Goal: Task Accomplishment & Management: Manage account settings

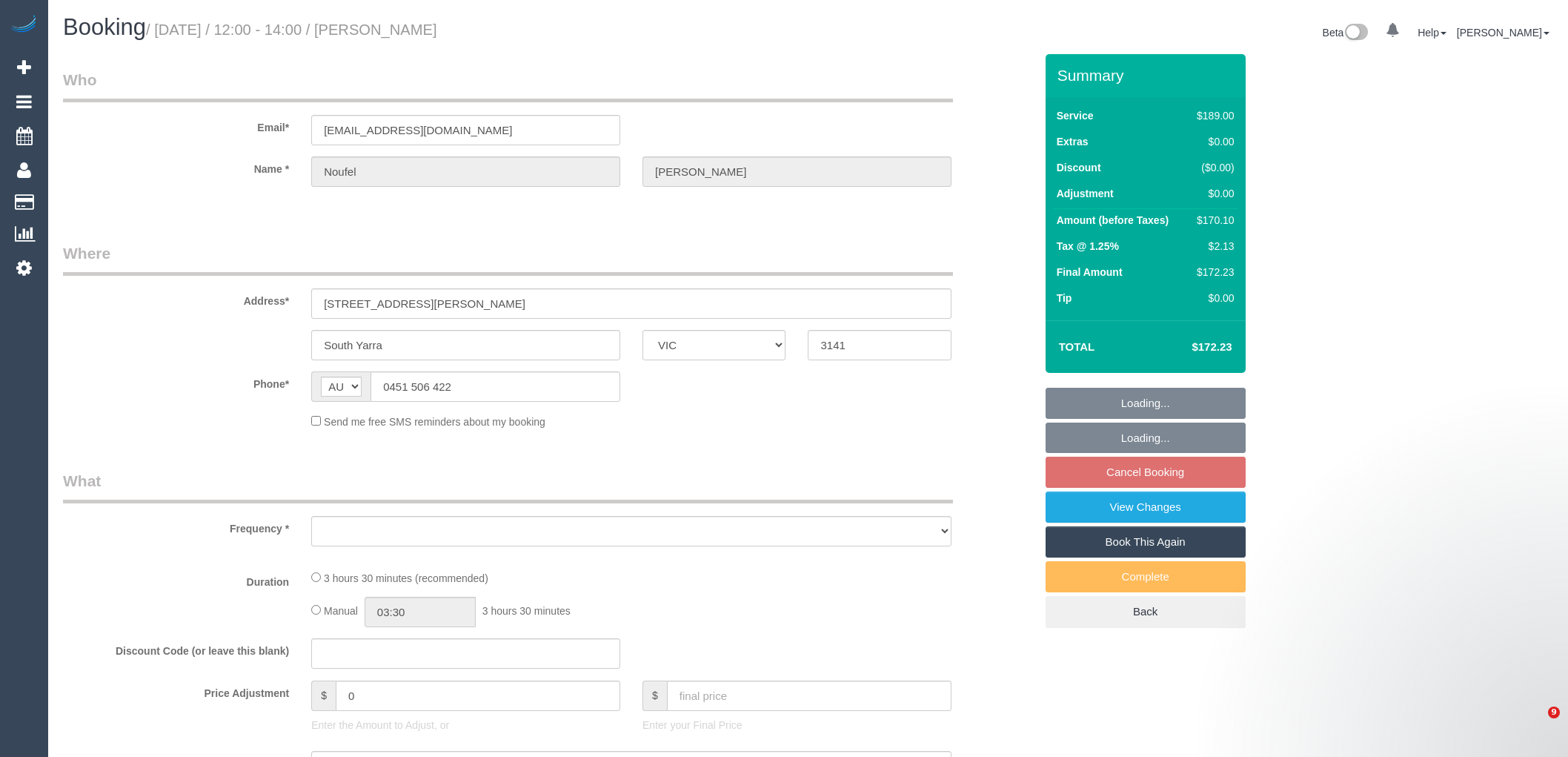
select select "VIC"
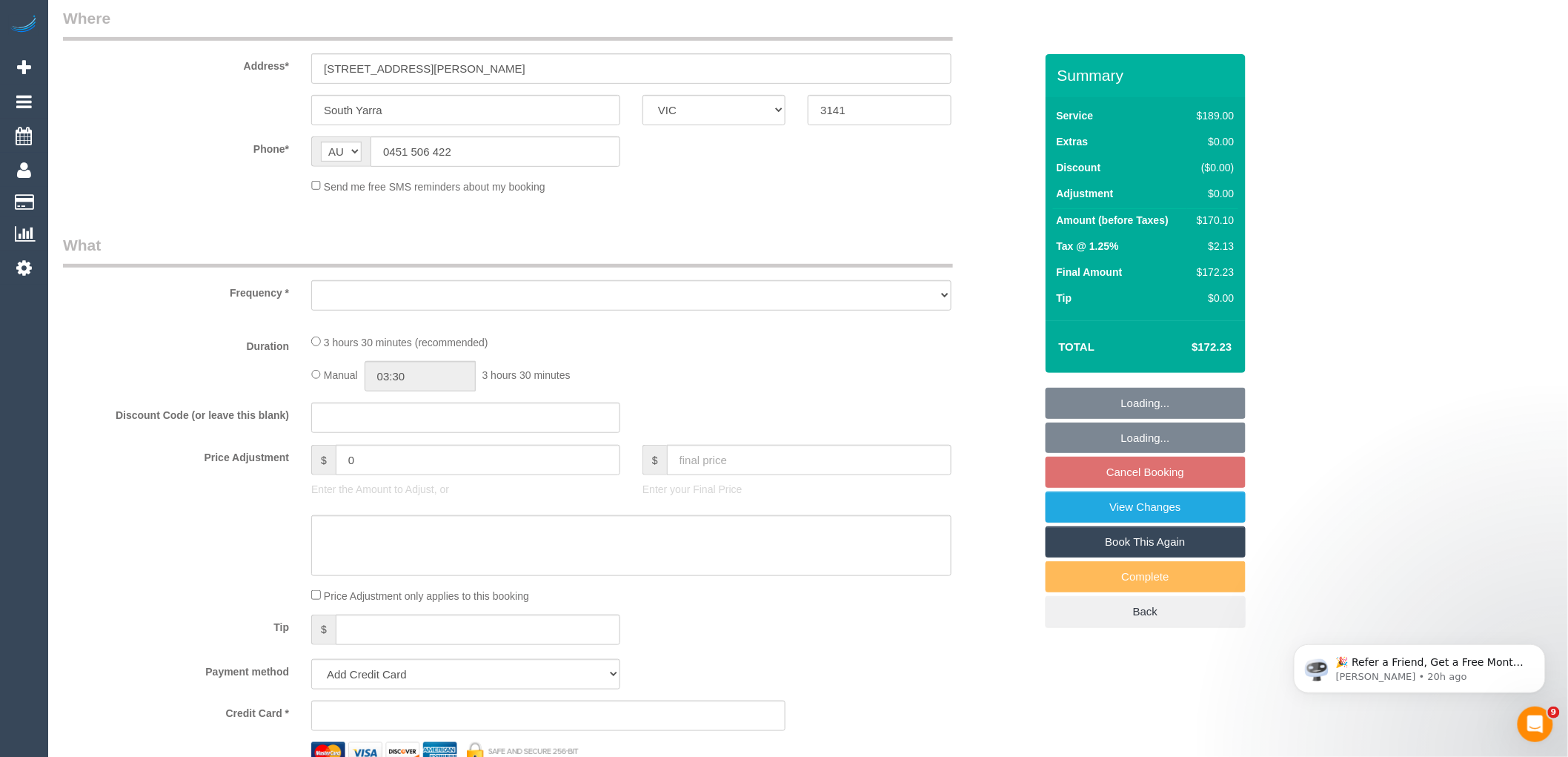
select select "string:stripe-pm_1KER6j2GScqysDRV312GU8GU"
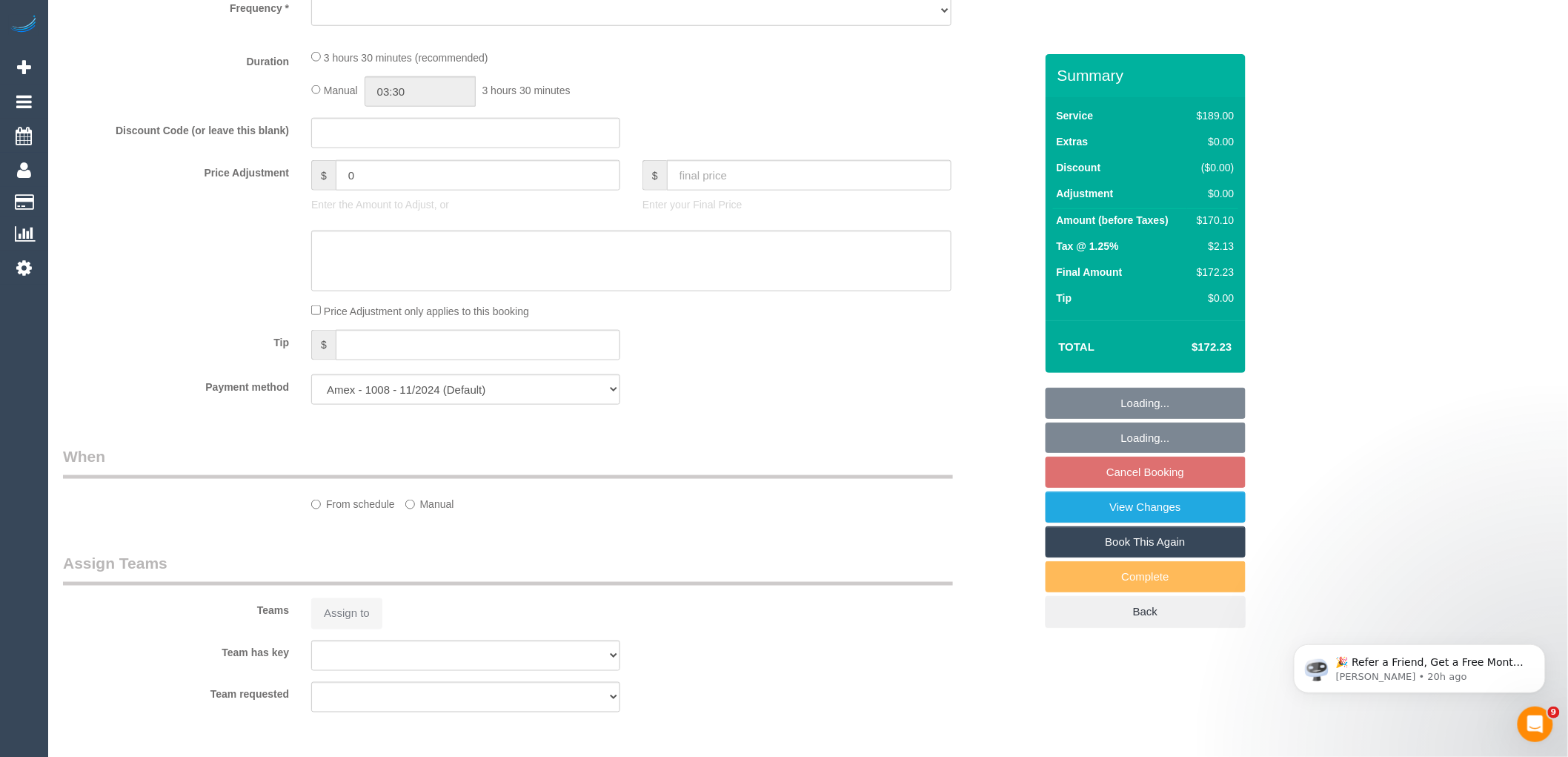
select select "object:709"
select select "spot4"
select select "number:28"
select select "number:14"
select select "number:18"
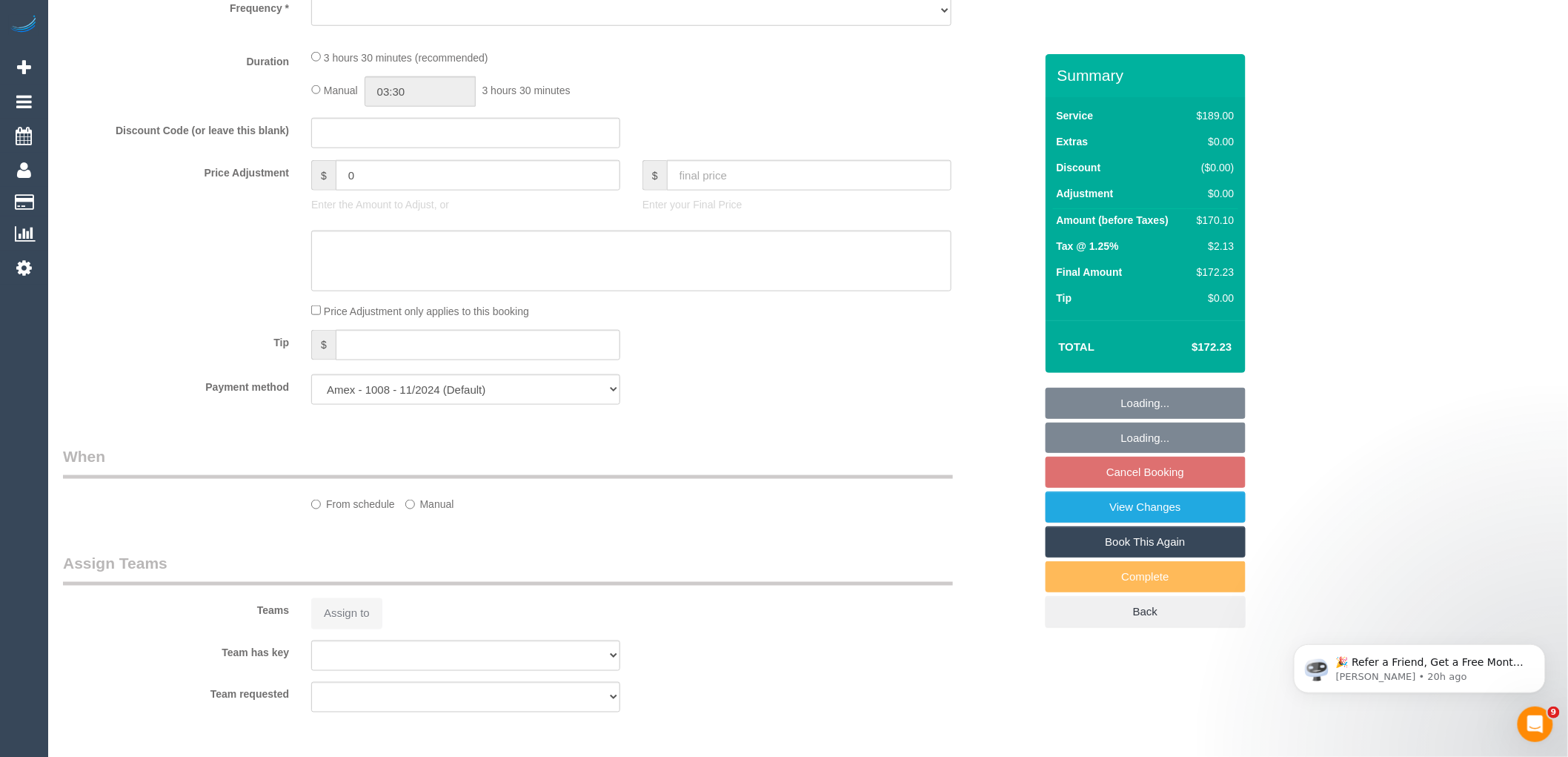
select select "number:22"
select select "number:26"
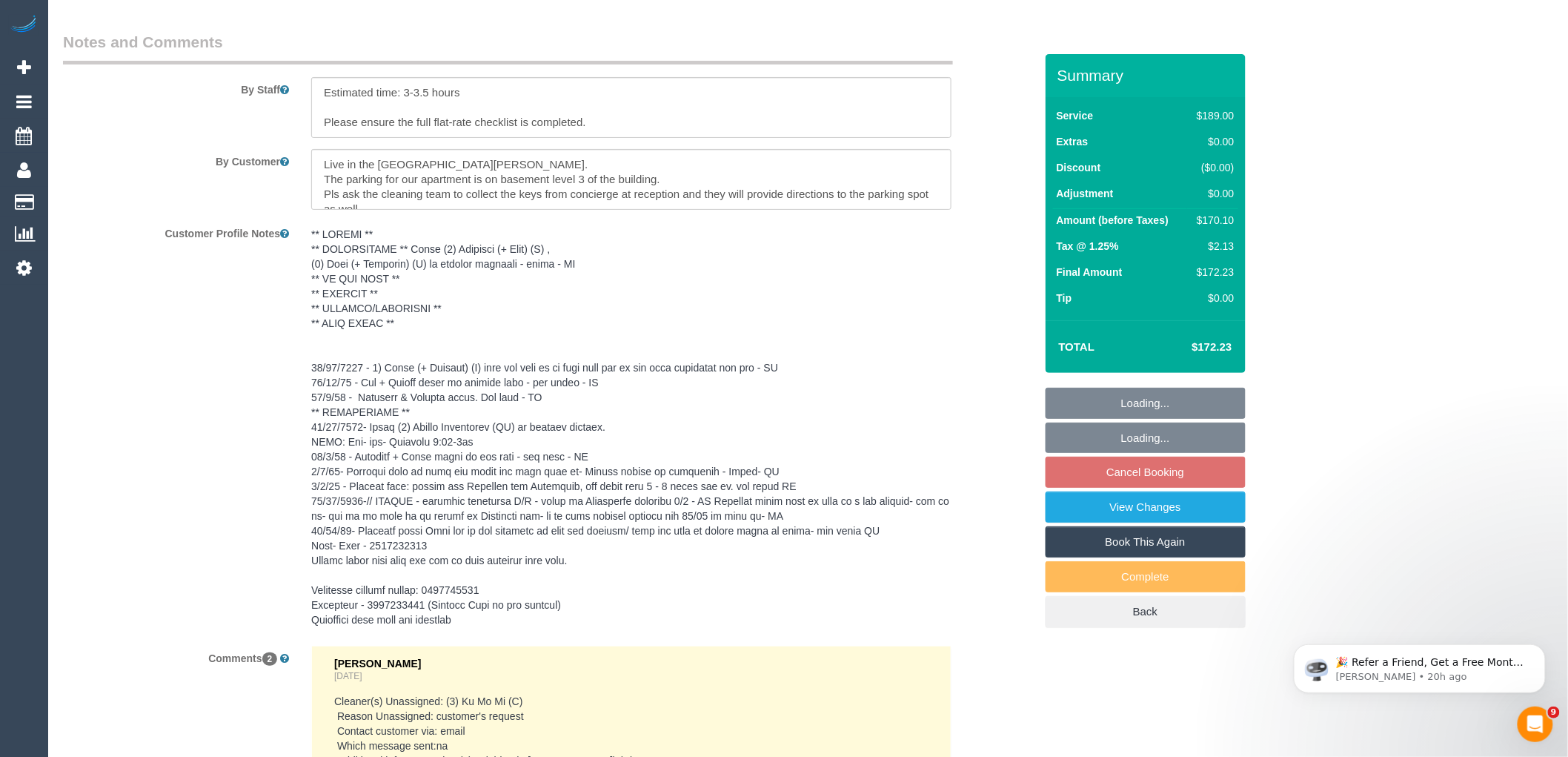
select select "object:1432"
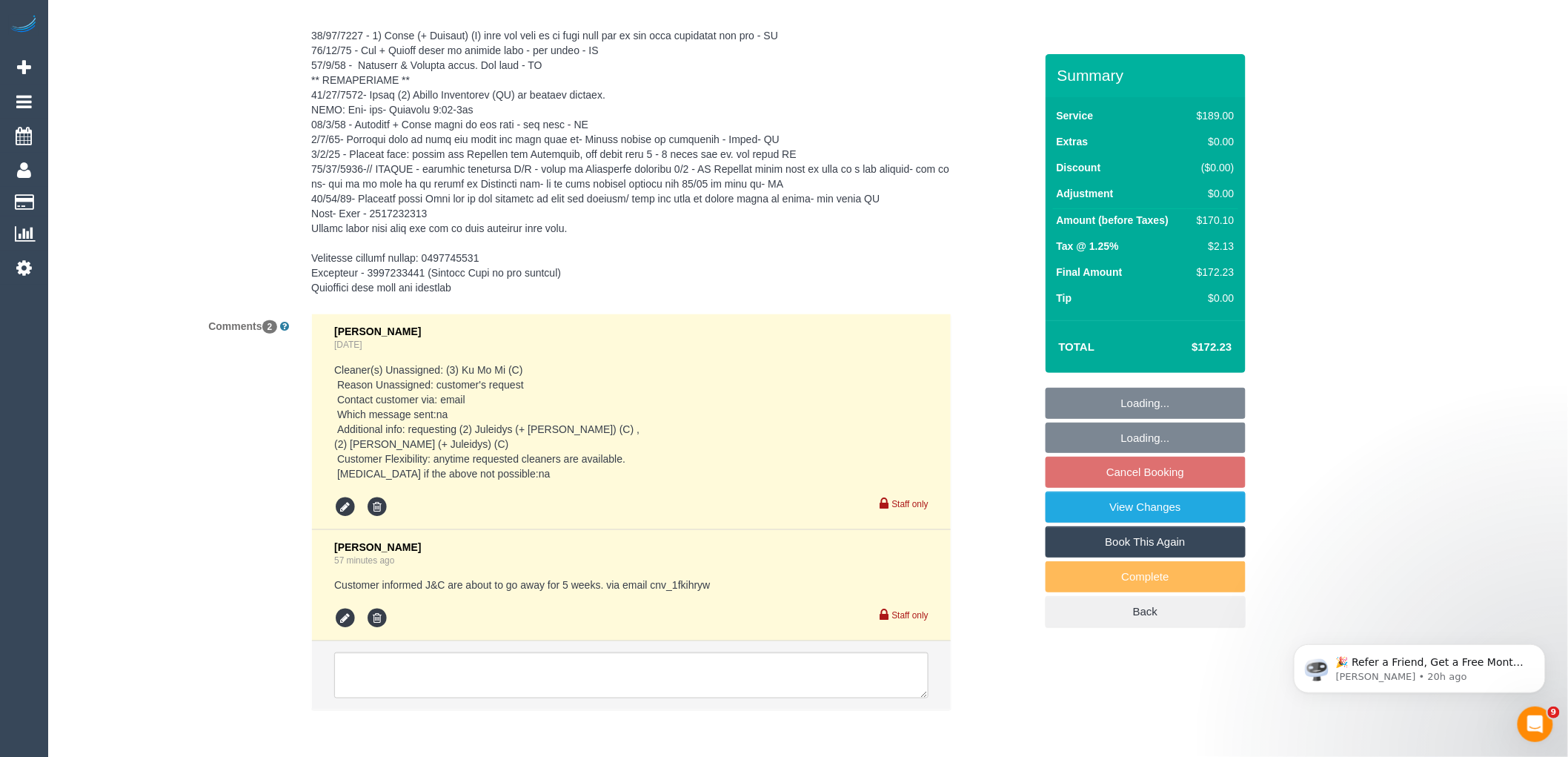
scroll to position [2830, 0]
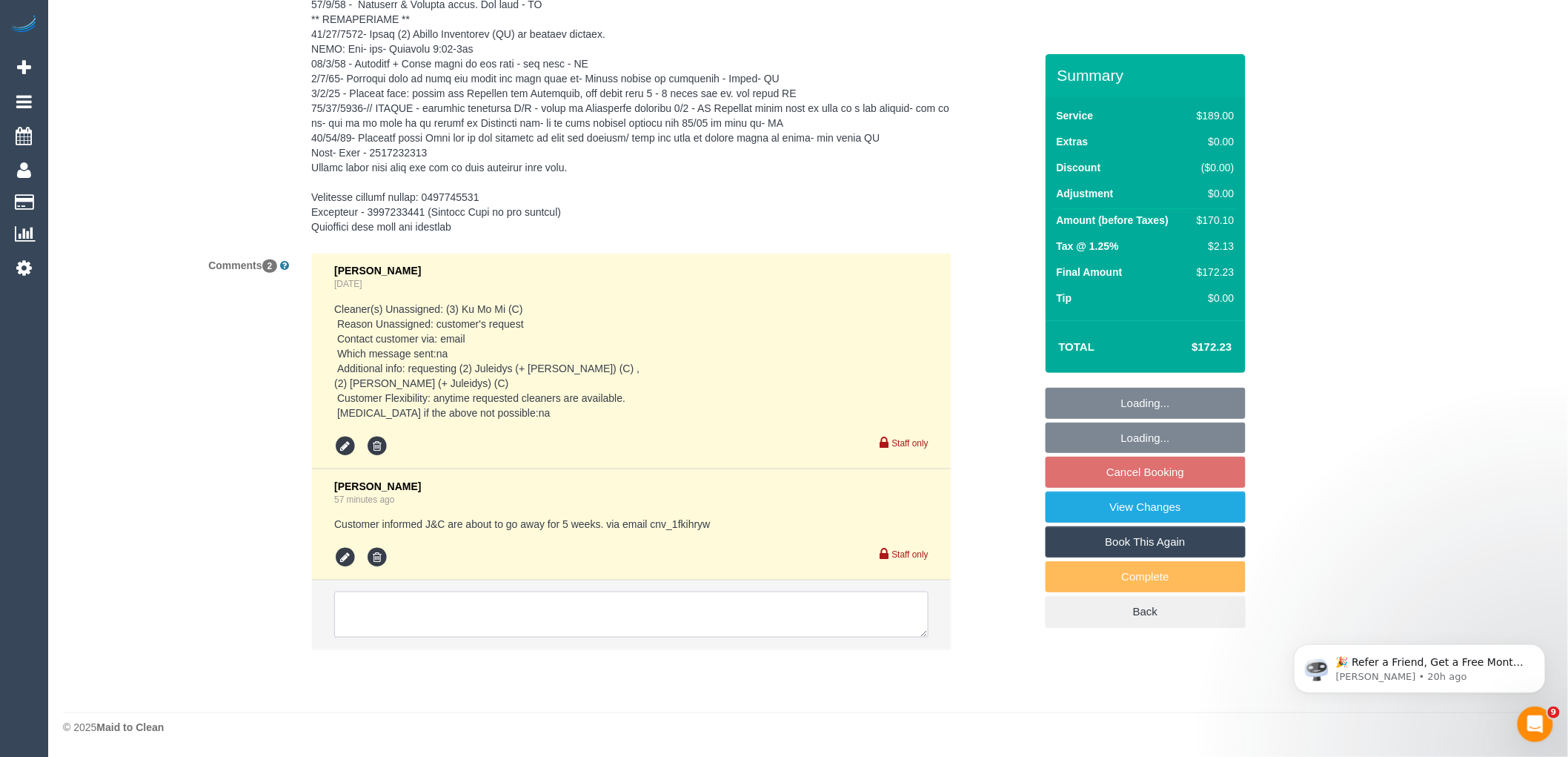
click at [473, 608] on textarea at bounding box center [631, 615] width 595 height 46
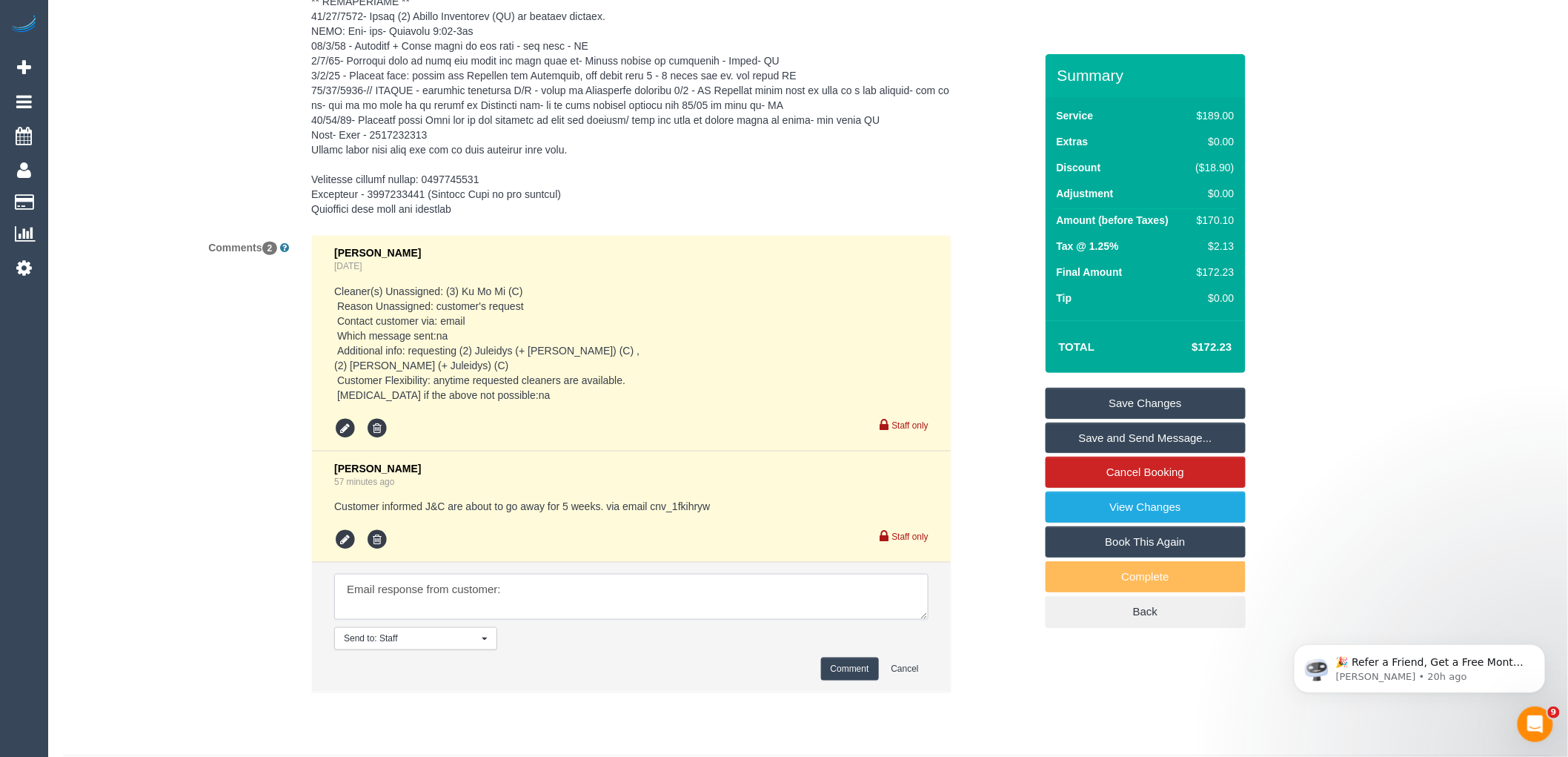
paste textarea "For the upcoming 5-week period while Cris and Juleidys are on leave, I’d like t…"
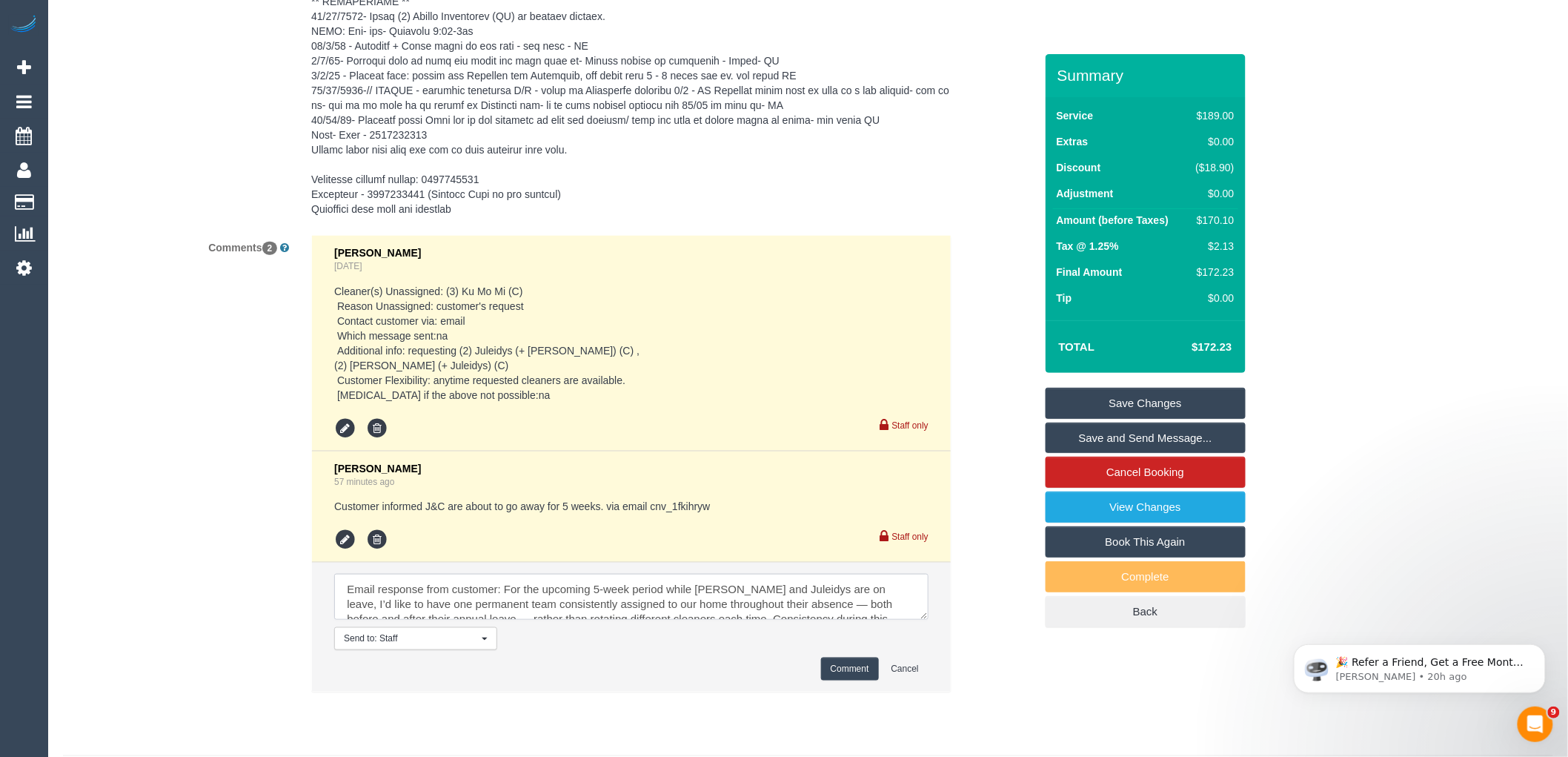
scroll to position [109, 0]
type textarea "Email response from customer: For the upcoming 5-week period while Cris and Jul…"
click at [853, 681] on button "Comment" at bounding box center [849, 669] width 58 height 23
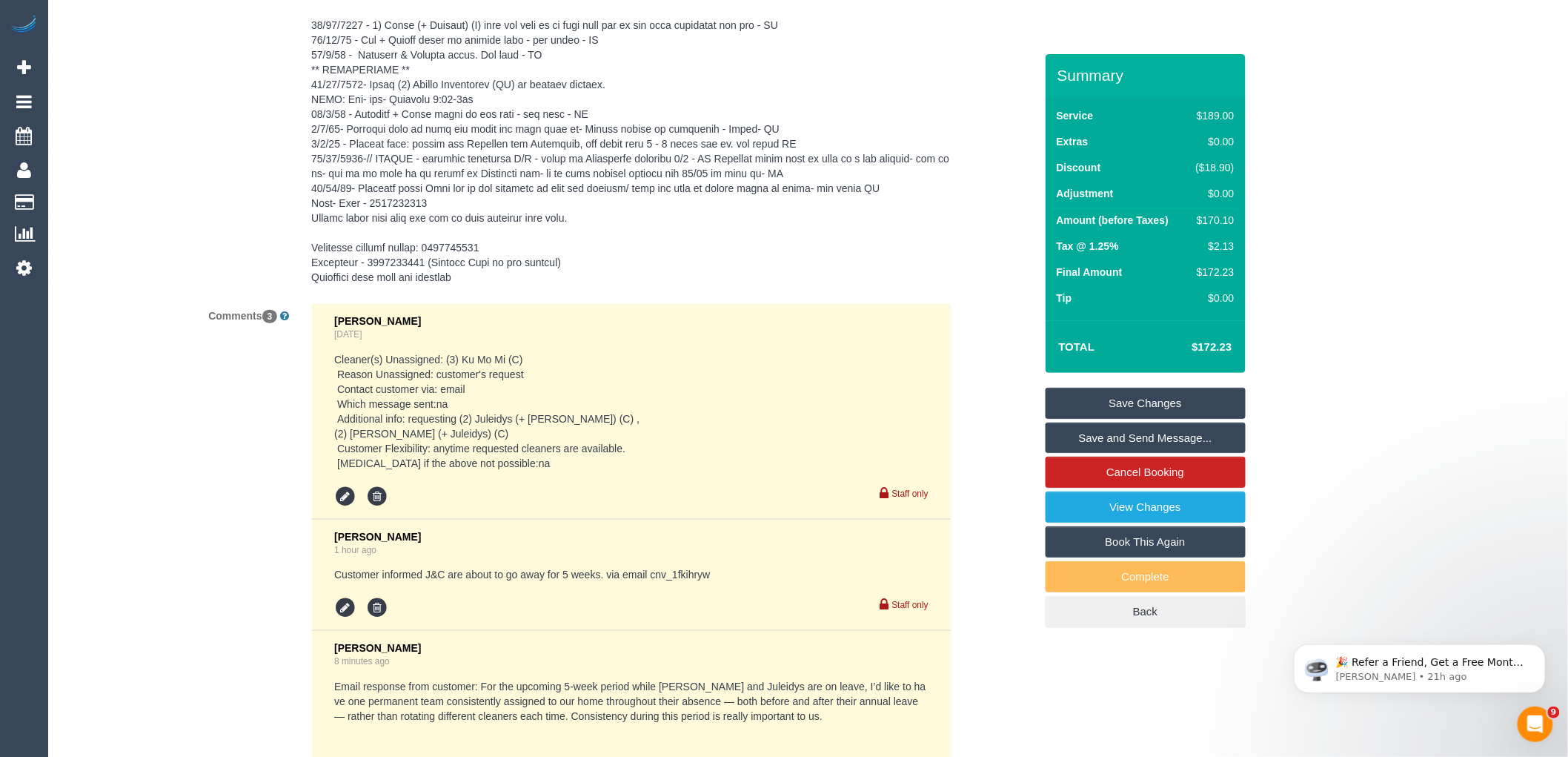
scroll to position [2501, 0]
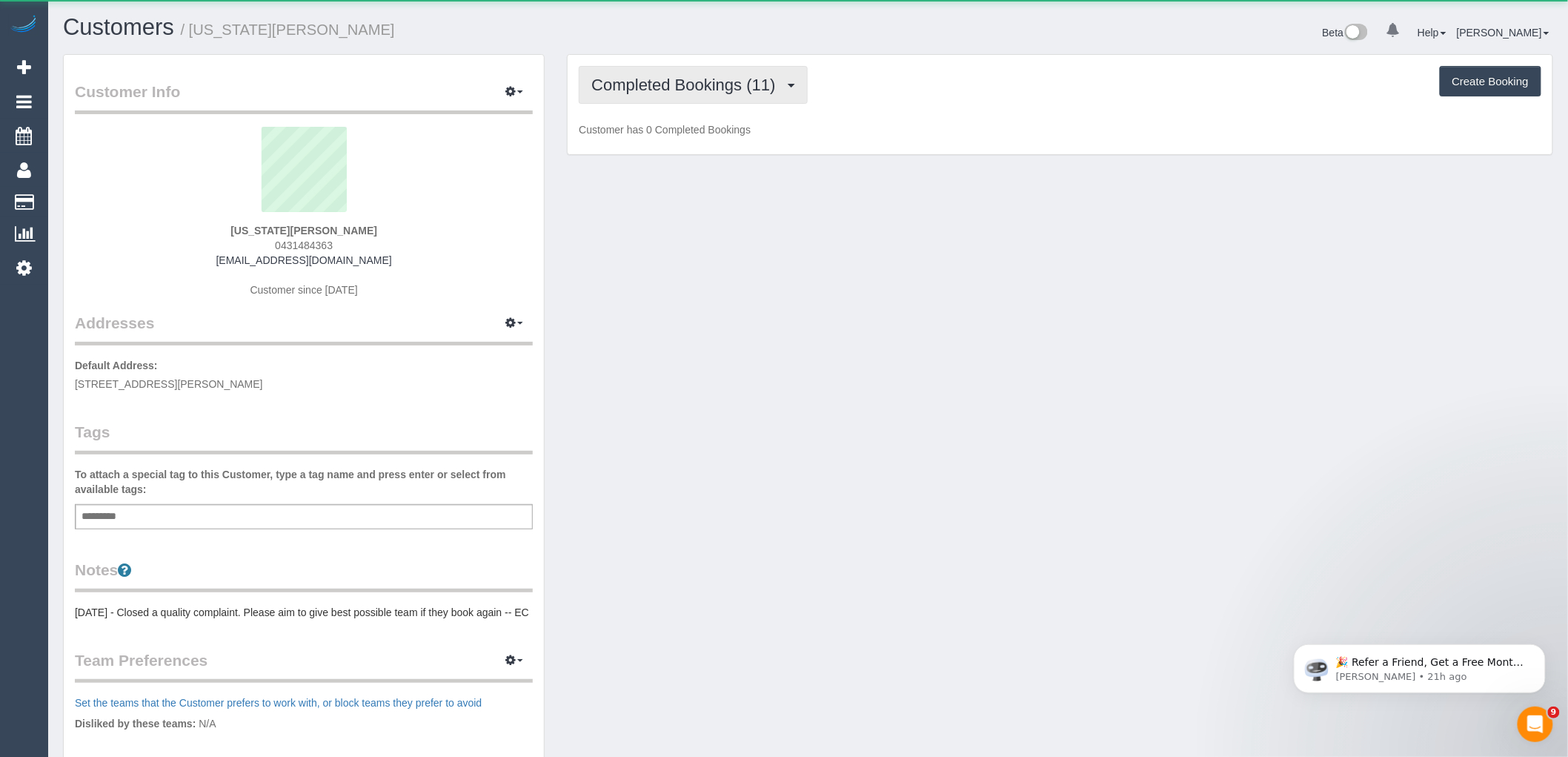
click at [675, 91] on span "Completed Bookings (11)" at bounding box center [687, 84] width 191 height 18
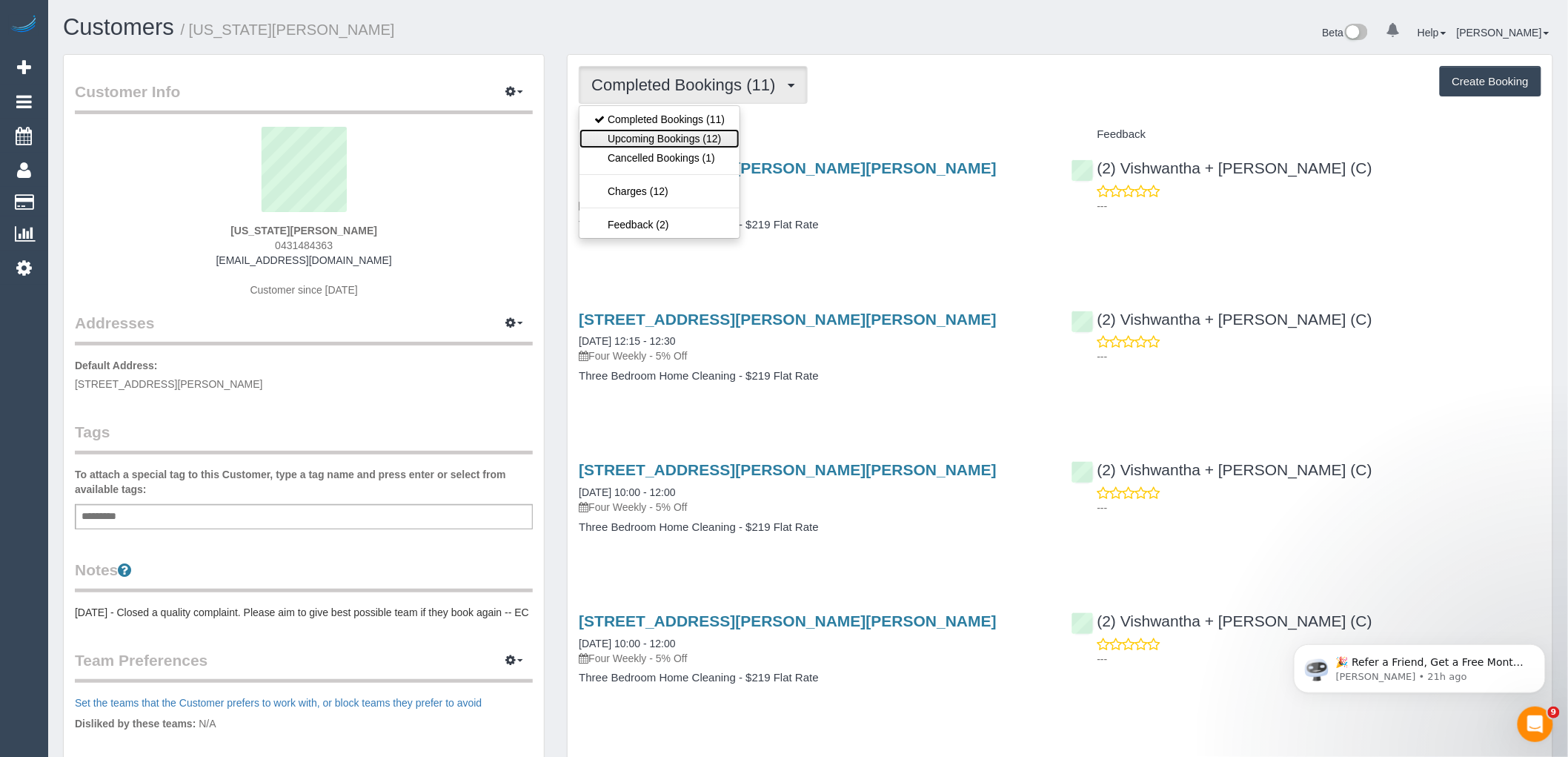
click at [698, 143] on link "Upcoming Bookings (12)" at bounding box center [660, 138] width 160 height 19
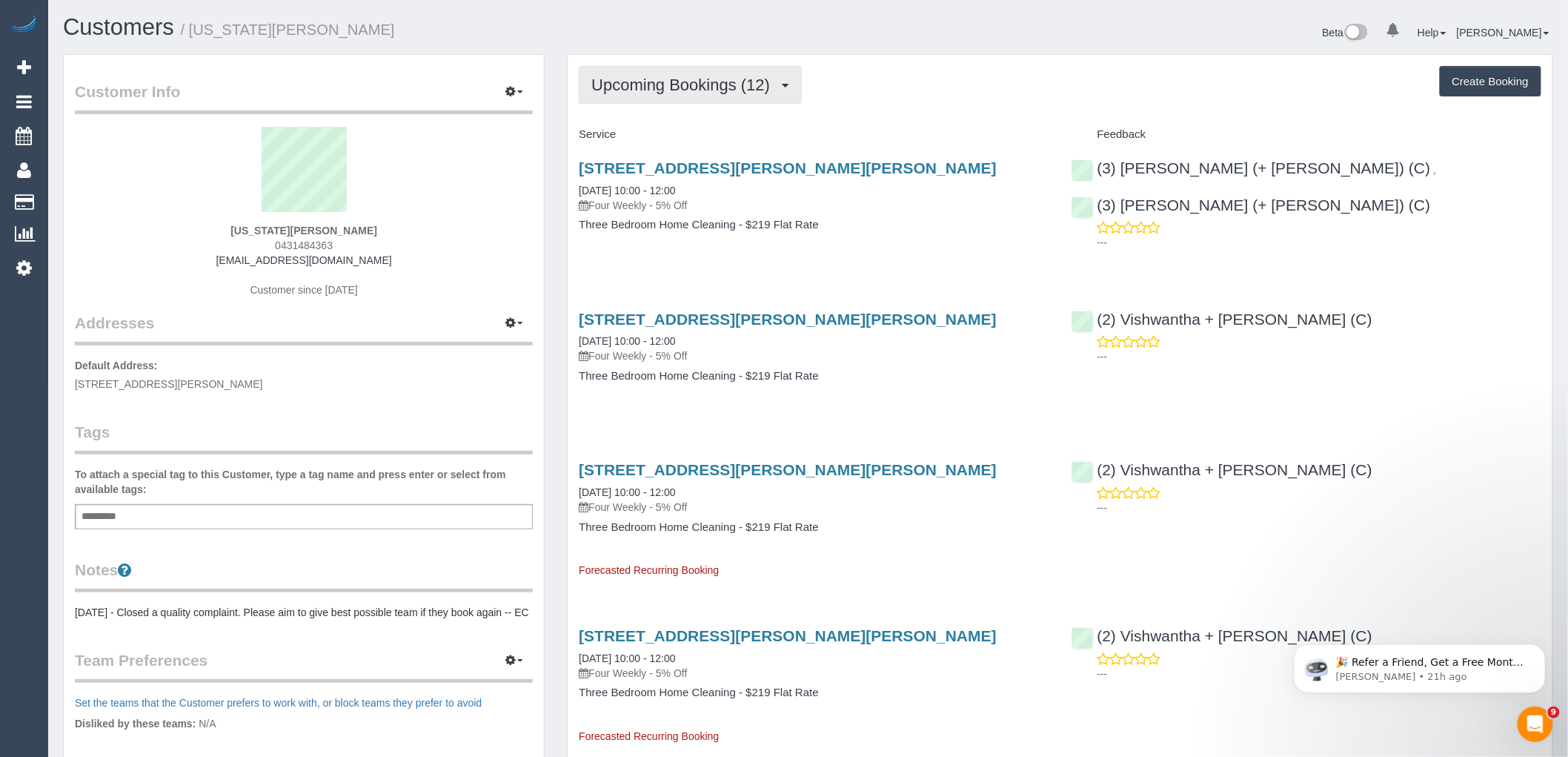
click at [708, 93] on span "Upcoming Bookings (12)" at bounding box center [684, 84] width 186 height 18
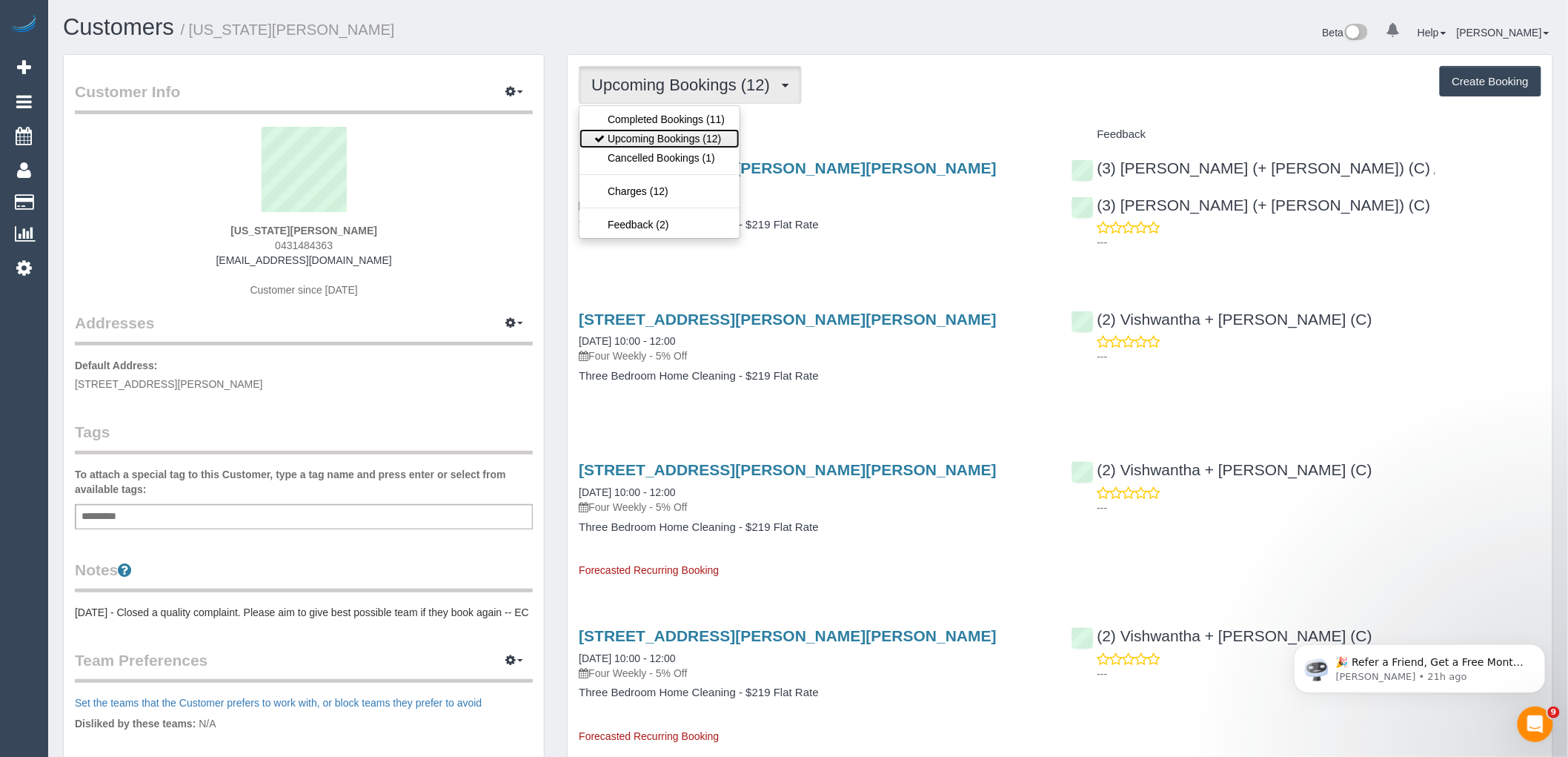
click at [707, 142] on link "Upcoming Bookings (12)" at bounding box center [660, 138] width 160 height 19
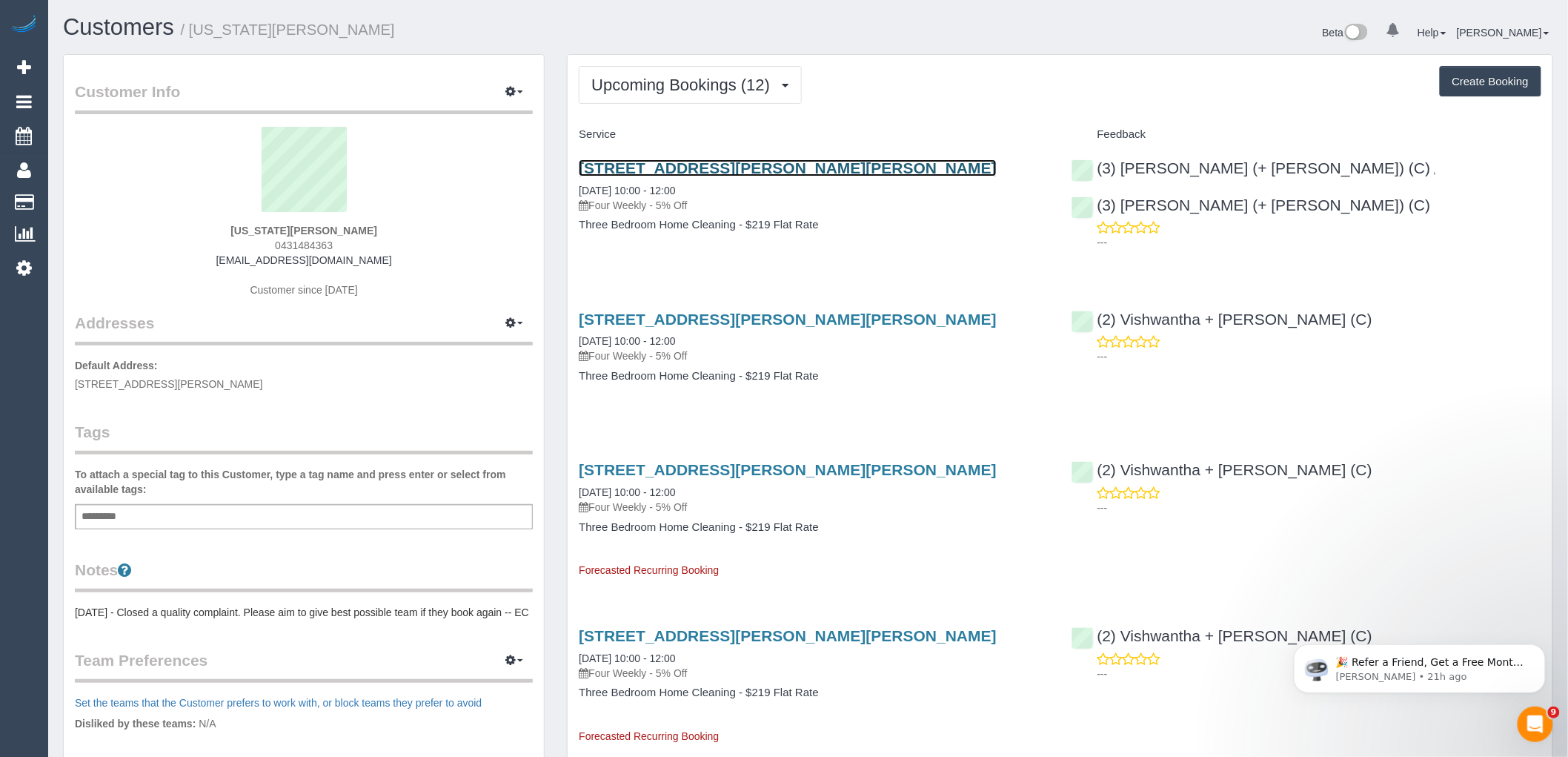
click at [802, 171] on link "[STREET_ADDRESS][PERSON_NAME][PERSON_NAME]" at bounding box center [788, 168] width 418 height 17
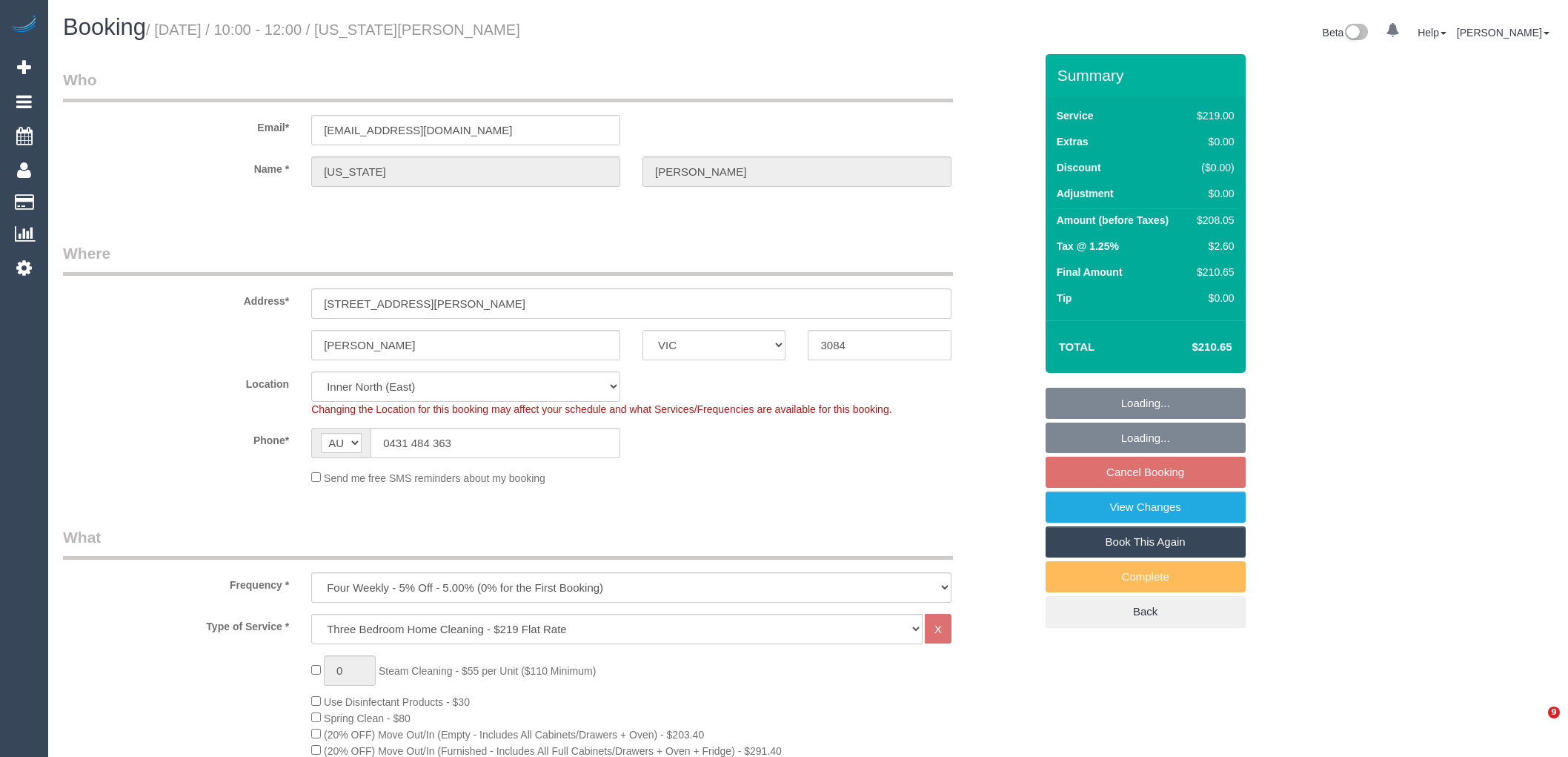
select select "VIC"
select select "number:27"
select select "number:14"
select select "number:19"
select select "number:22"
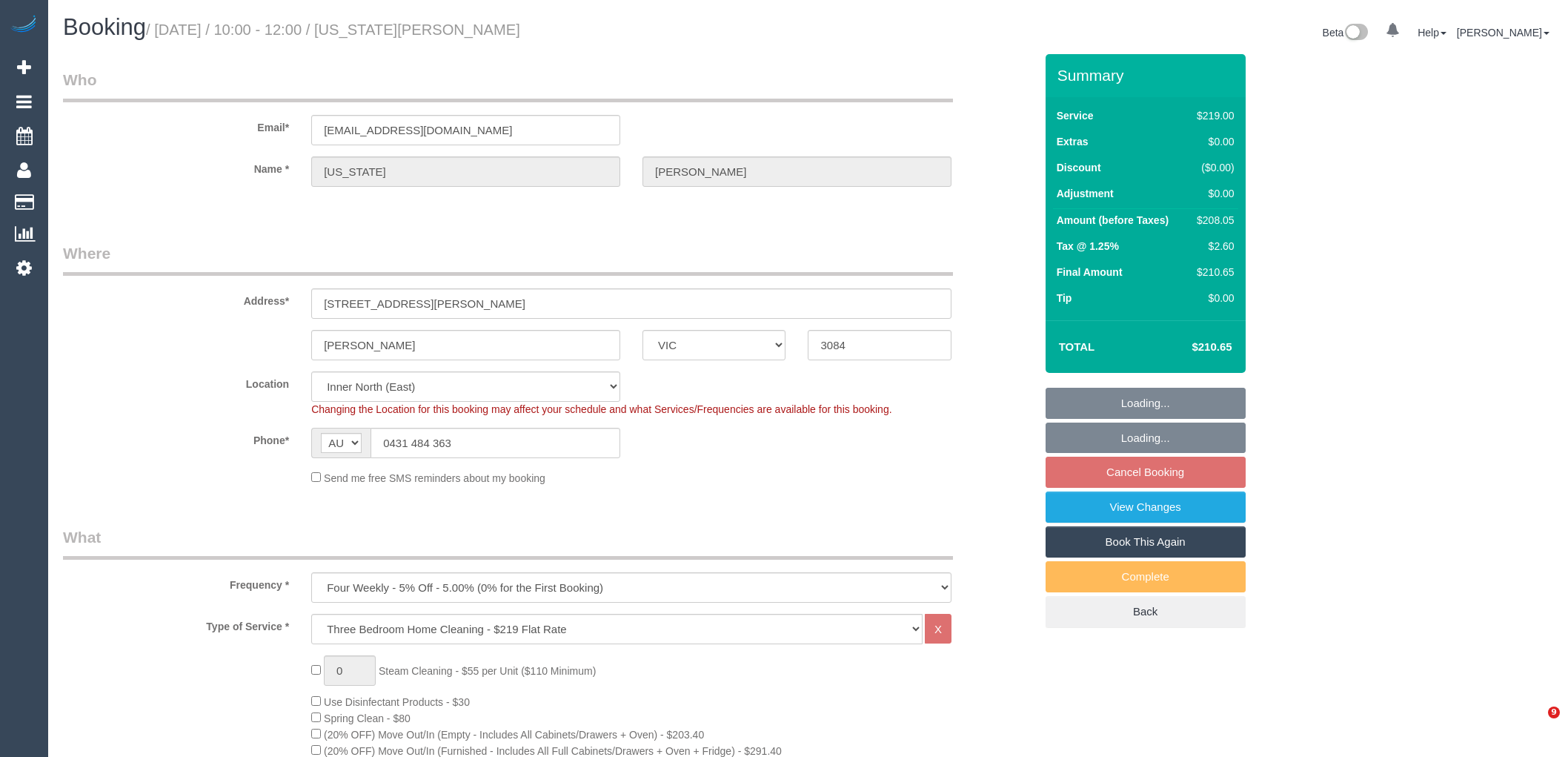
select select "number:34"
select select "number:26"
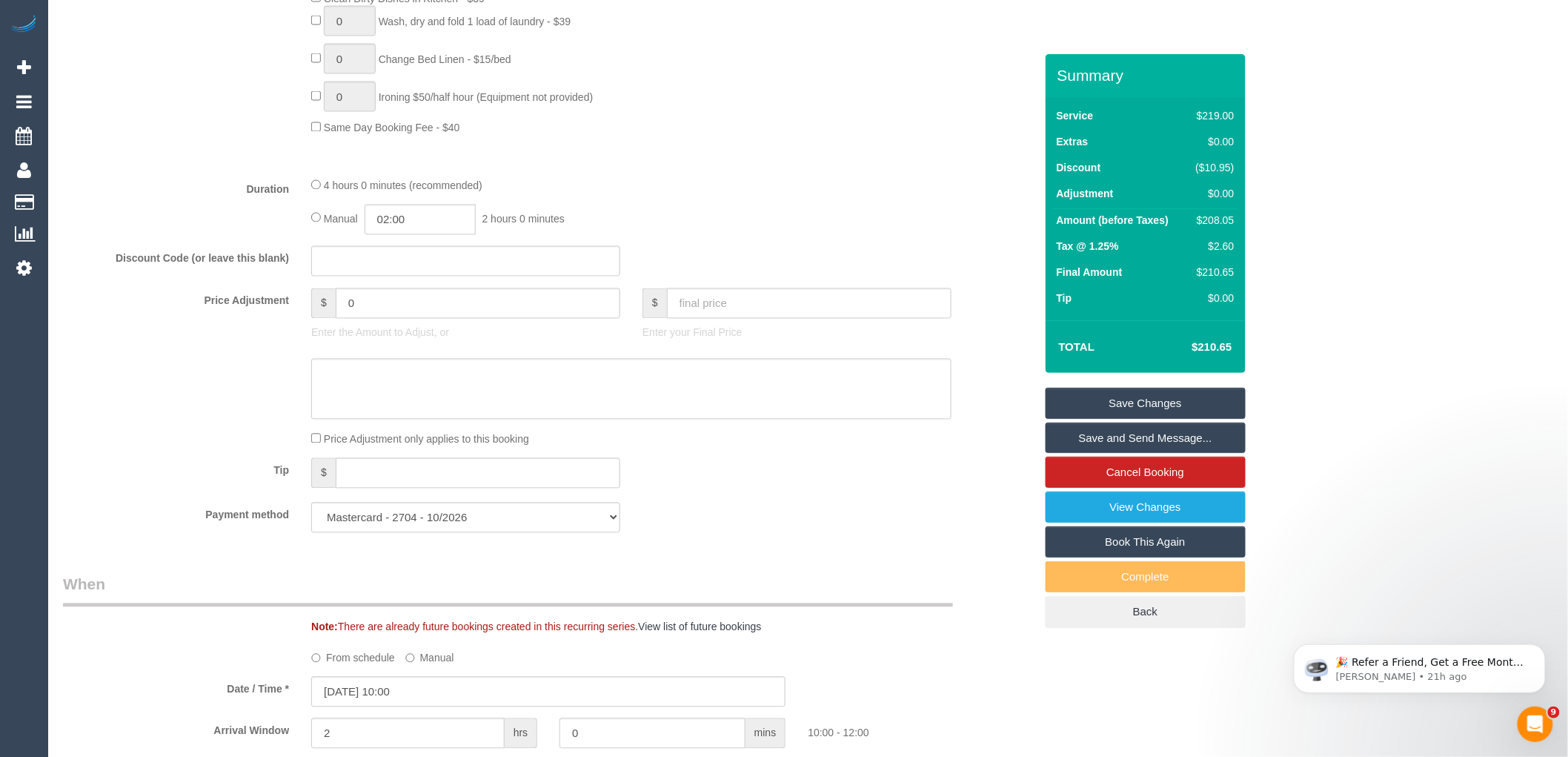
scroll to position [1400, 0]
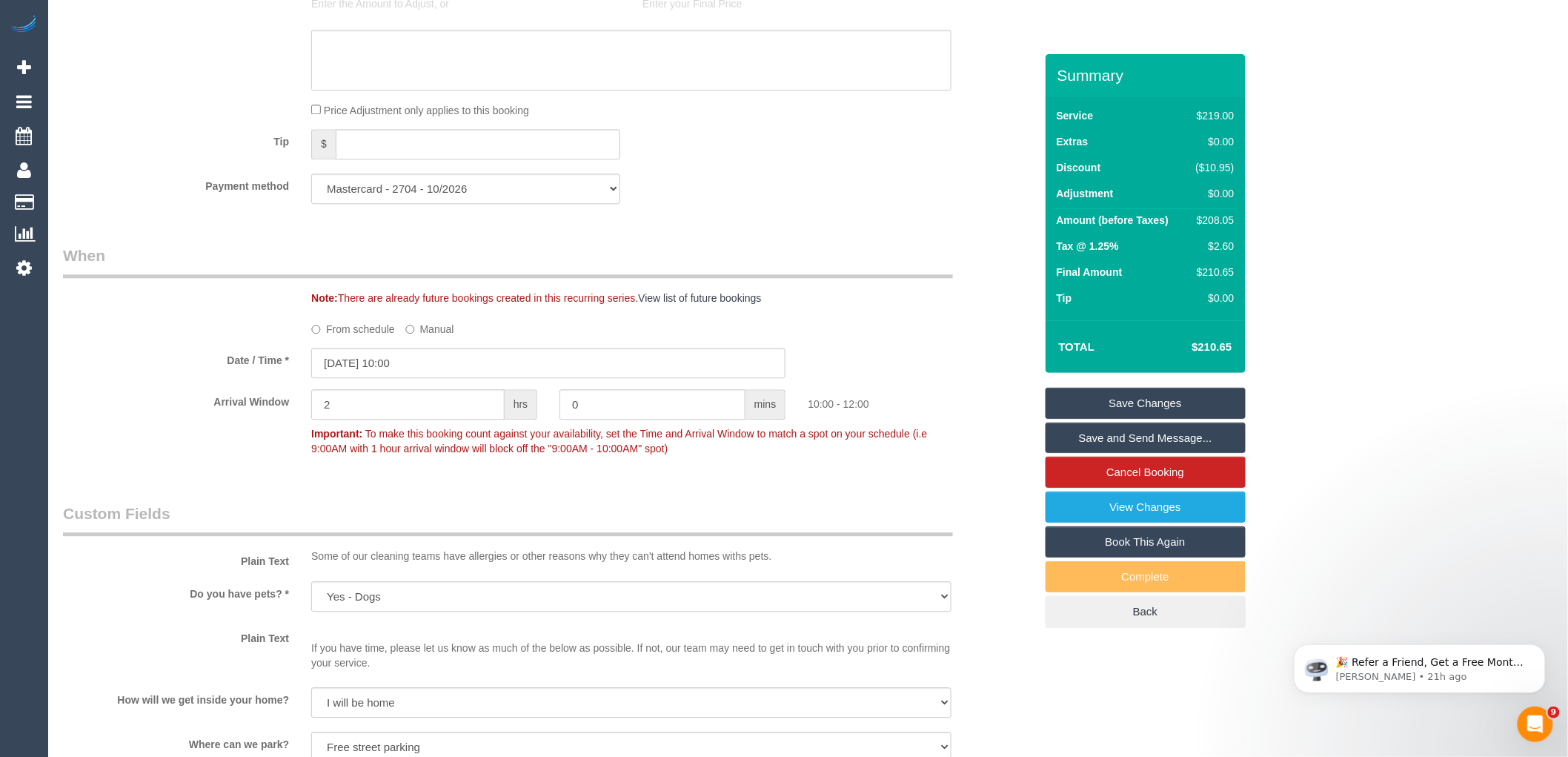
click at [358, 337] on label "From schedule" at bounding box center [353, 326] width 83 height 20
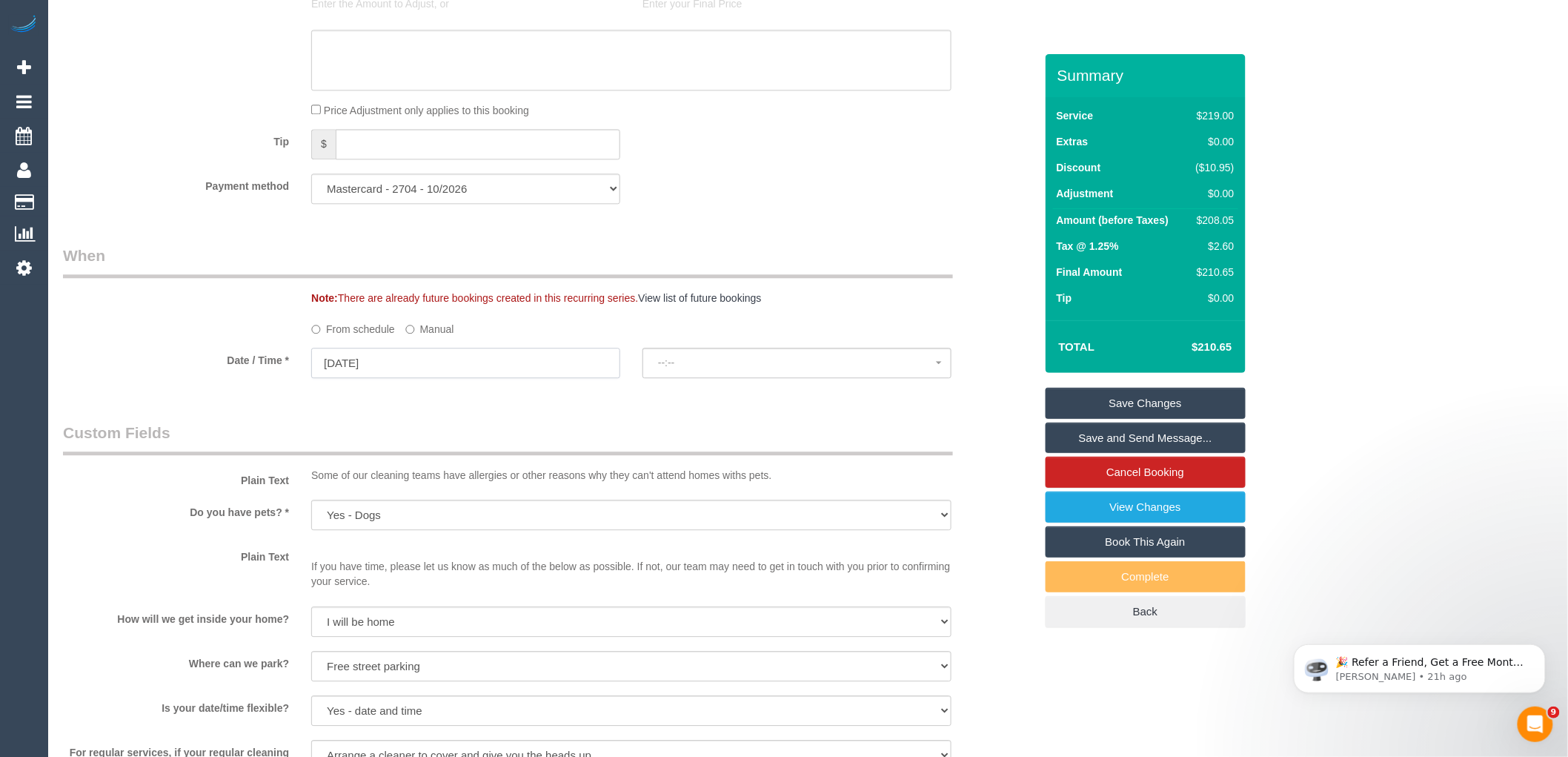
click at [430, 378] on input "13/10/2025" at bounding box center [465, 363] width 309 height 30
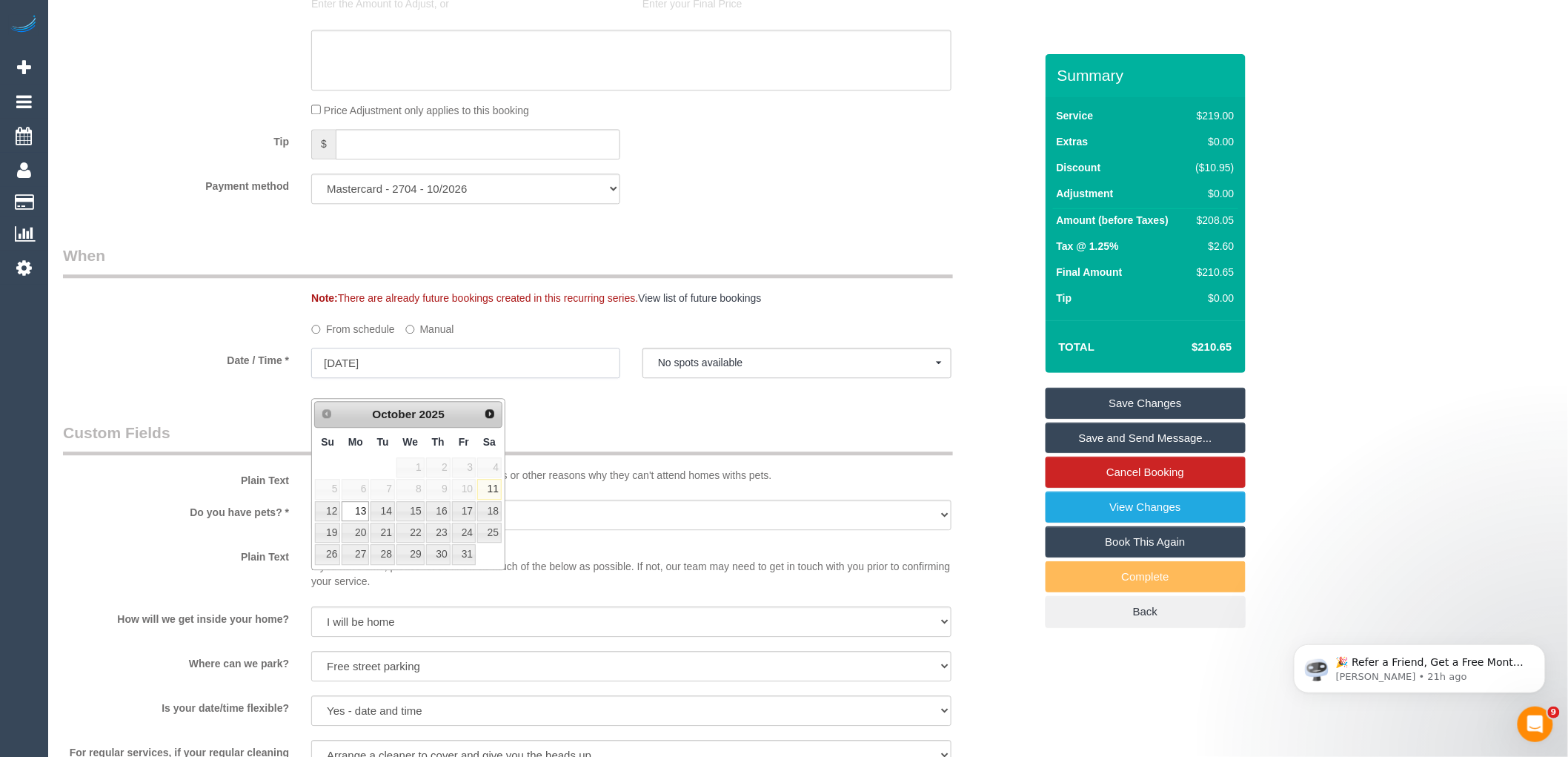
select select "spot6"
click at [361, 531] on link "20" at bounding box center [355, 532] width 28 height 20
type input "20/10/2025"
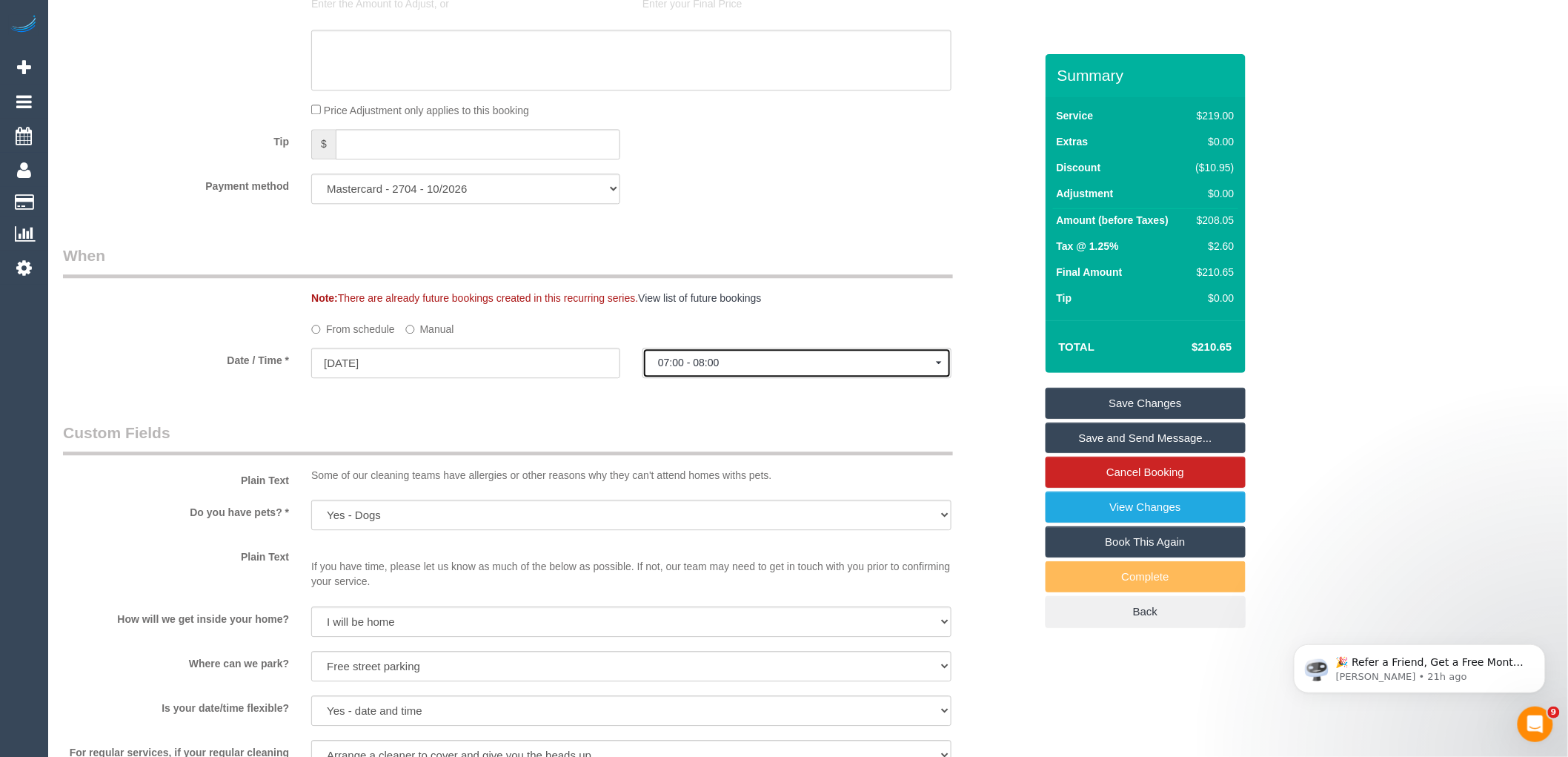
click at [760, 378] on button "07:00 - 08:00" at bounding box center [796, 363] width 309 height 30
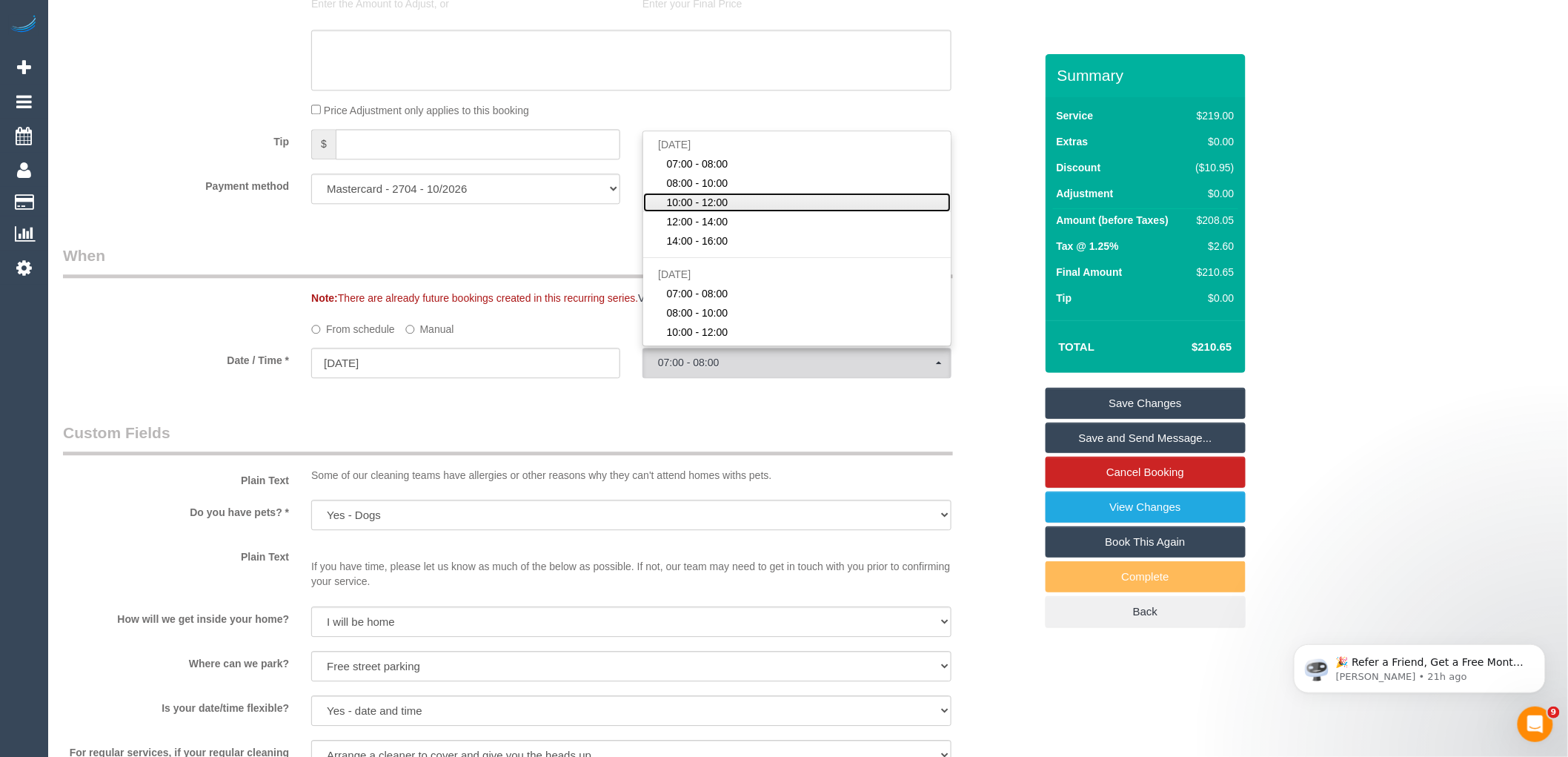
click at [745, 212] on link "10:00 - 12:00" at bounding box center [796, 203] width 307 height 19
select select "spot13"
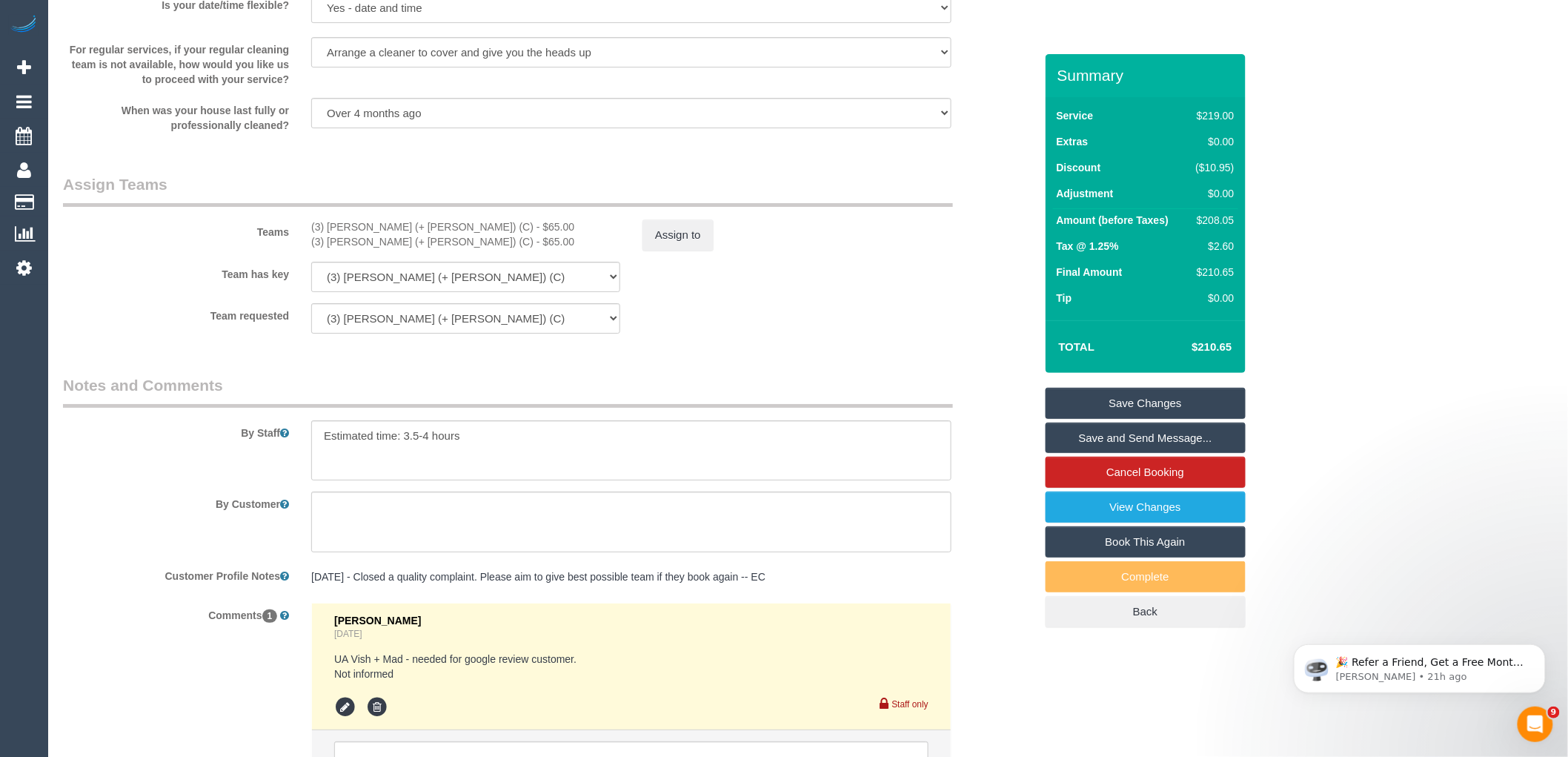
scroll to position [2271, 0]
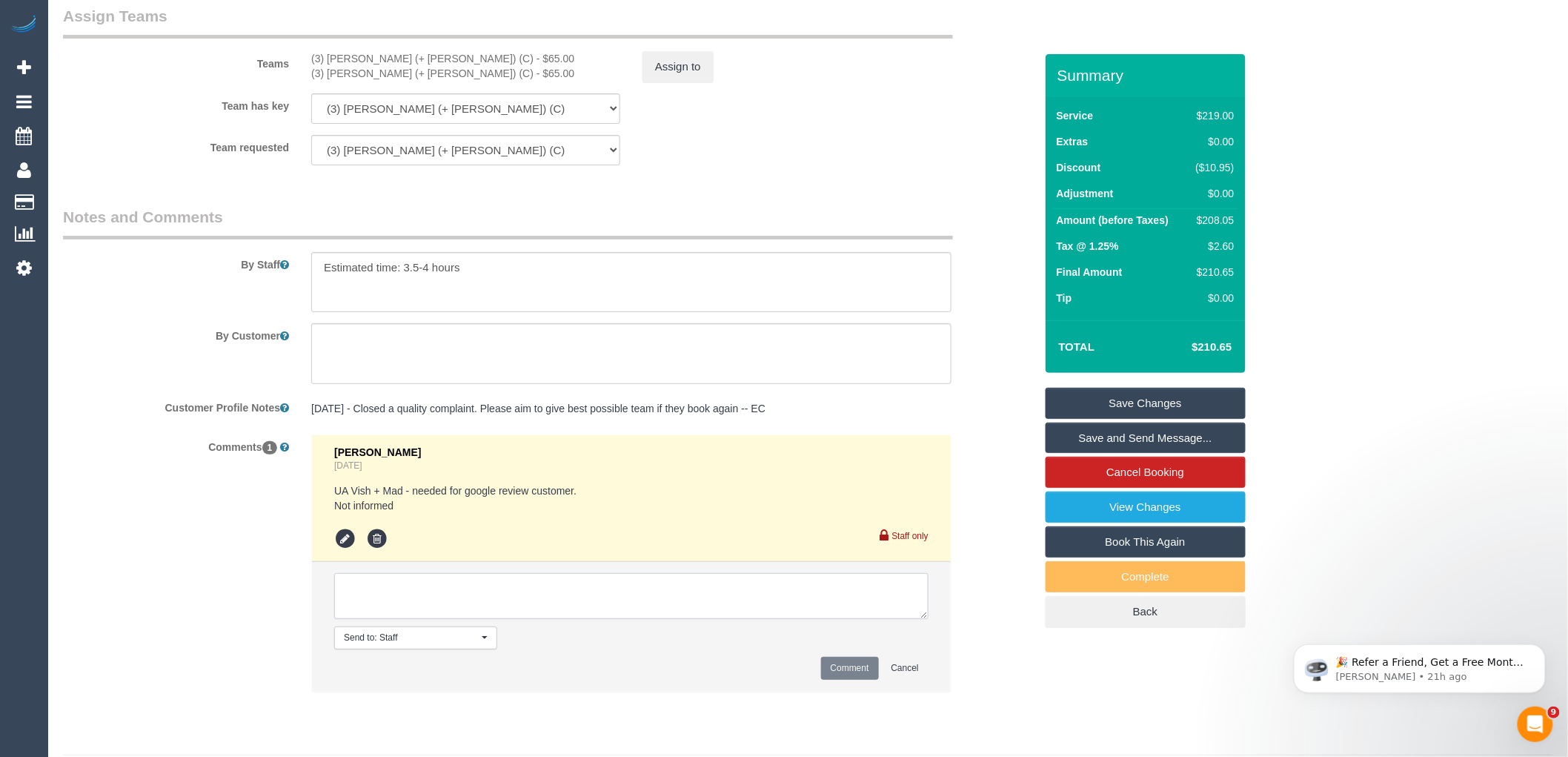
click at [496, 619] on textarea at bounding box center [631, 597] width 595 height 46
drag, startPoint x: 424, startPoint y: 76, endPoint x: 460, endPoint y: 79, distance: 36.1
click at [304, 79] on div "(3) Cristian (+ Tania) (C) - $65.00 (3) Tania (+ Cristian) (C) - $65.00" at bounding box center [465, 65] width 331 height 29
copy div "(3) Cristian (+ Tania) (C)"
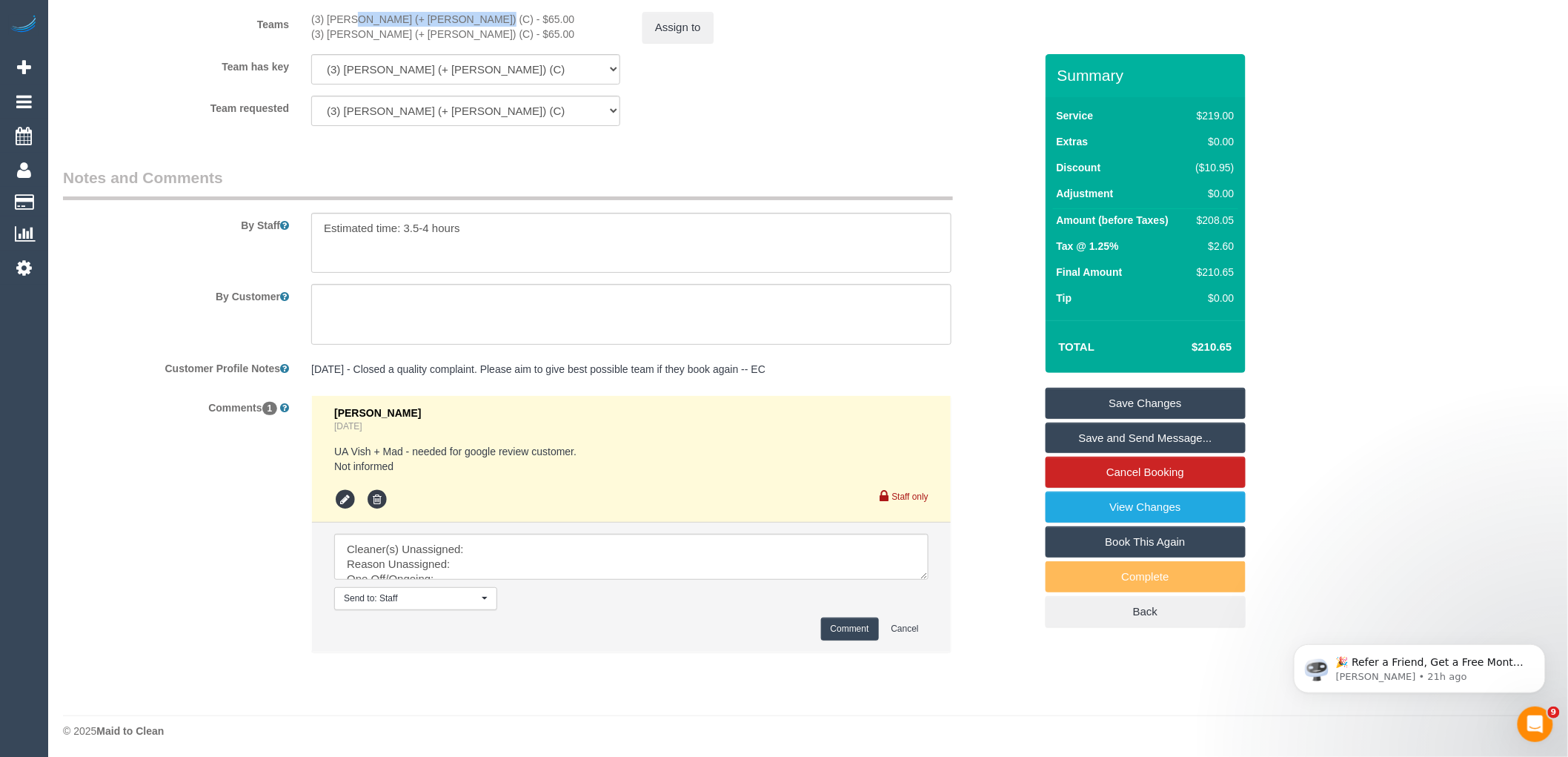
scroll to position [2332, 0]
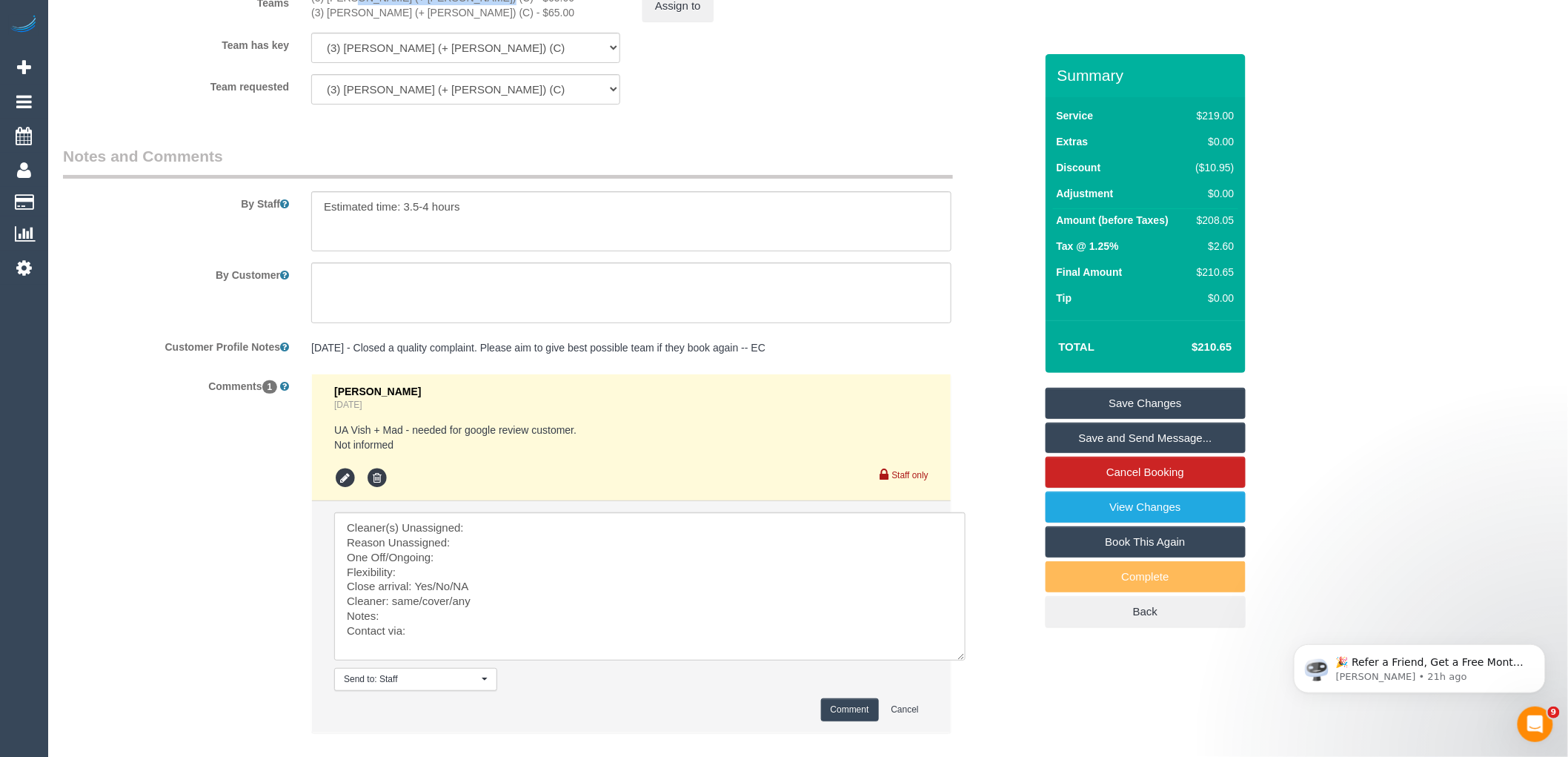
drag, startPoint x: 920, startPoint y: 574, endPoint x: 884, endPoint y: 789, distance: 218.0
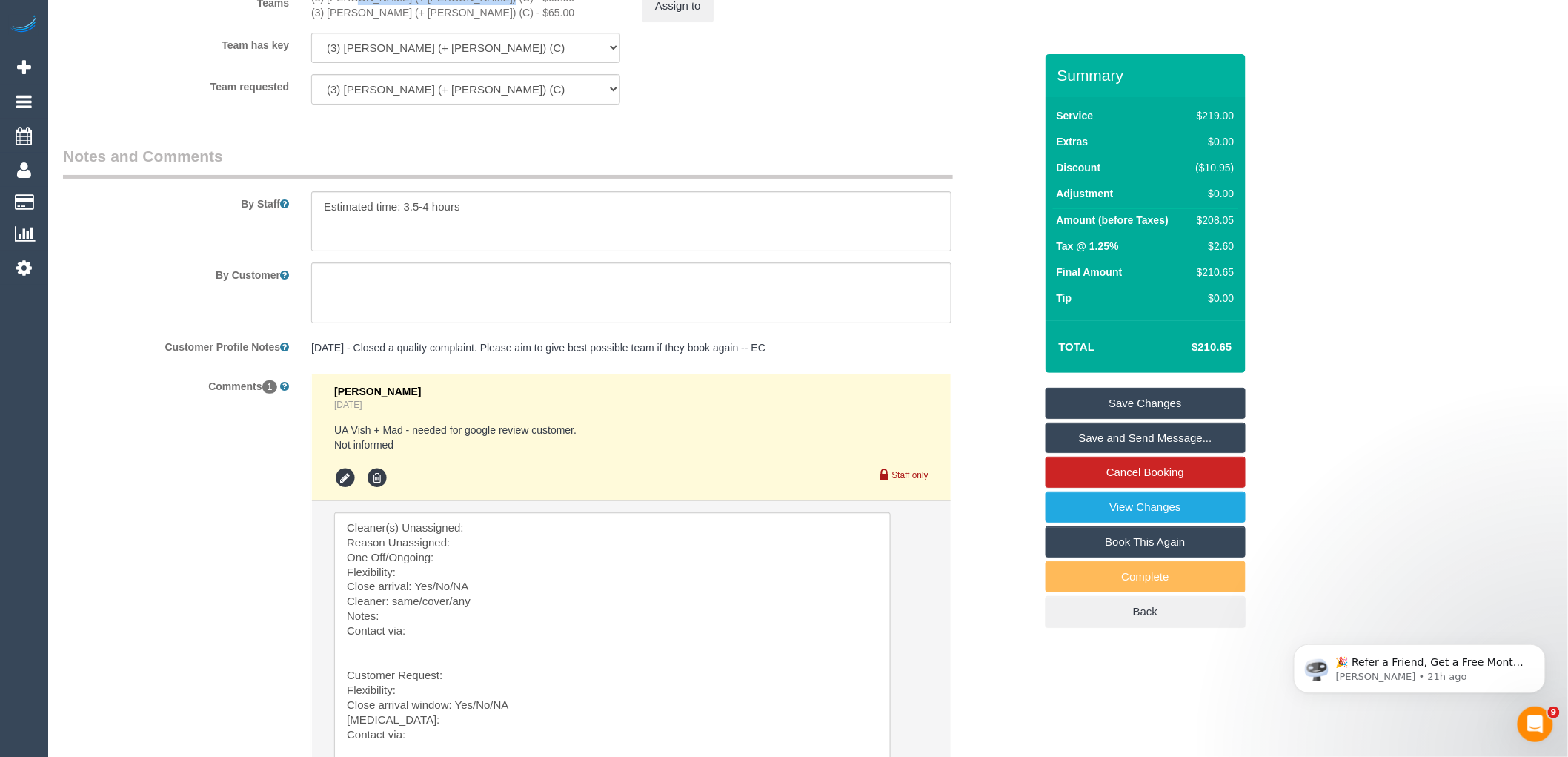
scroll to position [0, 0]
click at [528, 550] on textarea at bounding box center [612, 643] width 557 height 261
paste textarea "(3) Cristian (+ Tania) (C)"
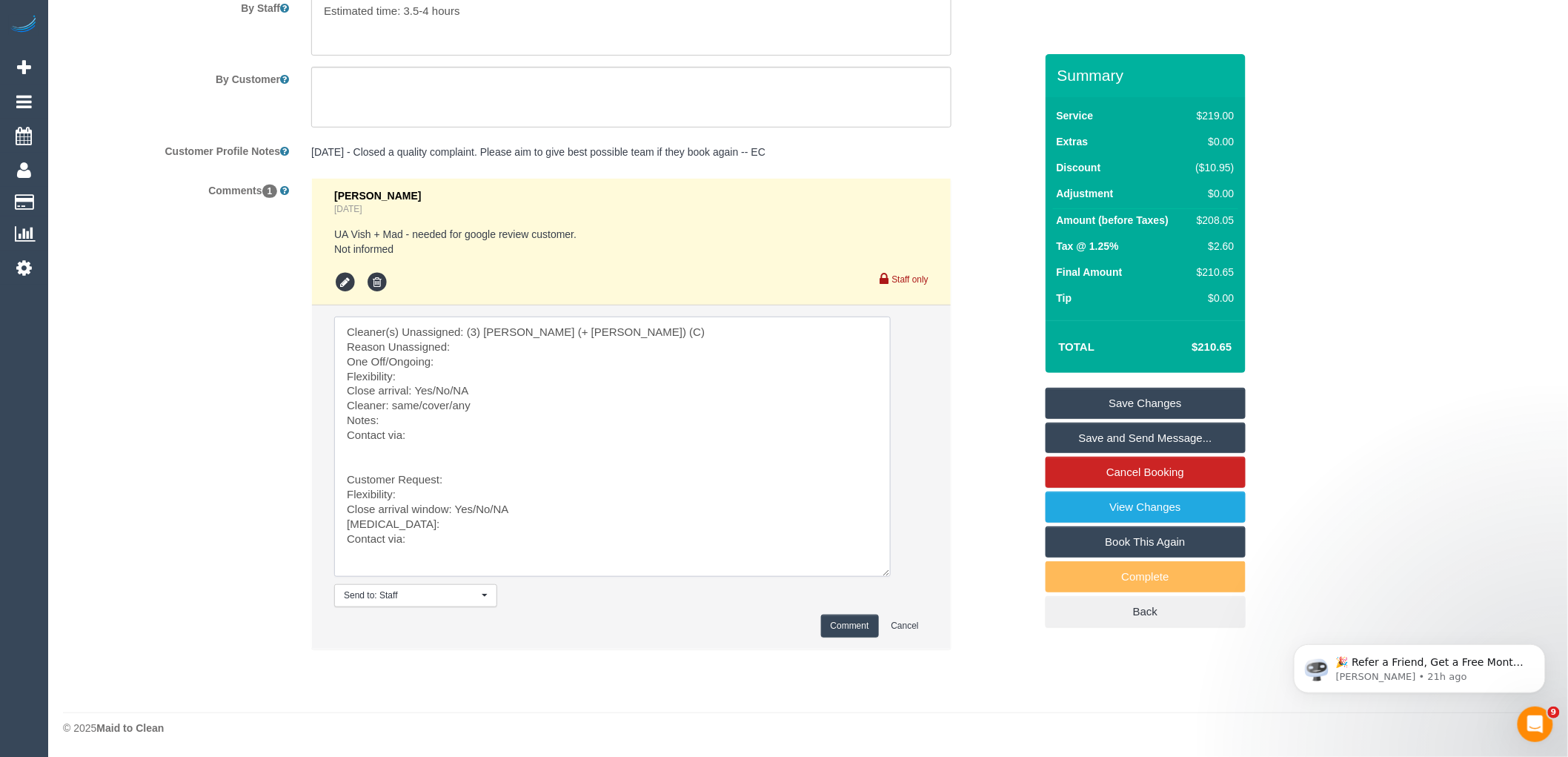
drag, startPoint x: 410, startPoint y: 672, endPoint x: 539, endPoint y: 789, distance: 174.2
click at [468, 345] on textarea at bounding box center [612, 447] width 557 height 261
click at [411, 379] on textarea at bounding box center [612, 447] width 557 height 261
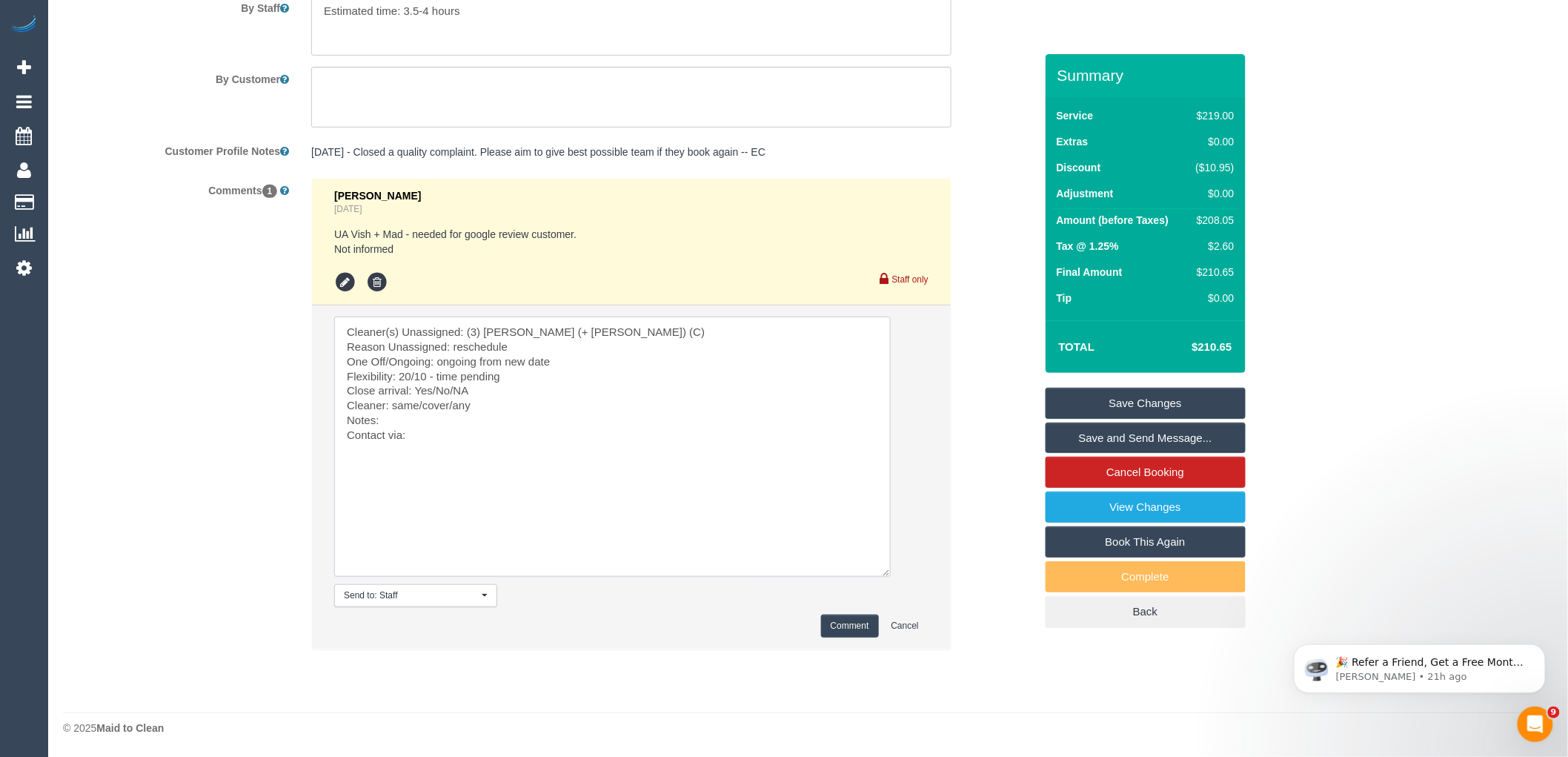
drag, startPoint x: 482, startPoint y: 388, endPoint x: 431, endPoint y: 388, distance: 51.0
click at [431, 388] on textarea at bounding box center [612, 447] width 557 height 261
drag, startPoint x: 453, startPoint y: 405, endPoint x: 393, endPoint y: 405, distance: 60.0
click at [393, 405] on textarea at bounding box center [612, 447] width 557 height 261
click at [439, 439] on textarea at bounding box center [612, 447] width 557 height 261
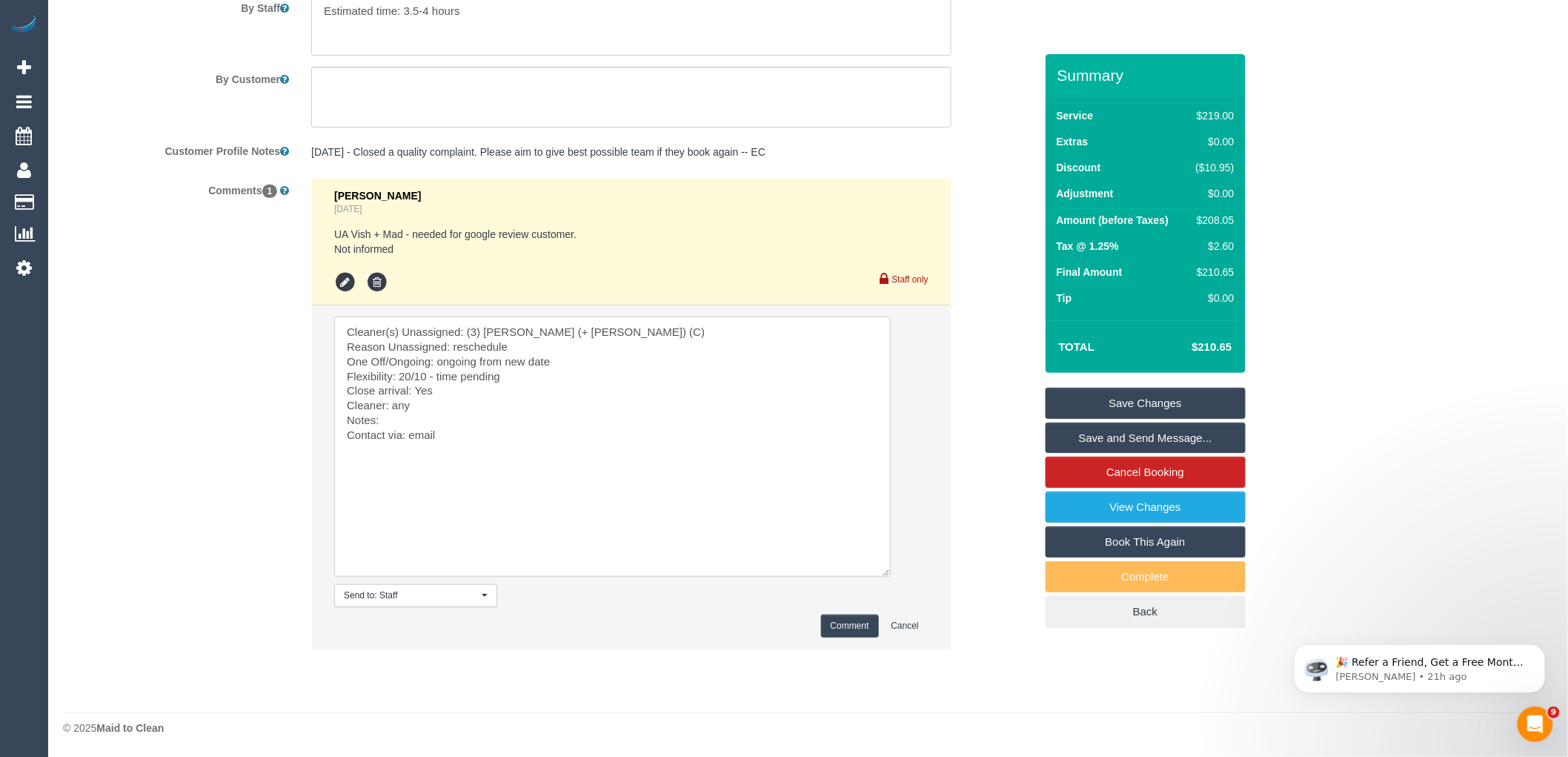
click at [445, 409] on textarea at bounding box center [612, 447] width 557 height 261
click at [449, 418] on textarea at bounding box center [612, 447] width 557 height 261
paste textarea "cnv_1fkql13s"
type textarea "Cleaner(s) Unassigned: (3) Cristian (+ Tania) (C) Reason Unassigned: reschedule…"
click at [863, 620] on button "Comment" at bounding box center [849, 626] width 58 height 23
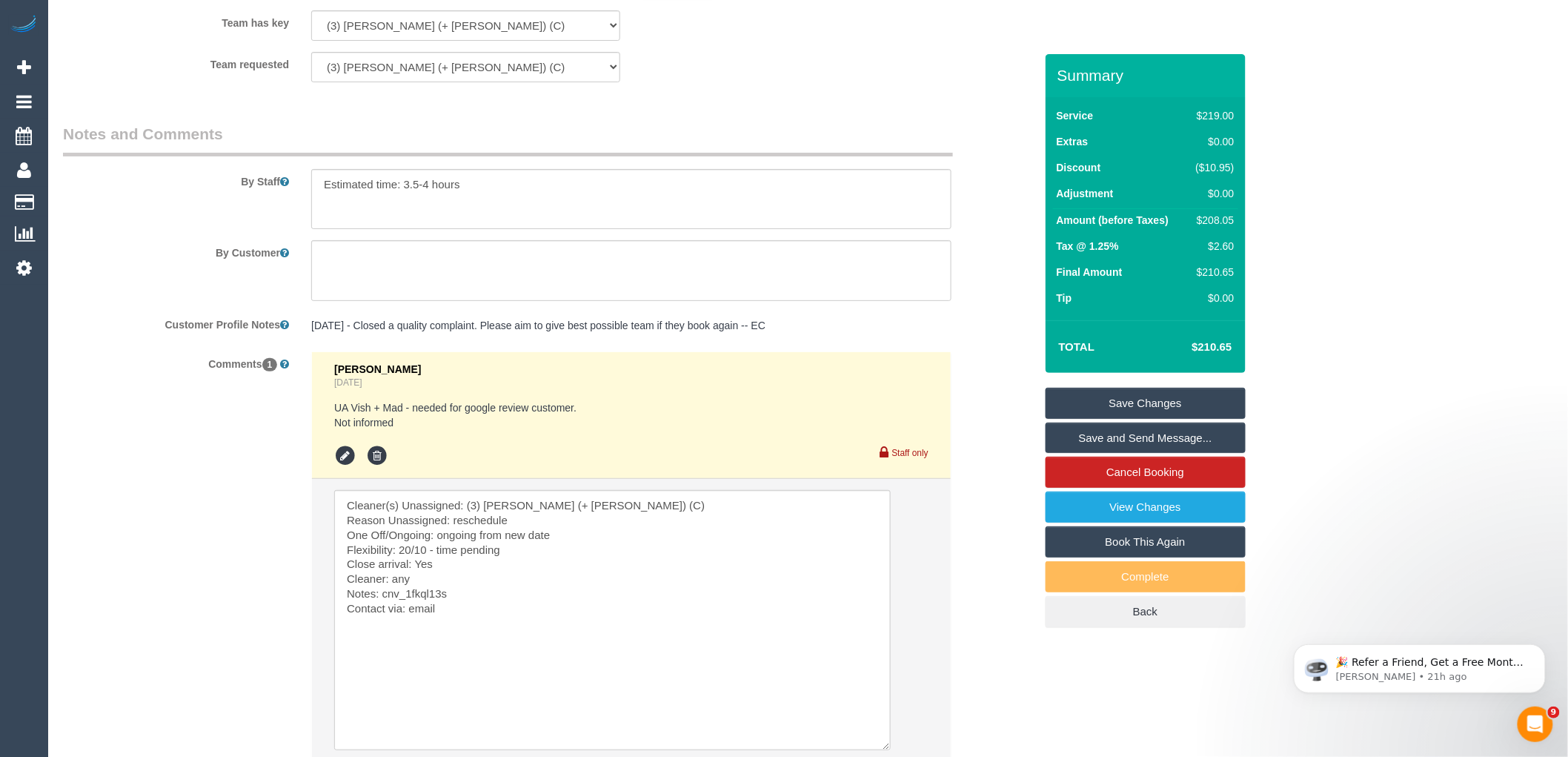
scroll to position [2134, 0]
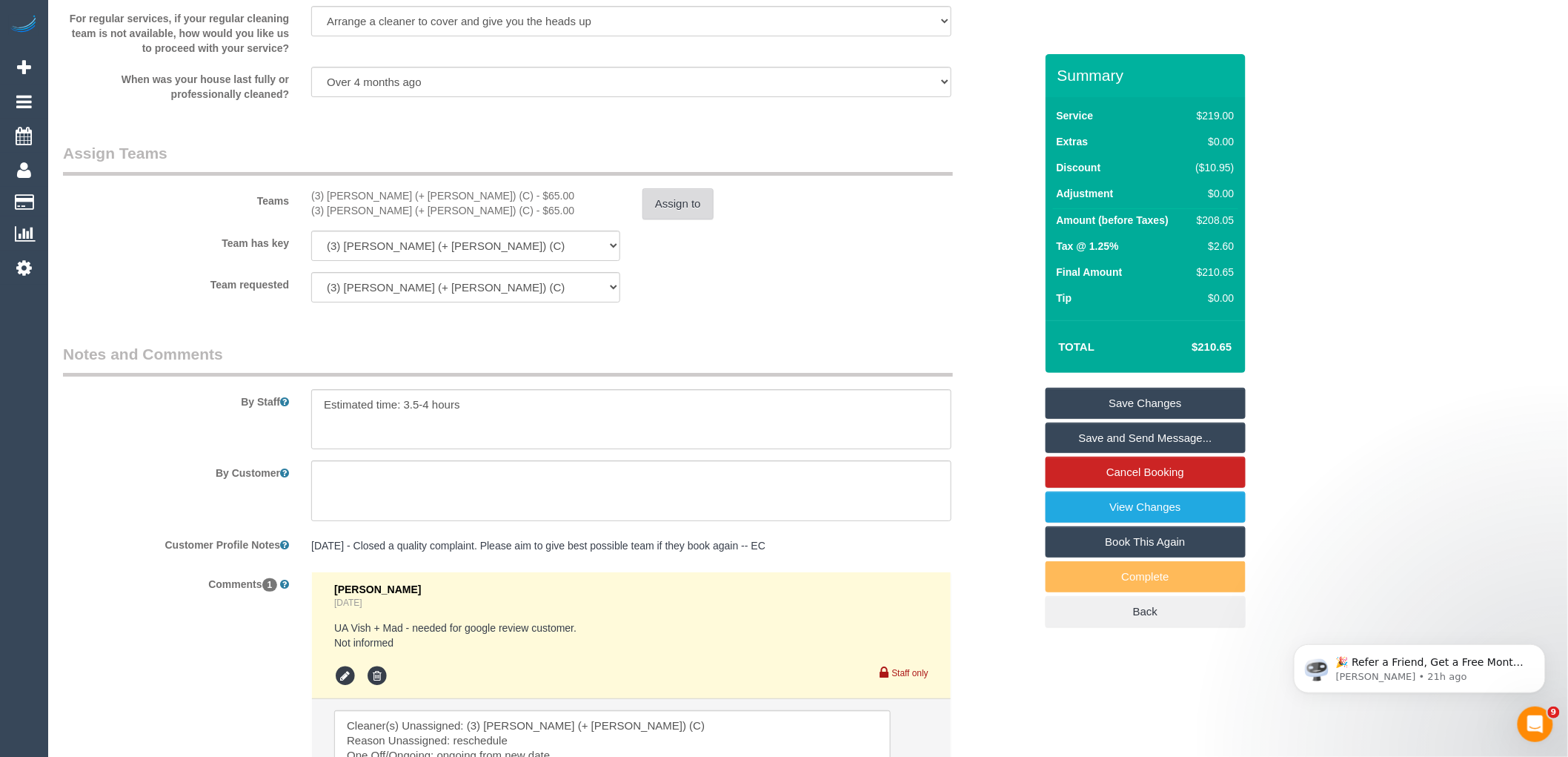
click at [695, 219] on button "Assign to" at bounding box center [678, 203] width 71 height 31
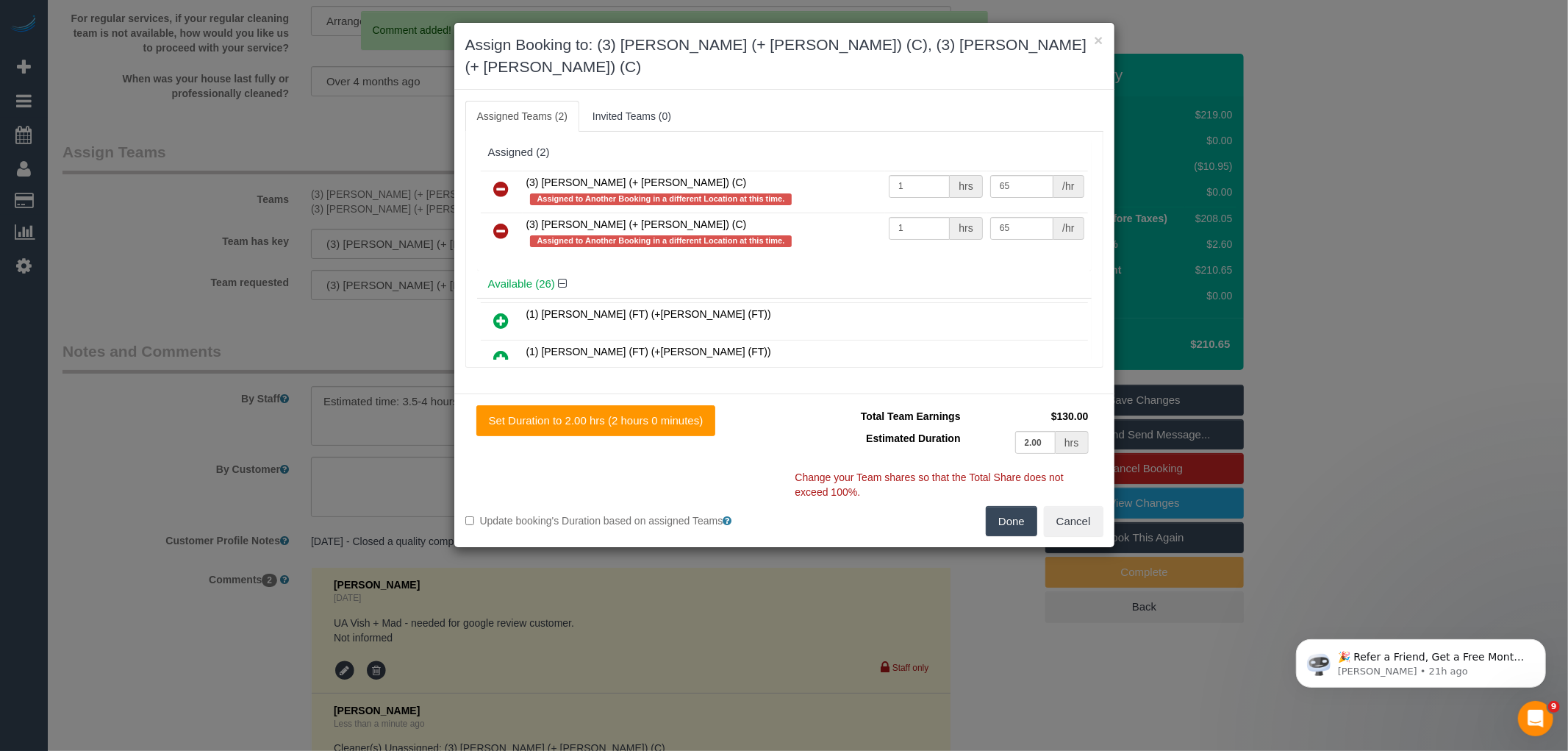
click at [502, 180] on icon at bounding box center [502, 189] width 16 height 17
click at [503, 222] on icon at bounding box center [502, 231] width 16 height 17
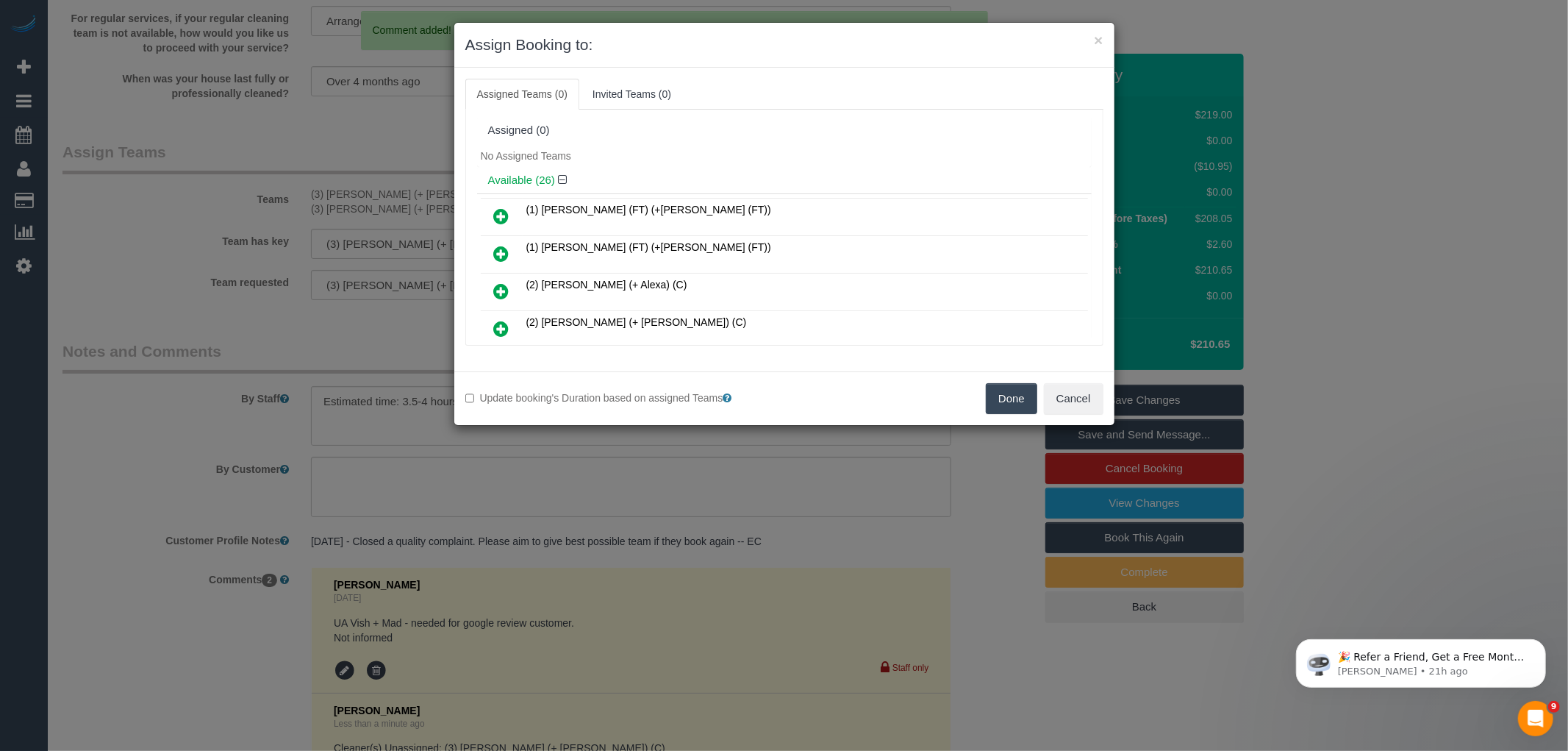
click at [1031, 404] on button "Done" at bounding box center [1011, 398] width 51 height 31
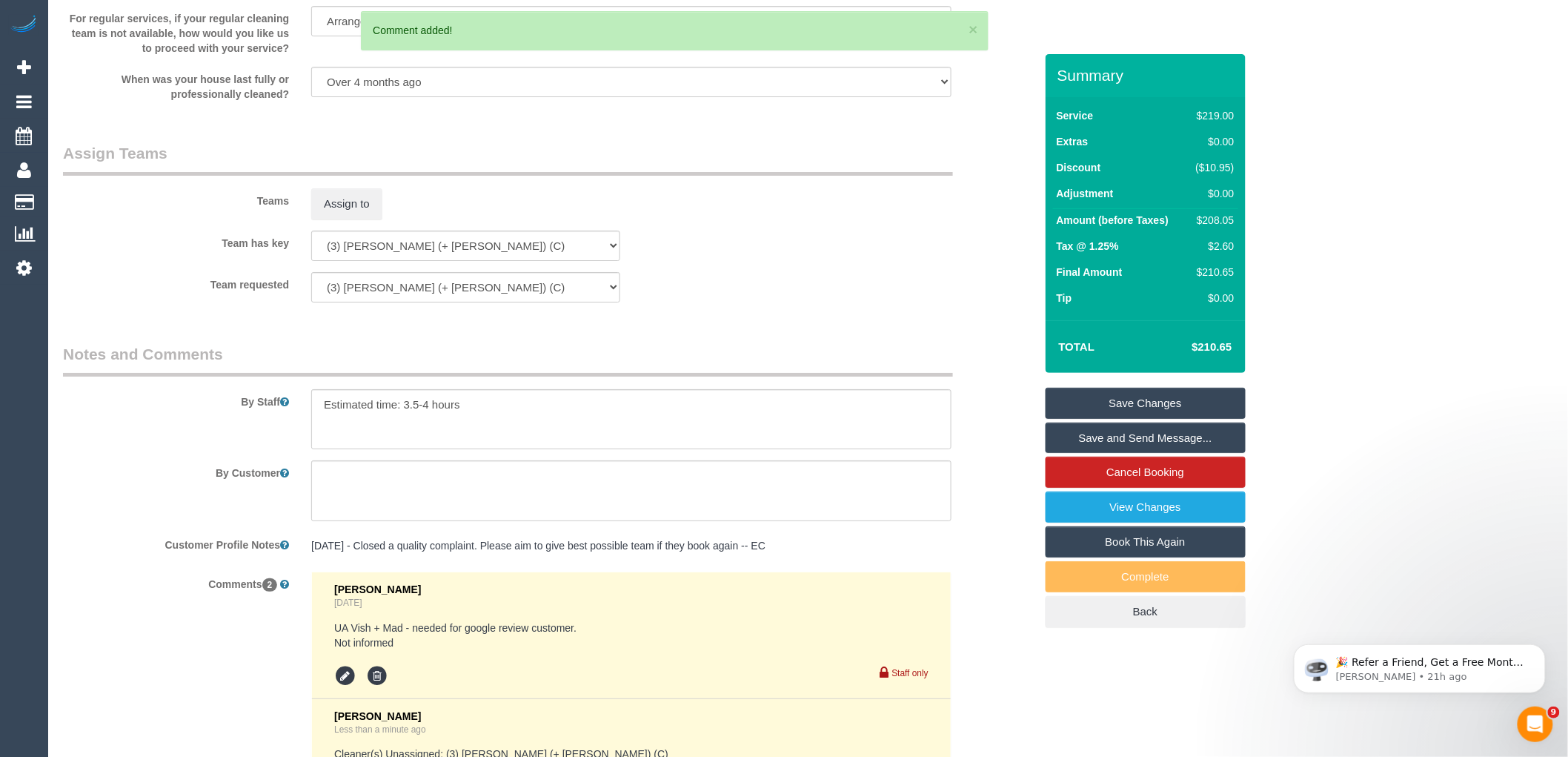
click at [1143, 396] on link "Save Changes" at bounding box center [1146, 403] width 200 height 31
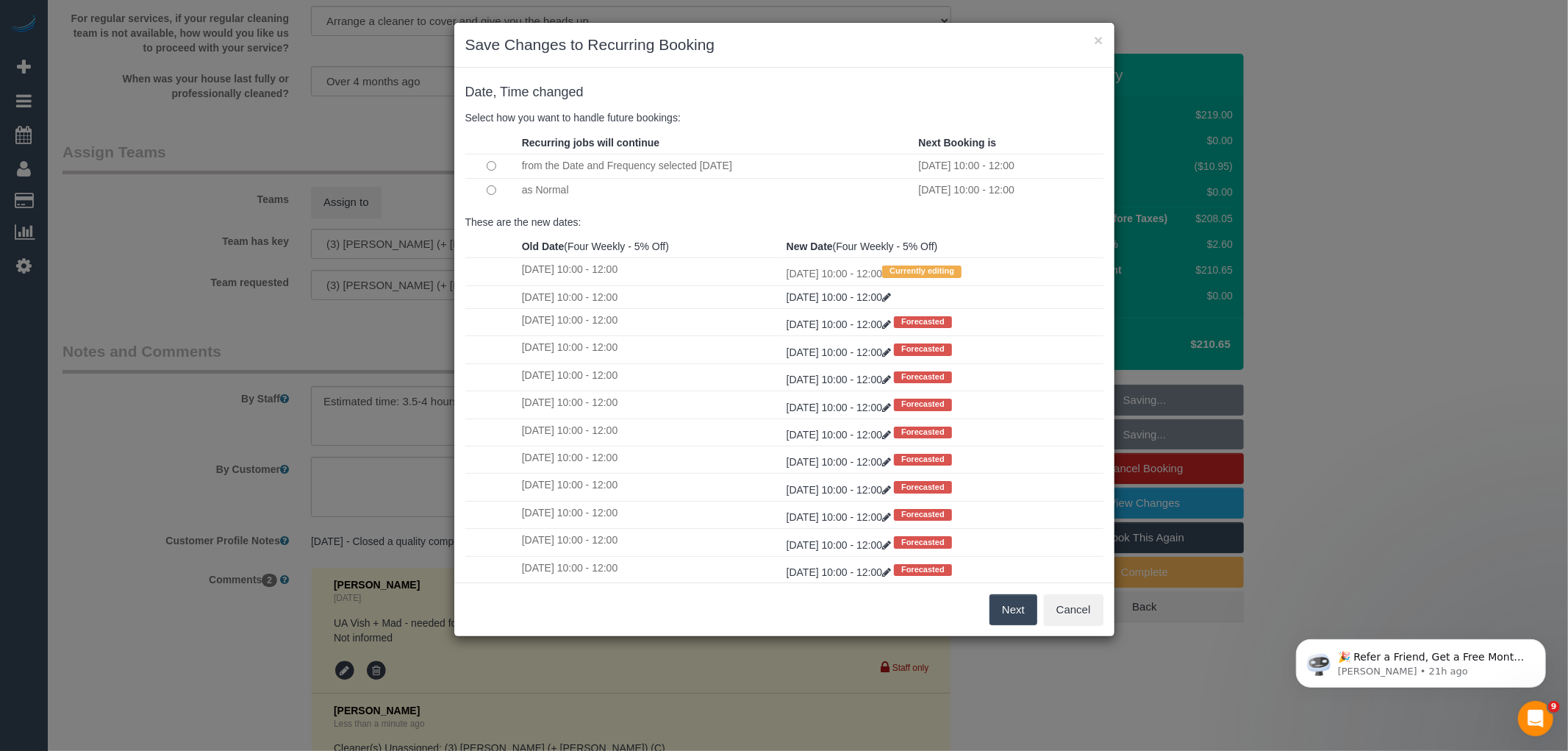
click at [1016, 597] on button "Next" at bounding box center [1014, 609] width 48 height 31
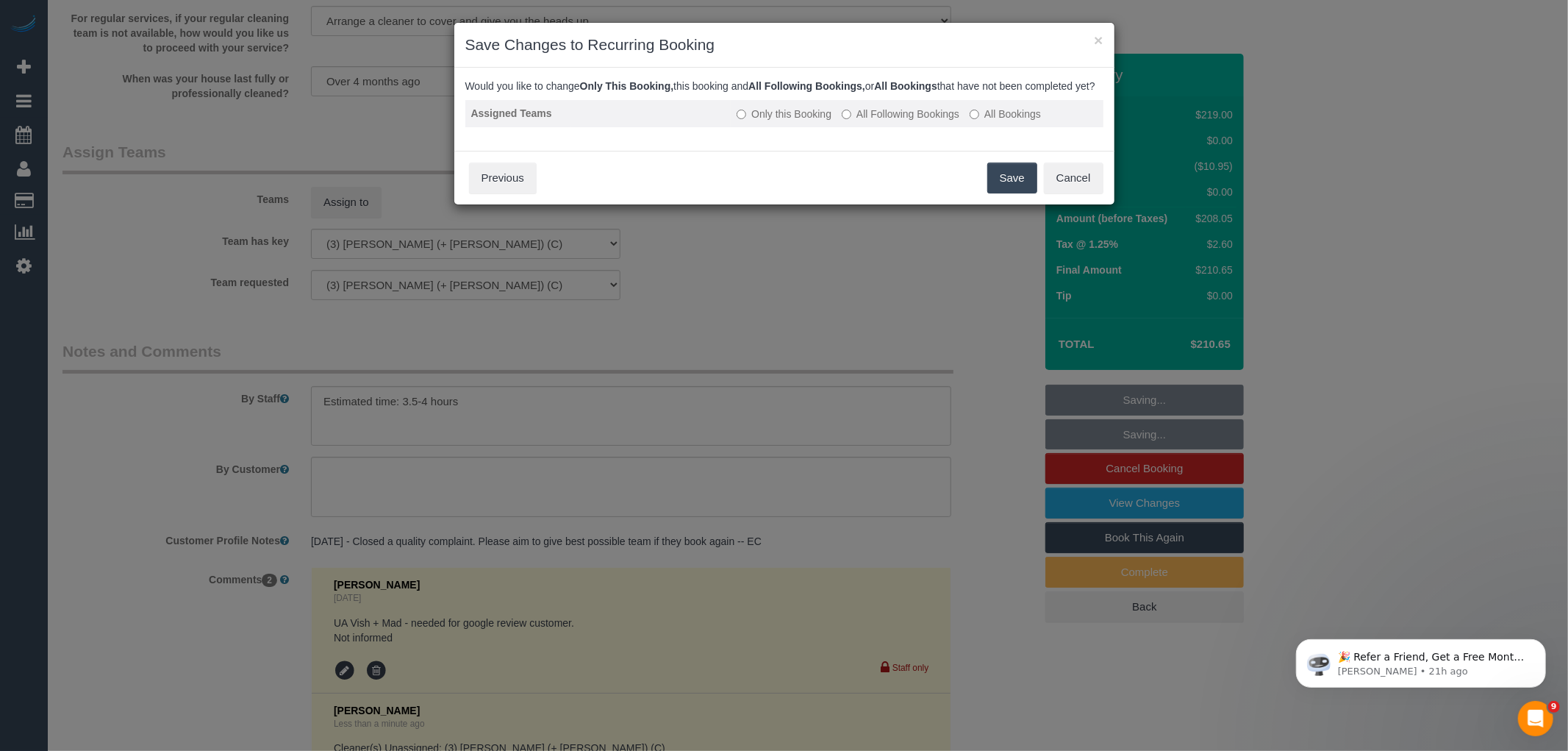
click at [895, 121] on label "All Following Bookings" at bounding box center [900, 113] width 117 height 15
click at [1003, 189] on button "Save" at bounding box center [1012, 177] width 50 height 31
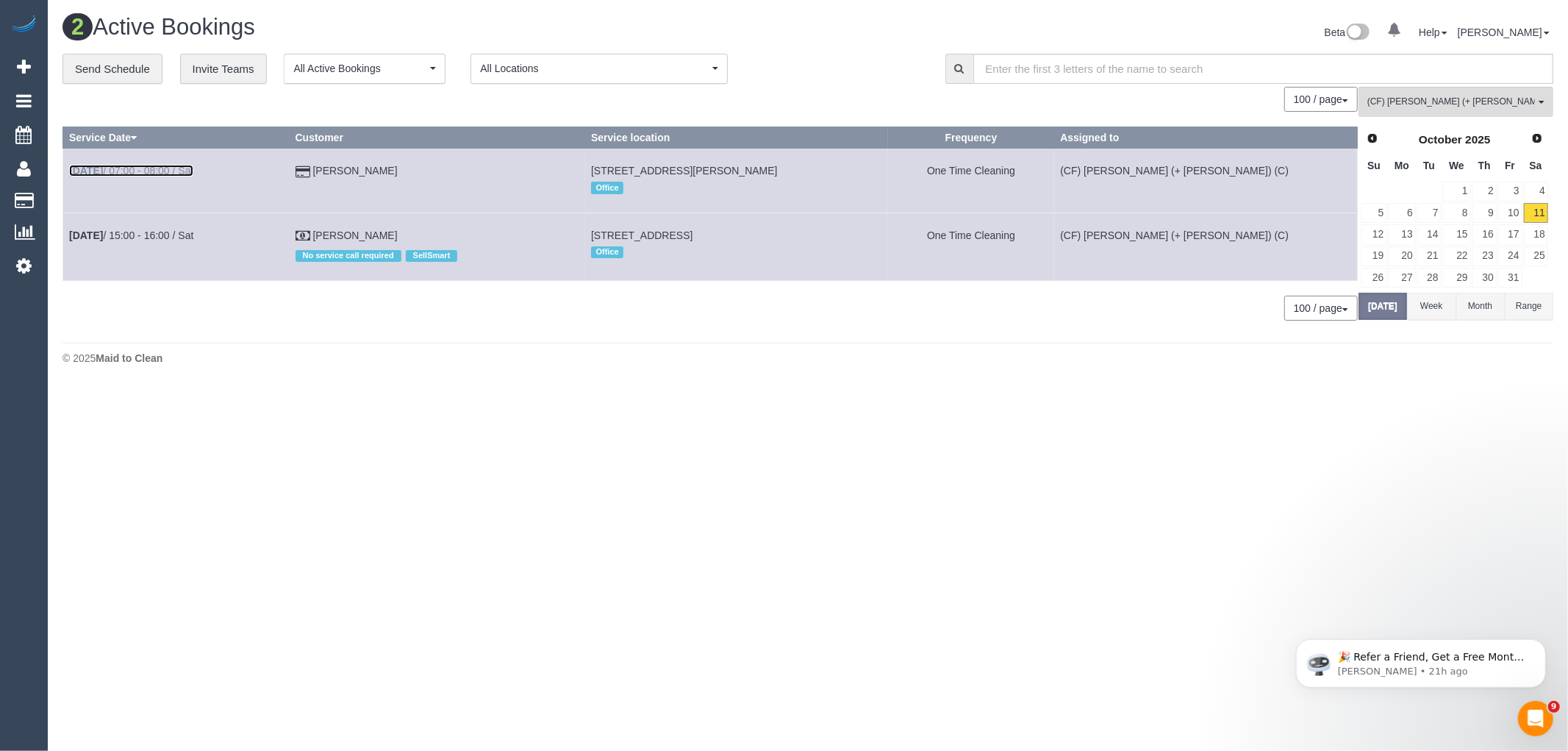
click at [169, 170] on link "Oct 11th / 07:00 - 08:00 / Sat" at bounding box center [132, 170] width 124 height 12
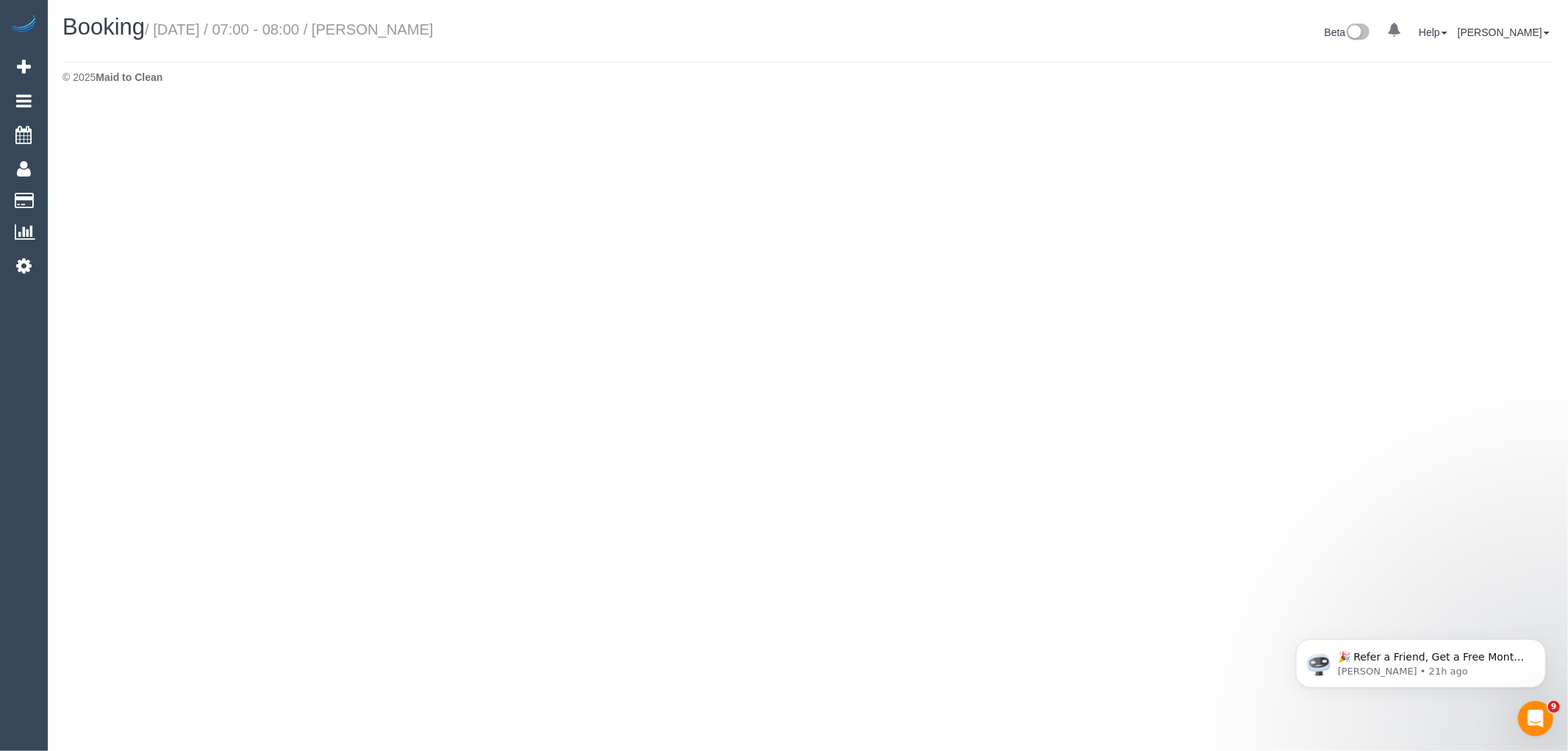
select select "VIC"
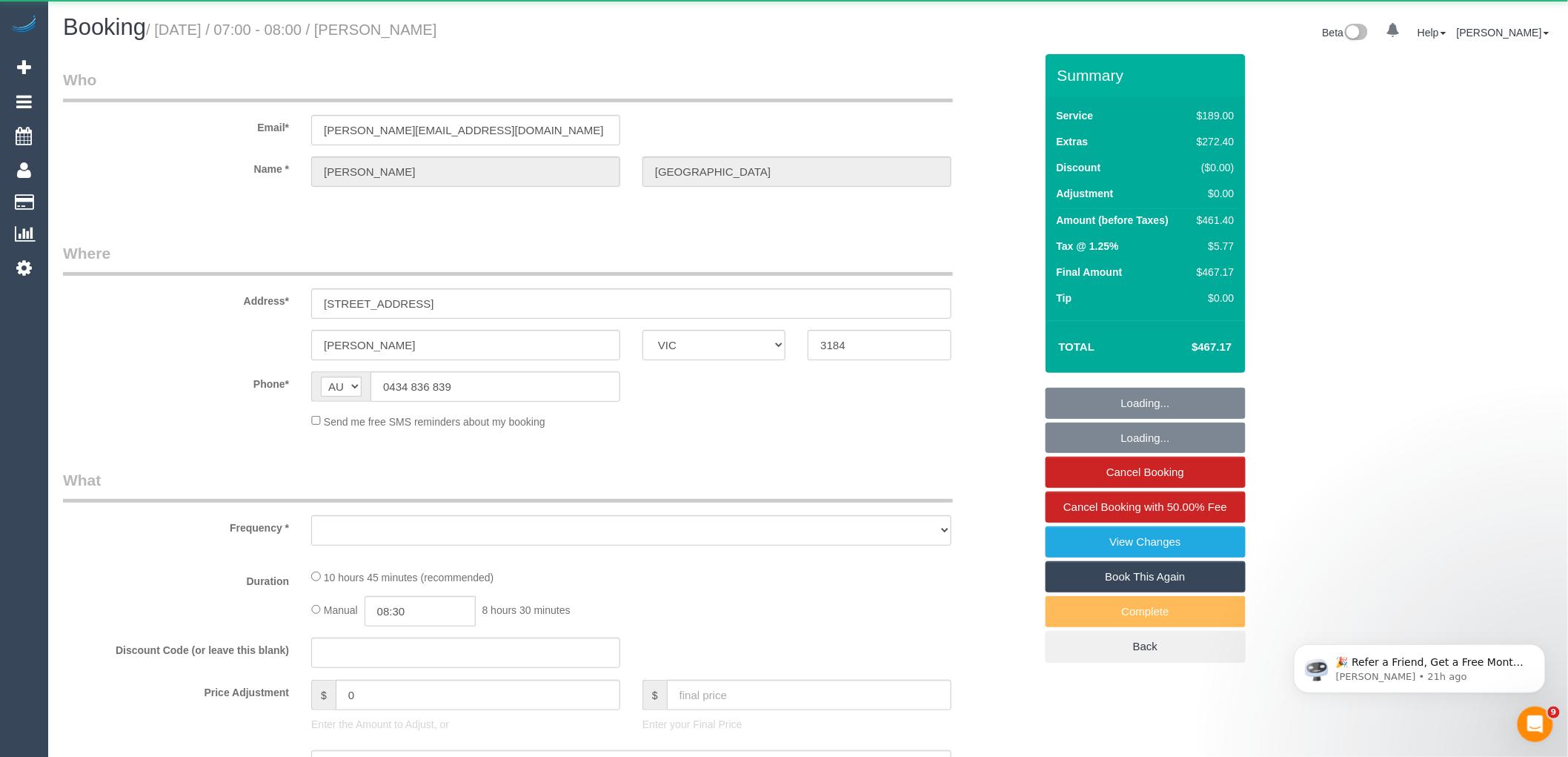
select select "string:stripe-pm_1SFsZC2GScqysDRVBy5dibsM"
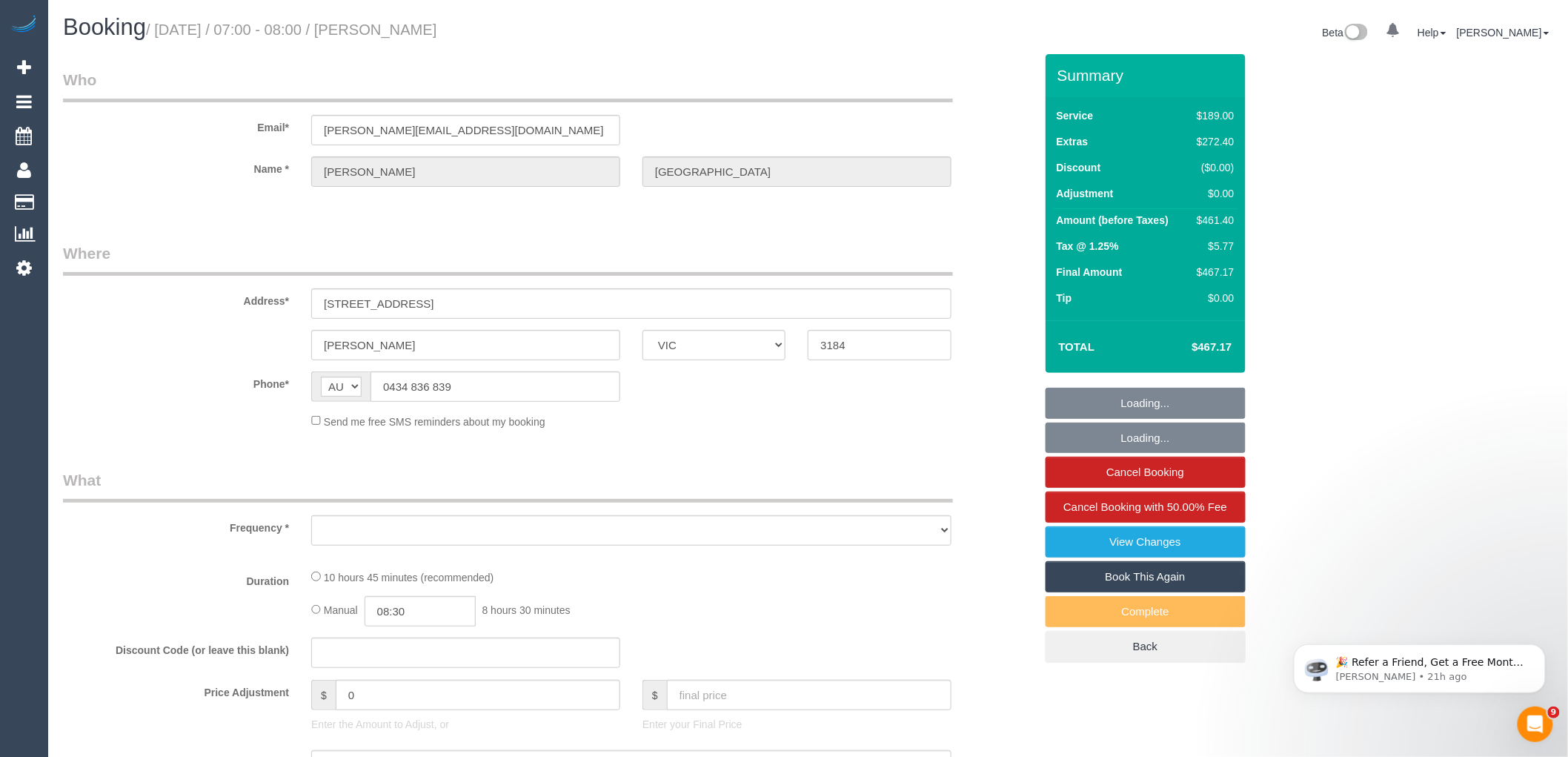
select select "object:10101"
select select "number:27"
select select "number:14"
select select "number:19"
select select "number:24"
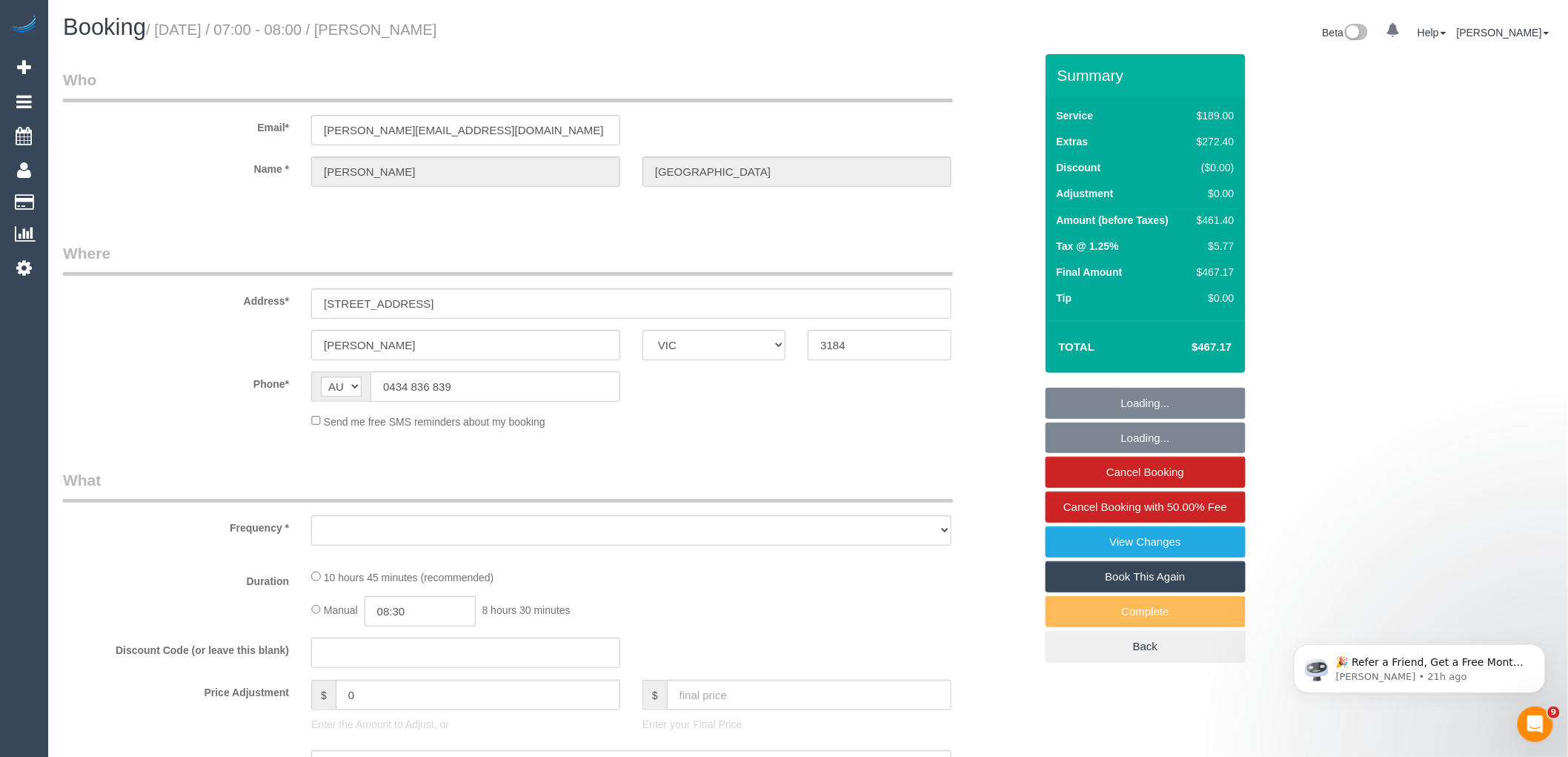
select select "number:33"
select select "number:13"
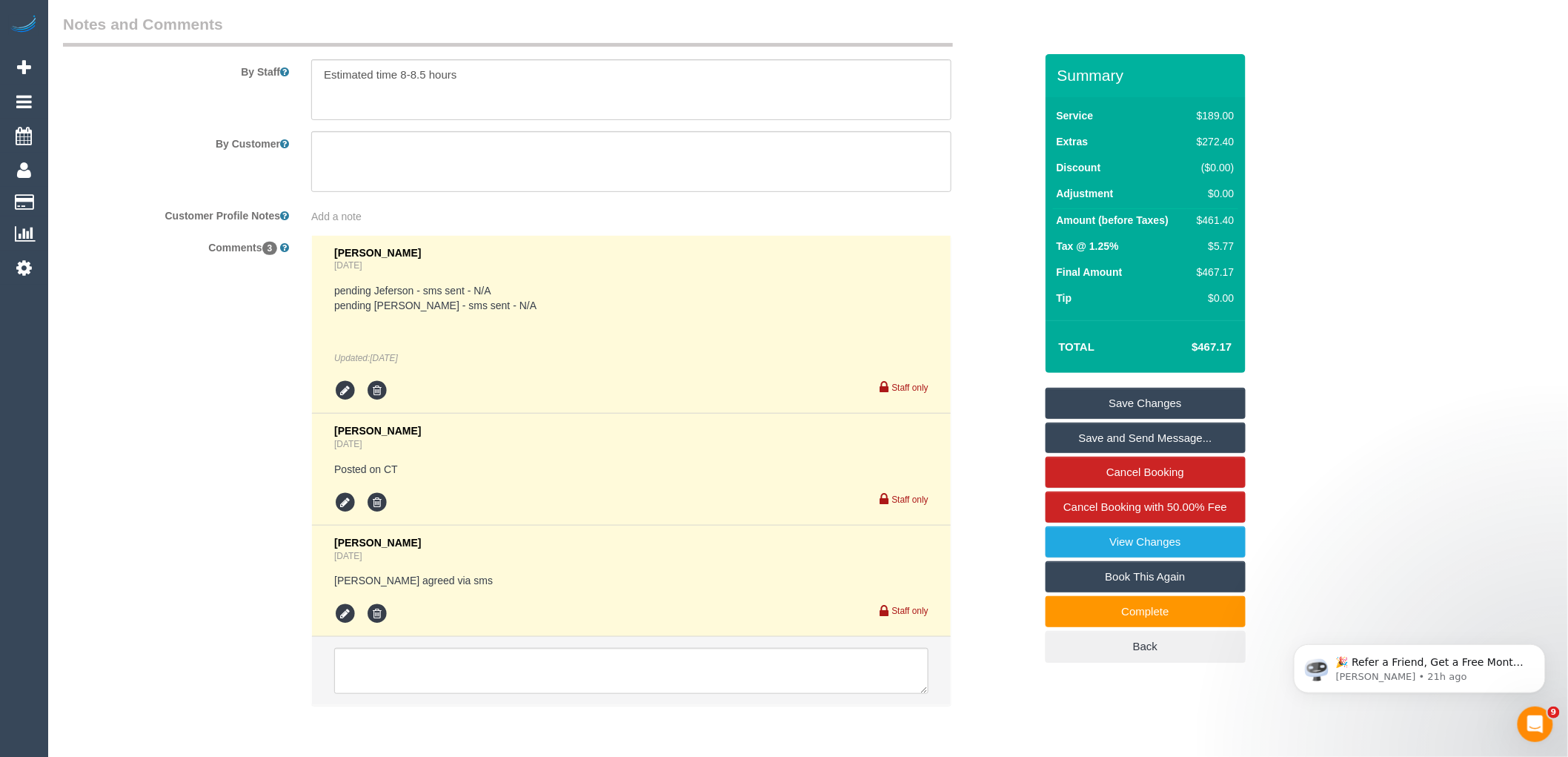
scroll to position [2593, 0]
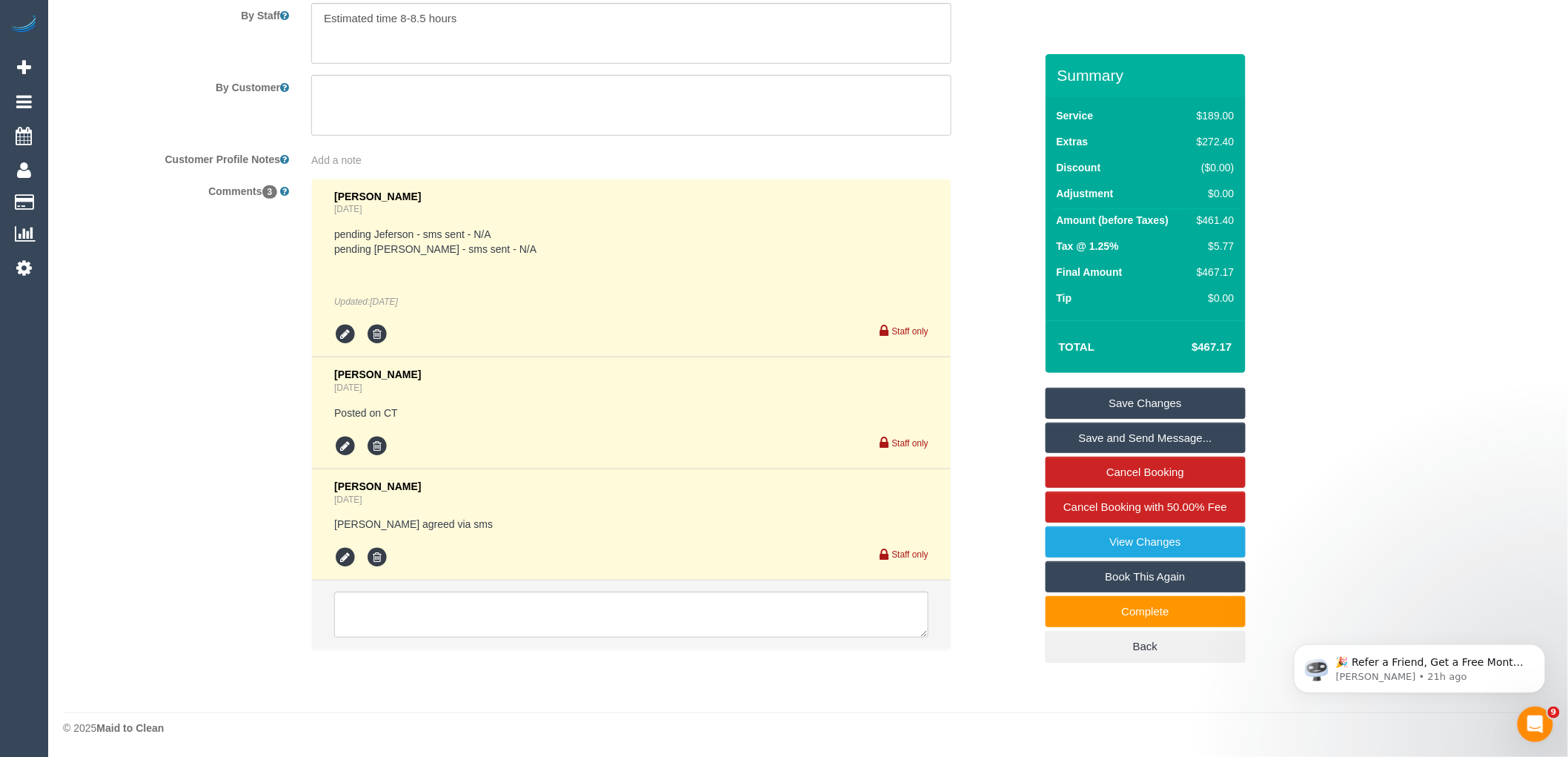
select select "object:10354"
click at [412, 616] on textarea at bounding box center [631, 615] width 595 height 46
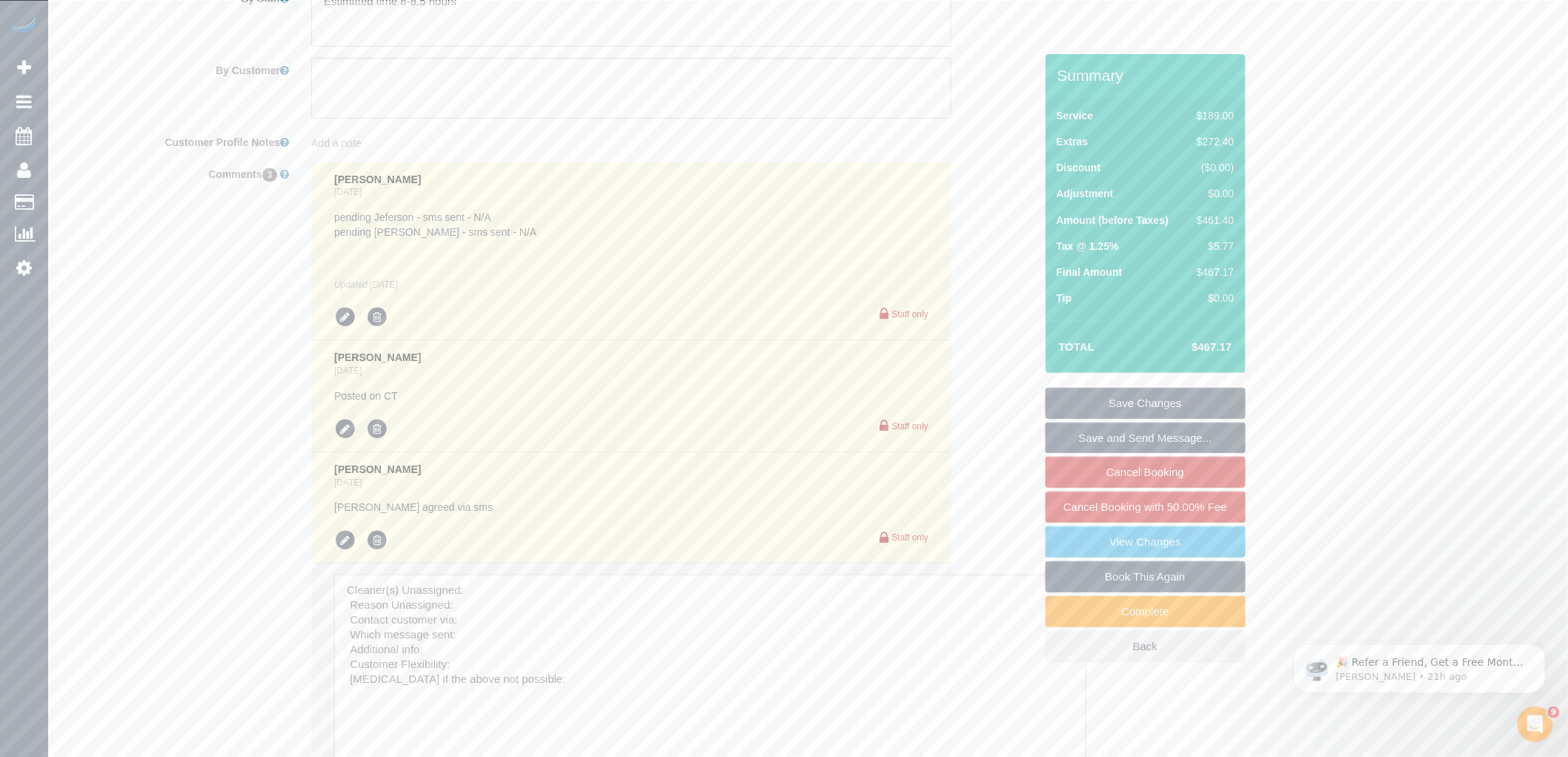
drag, startPoint x: 917, startPoint y: 634, endPoint x: 723, endPoint y: 394, distance: 308.6
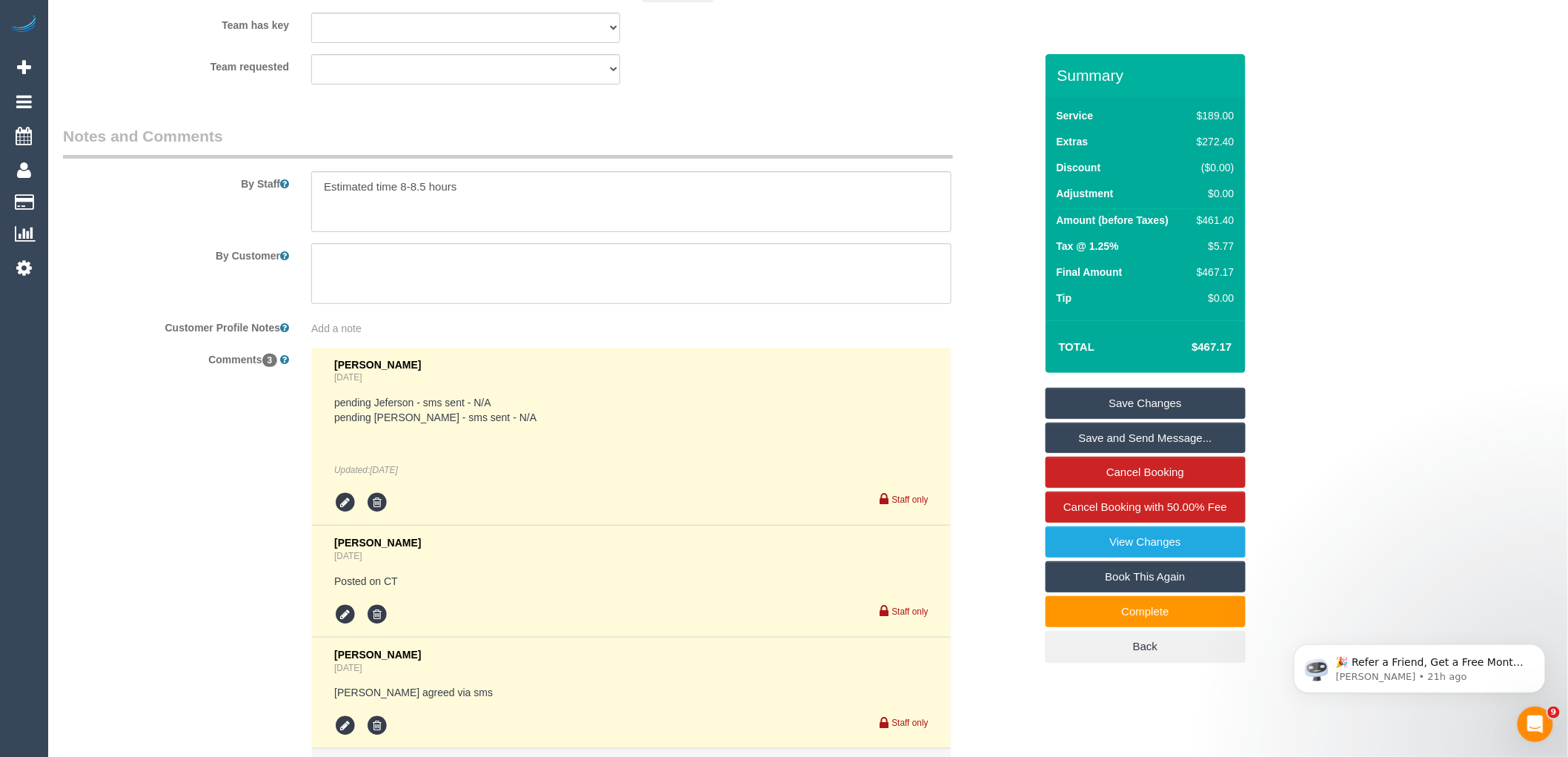
scroll to position [2180, 0]
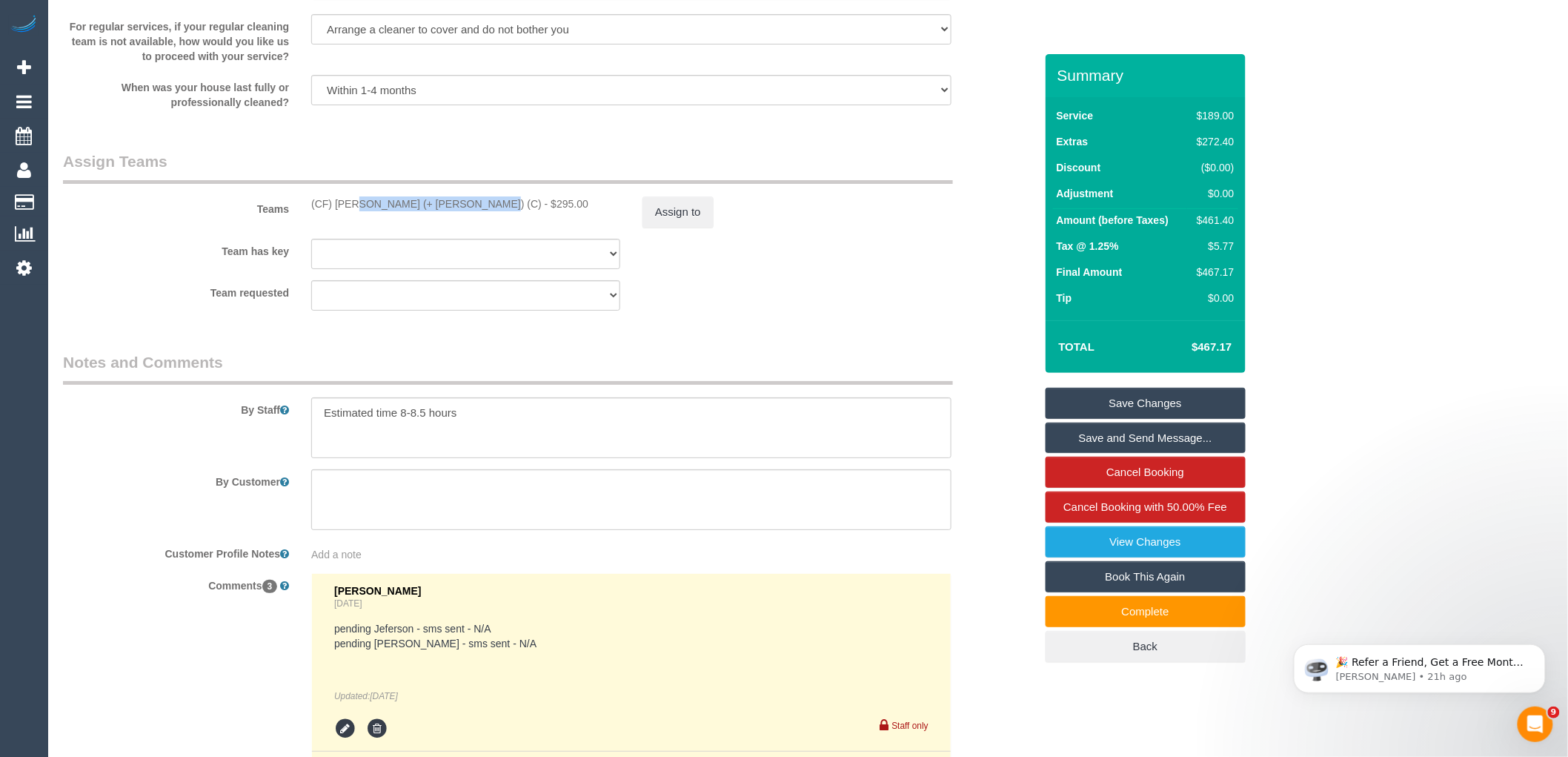
drag, startPoint x: 427, startPoint y: 220, endPoint x: 305, endPoint y: 223, distance: 122.0
click at [305, 211] on div "(CF) Karina (+ Darly) (C) - $295.00" at bounding box center [465, 203] width 331 height 15
copy div "(CF) [PERSON_NAME] (+ [PERSON_NAME]) (C)"
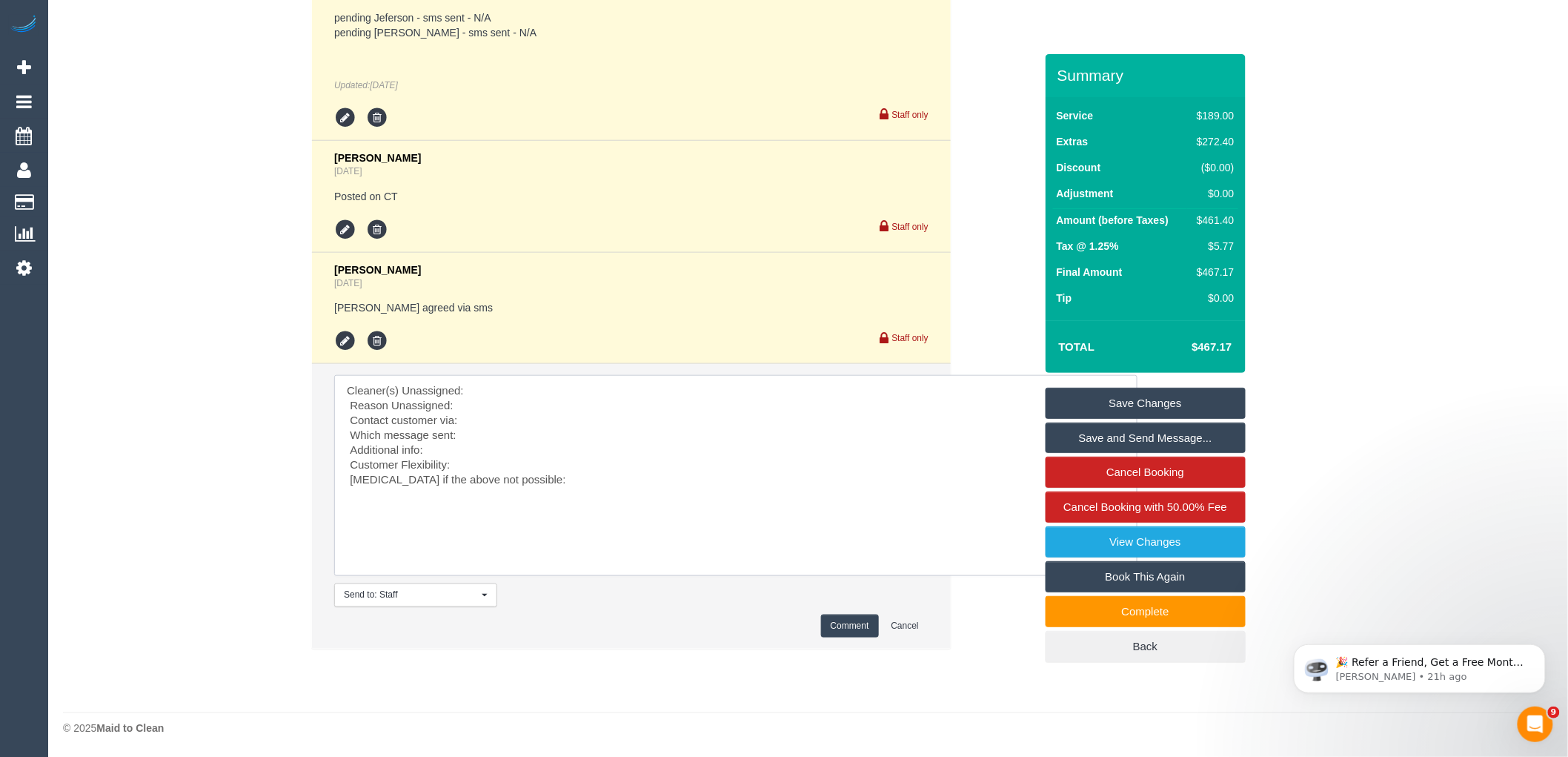
click at [558, 379] on textarea at bounding box center [736, 475] width 803 height 201
paste textarea "(CF) [PERSON_NAME] (+ [PERSON_NAME]) (C)"
click at [486, 412] on textarea at bounding box center [736, 475] width 803 height 201
paste textarea "(CF) [PERSON_NAME] (+ [PERSON_NAME]) (C)"
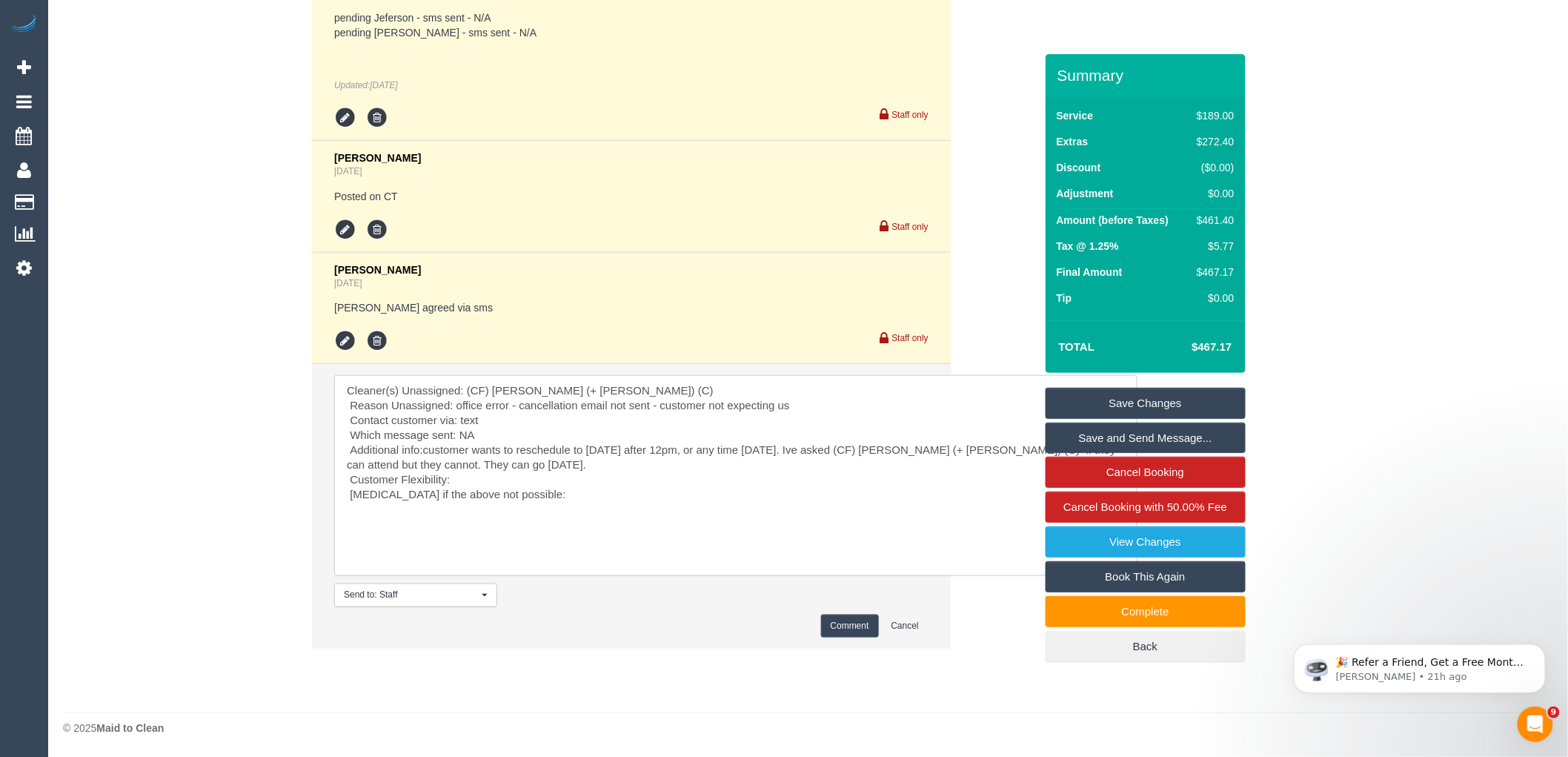
click at [670, 469] on textarea at bounding box center [736, 475] width 803 height 201
paste textarea "look into someone else? If there is no one available they can go on Wednesday. …"
click at [687, 462] on textarea at bounding box center [736, 475] width 803 height 201
click at [487, 495] on textarea at bounding box center [736, 475] width 803 height 201
drag, startPoint x: 487, startPoint y: 495, endPoint x: 329, endPoint y: 493, distance: 158.0
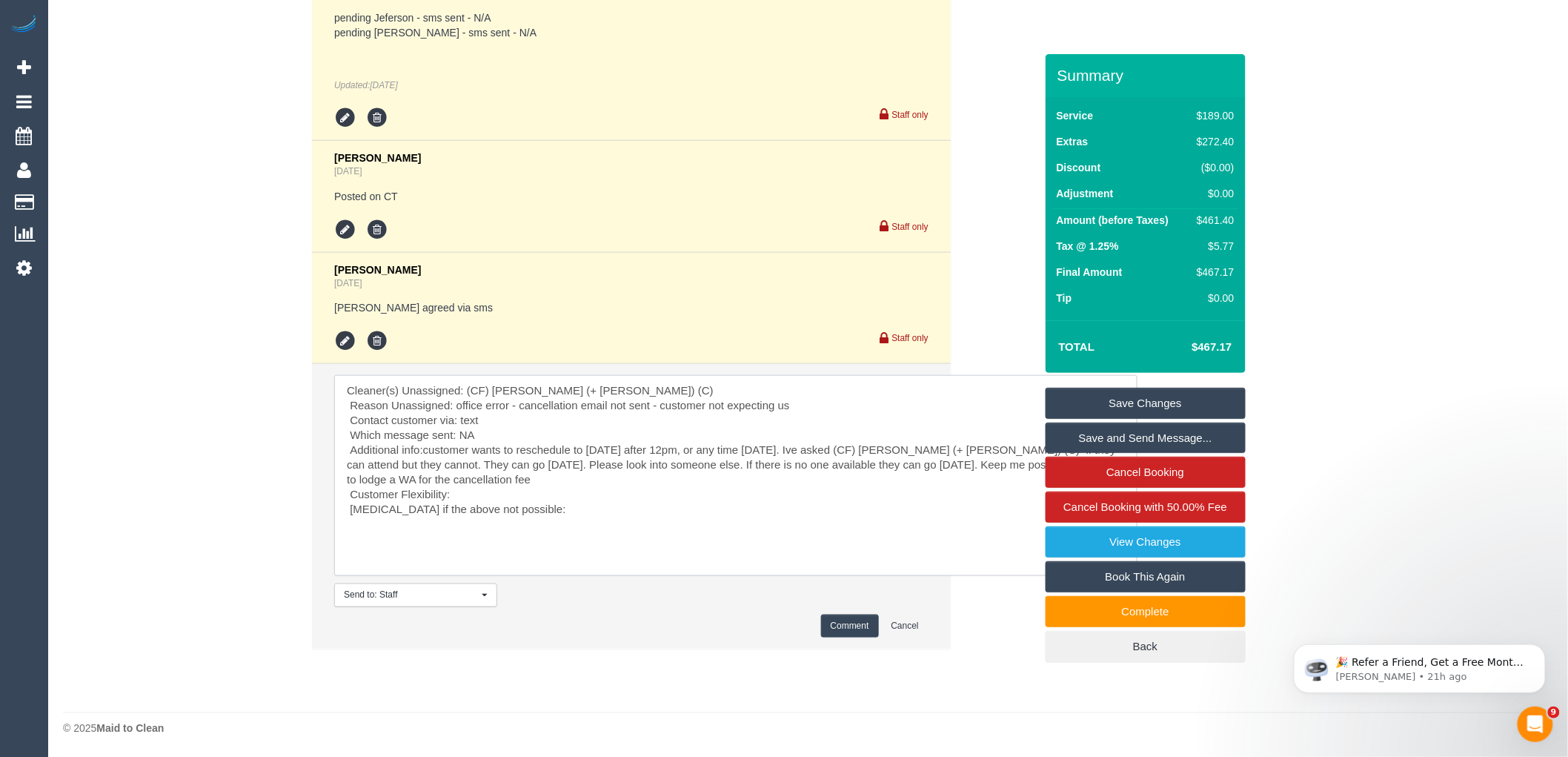
click at [329, 493] on li "Send to: Staff Nothing selected Send to: Staff Send to: Customer Send to: Team …" at bounding box center [631, 506] width 639 height 284
click at [598, 509] on textarea at bounding box center [736, 475] width 803 height 201
drag, startPoint x: 598, startPoint y: 509, endPoint x: 323, endPoint y: 509, distance: 275.0
click at [323, 509] on li "Send to: Staff Nothing selected Send to: Staff Send to: Customer Send to: Team …" at bounding box center [631, 506] width 639 height 284
type textarea "Cleaner(s) Unassigned: (CF) Karina (+ Darly) (C) Reason Unassigned: office erro…"
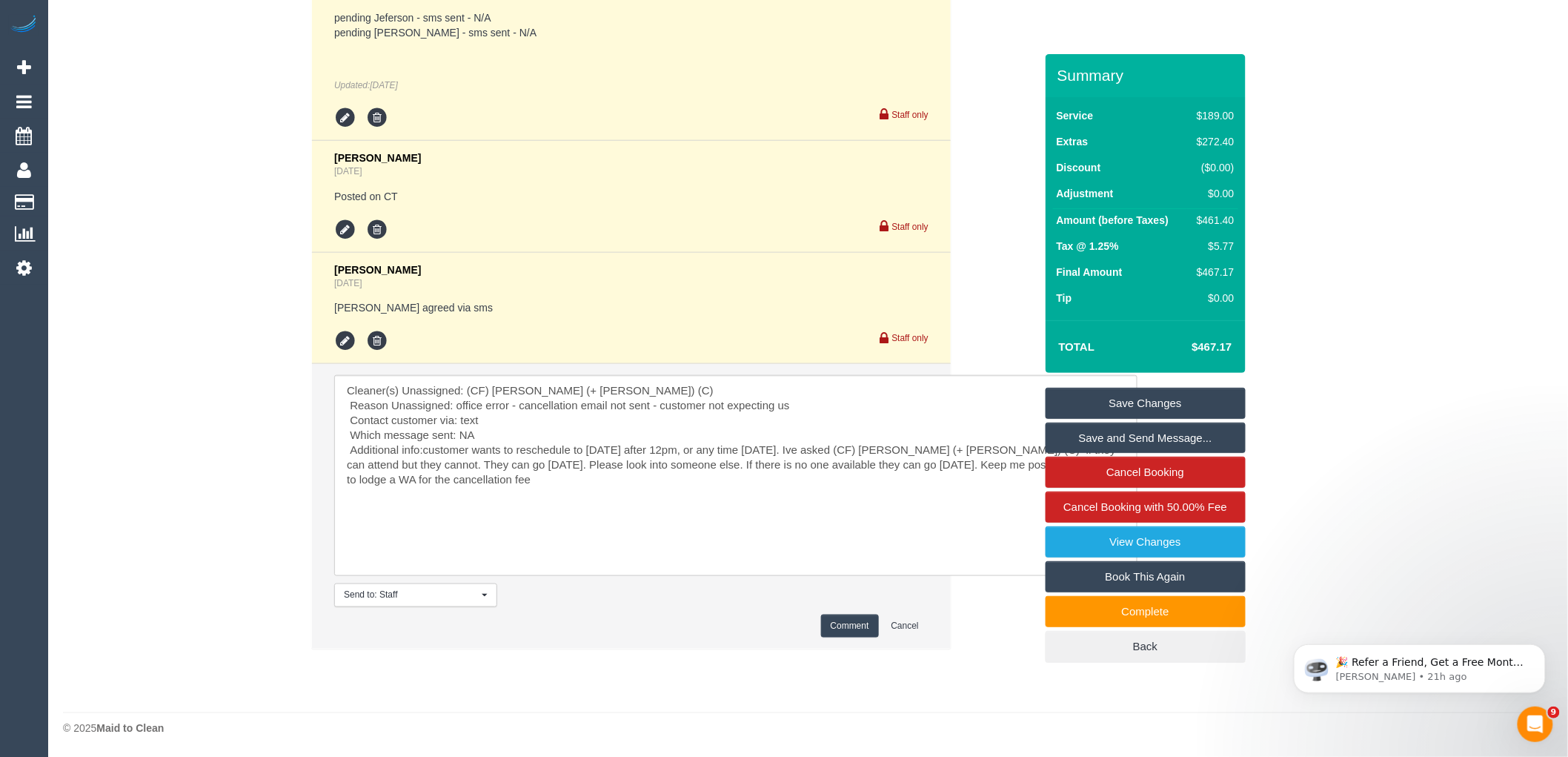
click at [828, 630] on button "Comment" at bounding box center [849, 626] width 58 height 23
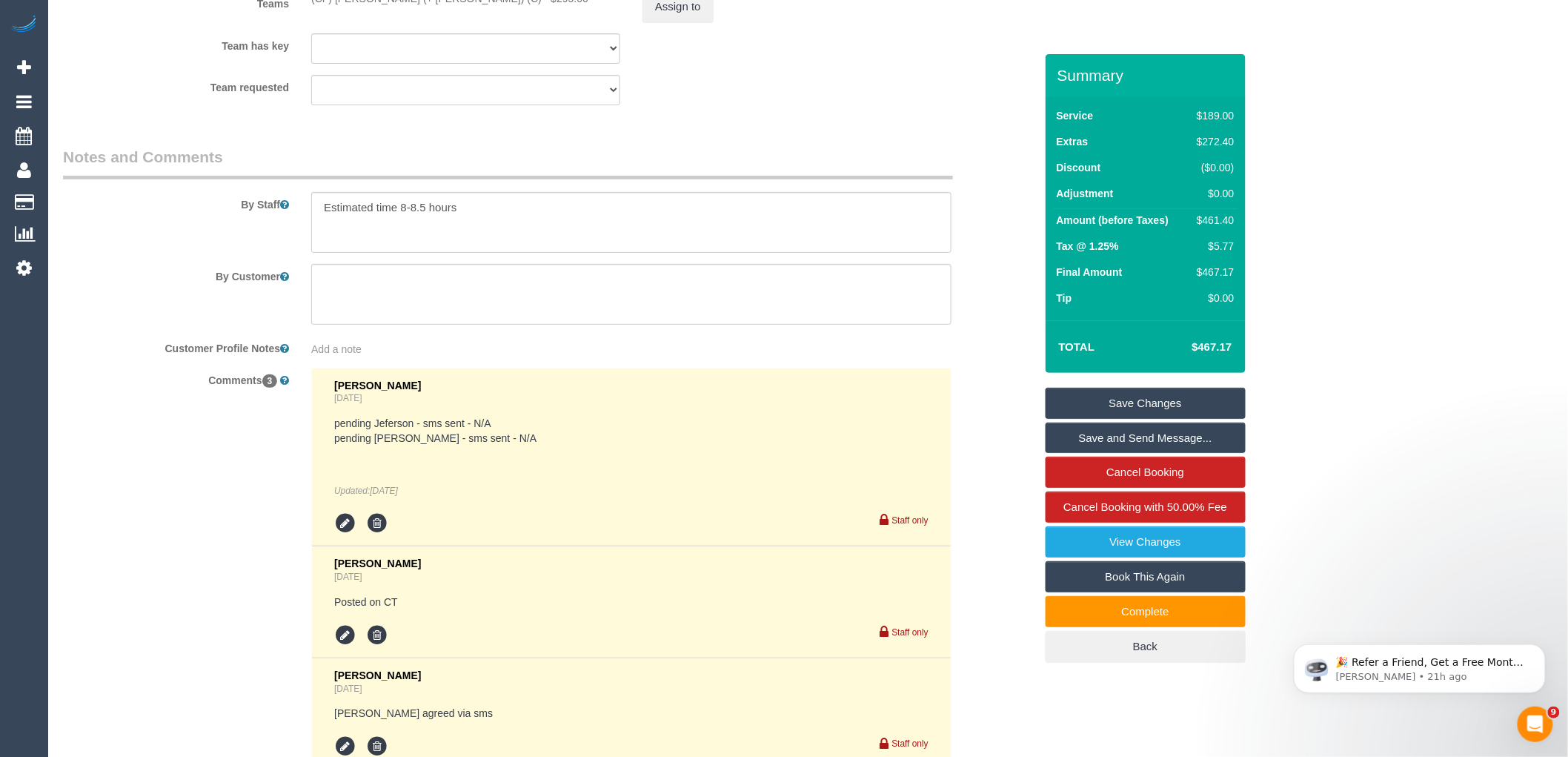
scroll to position [2150, 0]
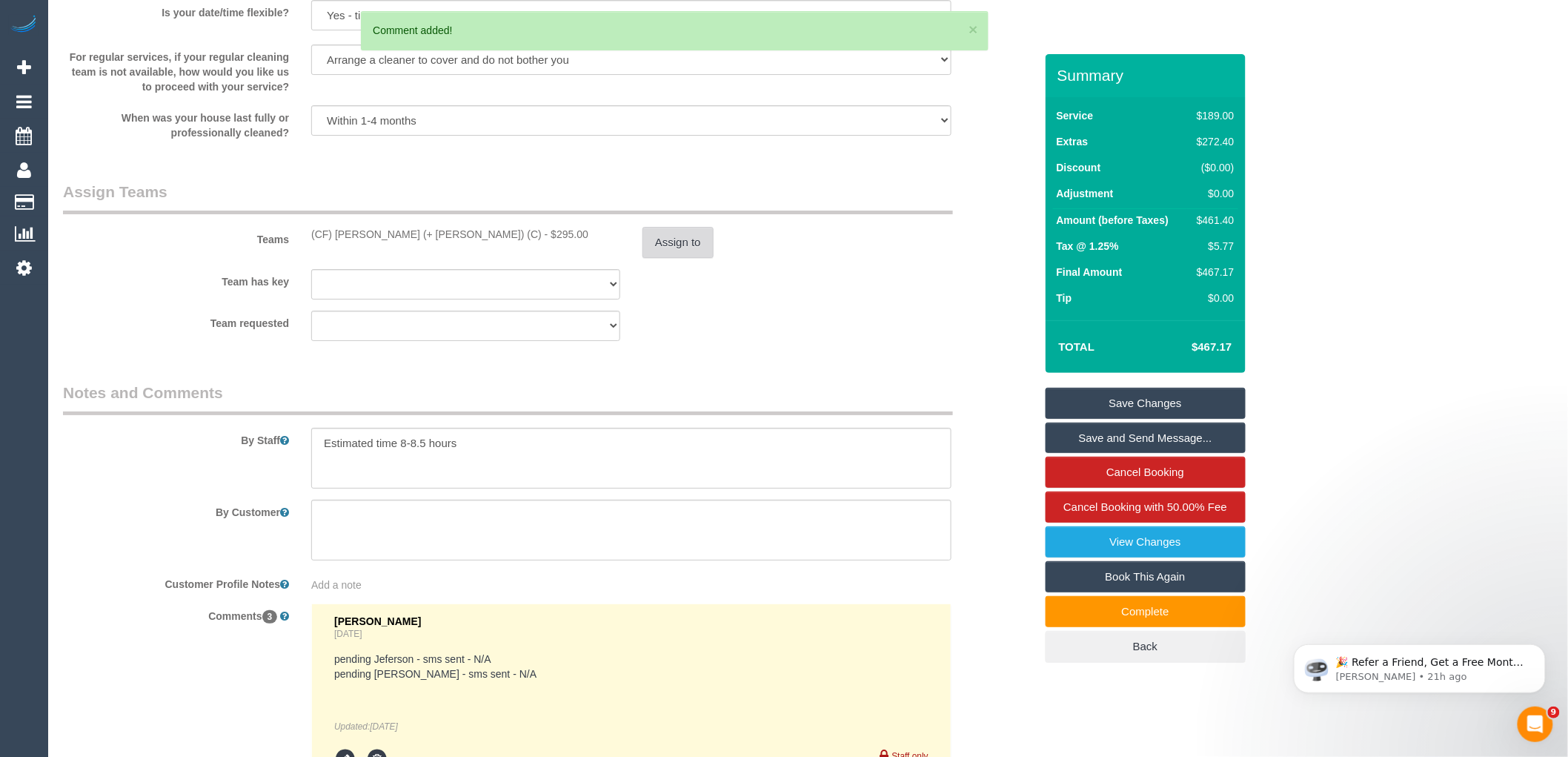
click at [692, 258] on button "Assign to" at bounding box center [678, 242] width 71 height 31
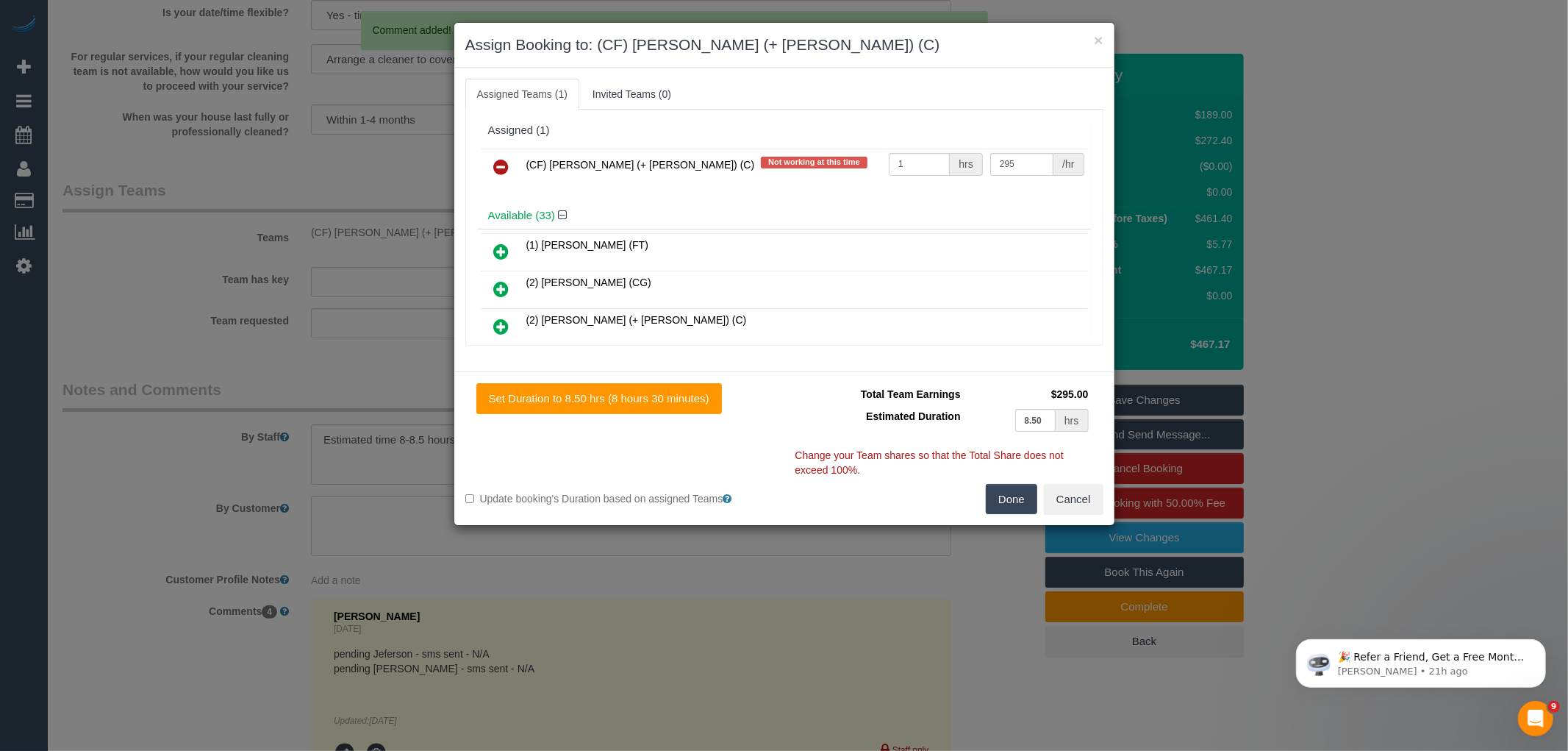
click at [501, 171] on icon at bounding box center [502, 167] width 16 height 17
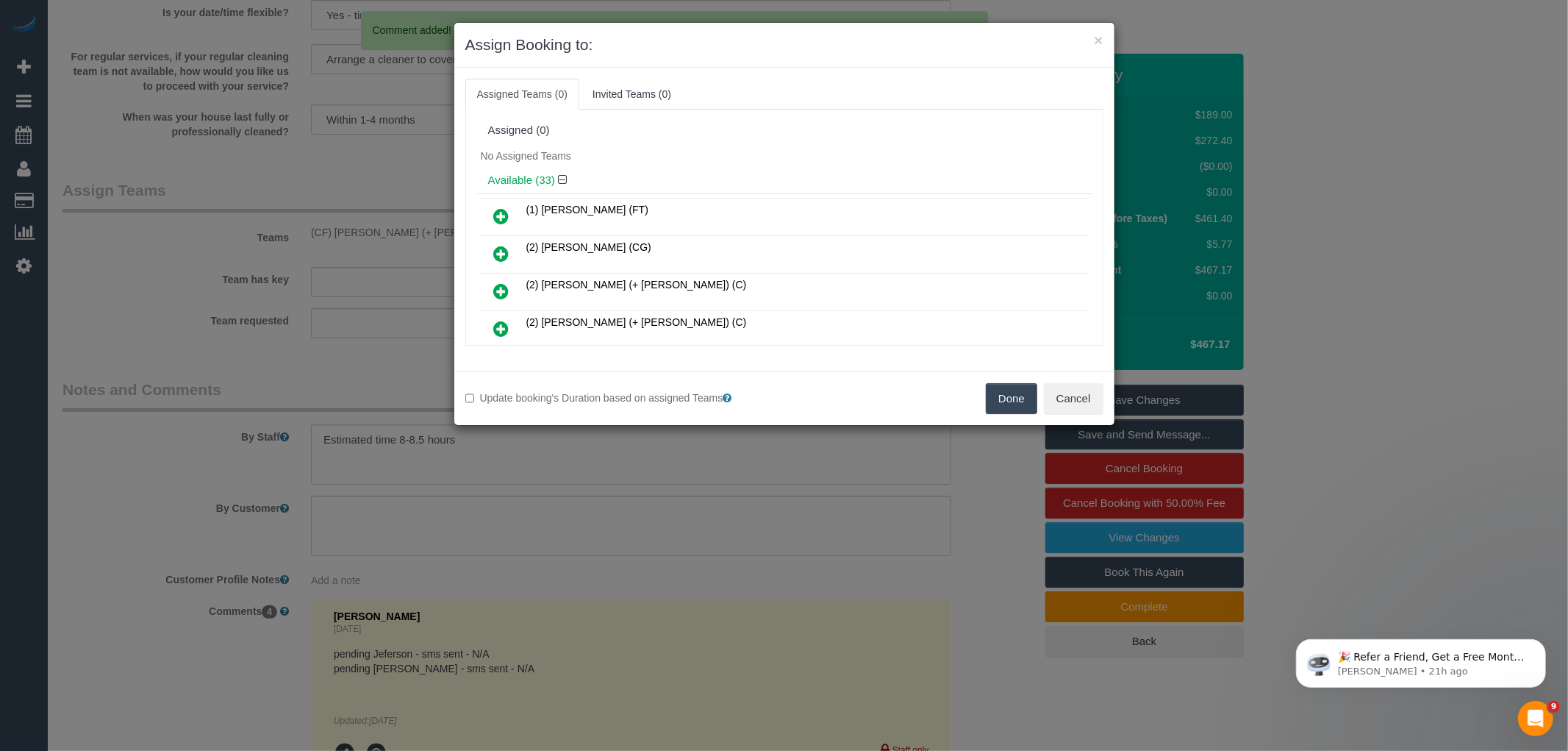
click at [1012, 398] on button "Done" at bounding box center [1011, 398] width 51 height 31
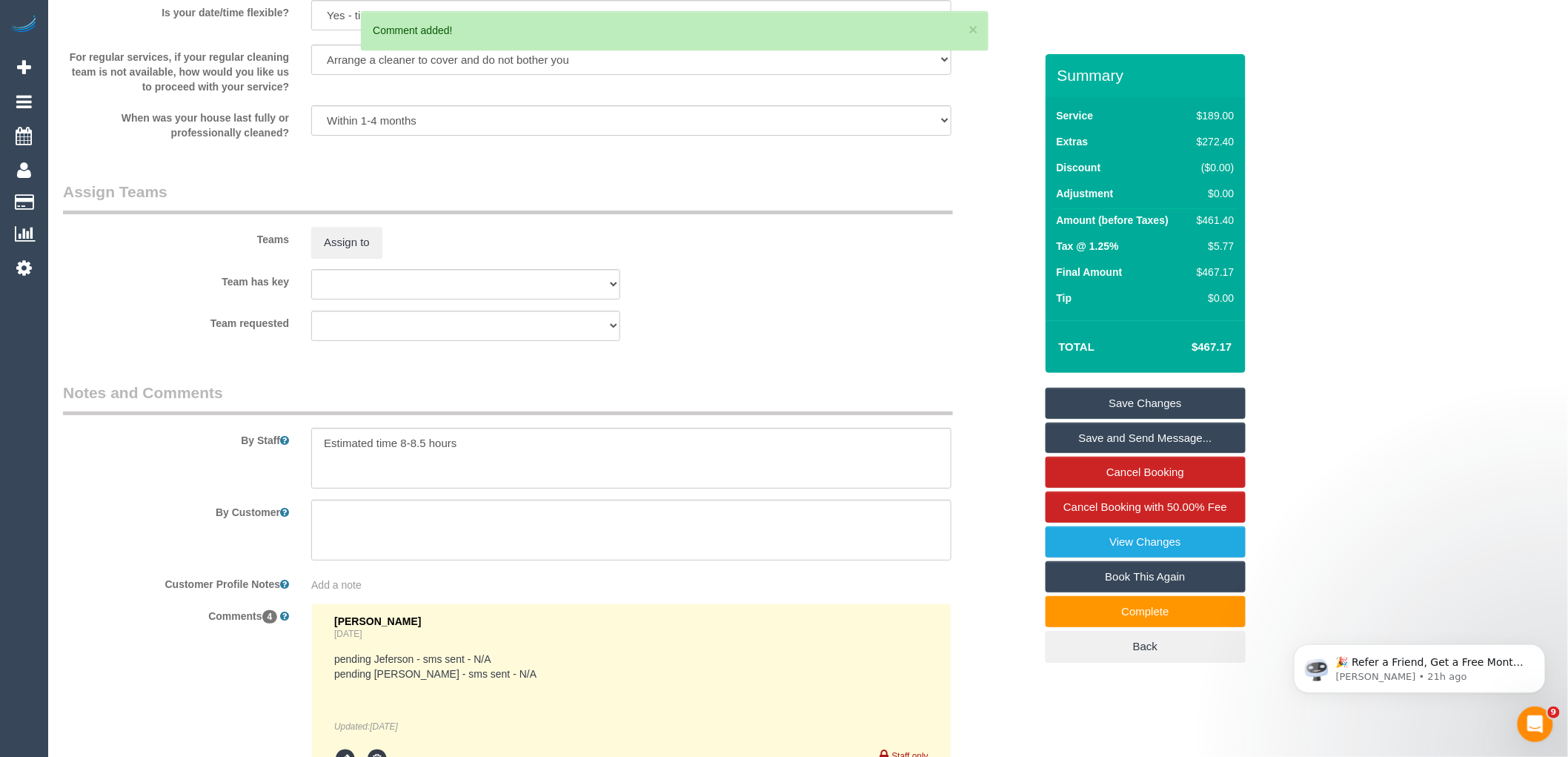
click at [1123, 404] on link "Save Changes" at bounding box center [1146, 403] width 200 height 31
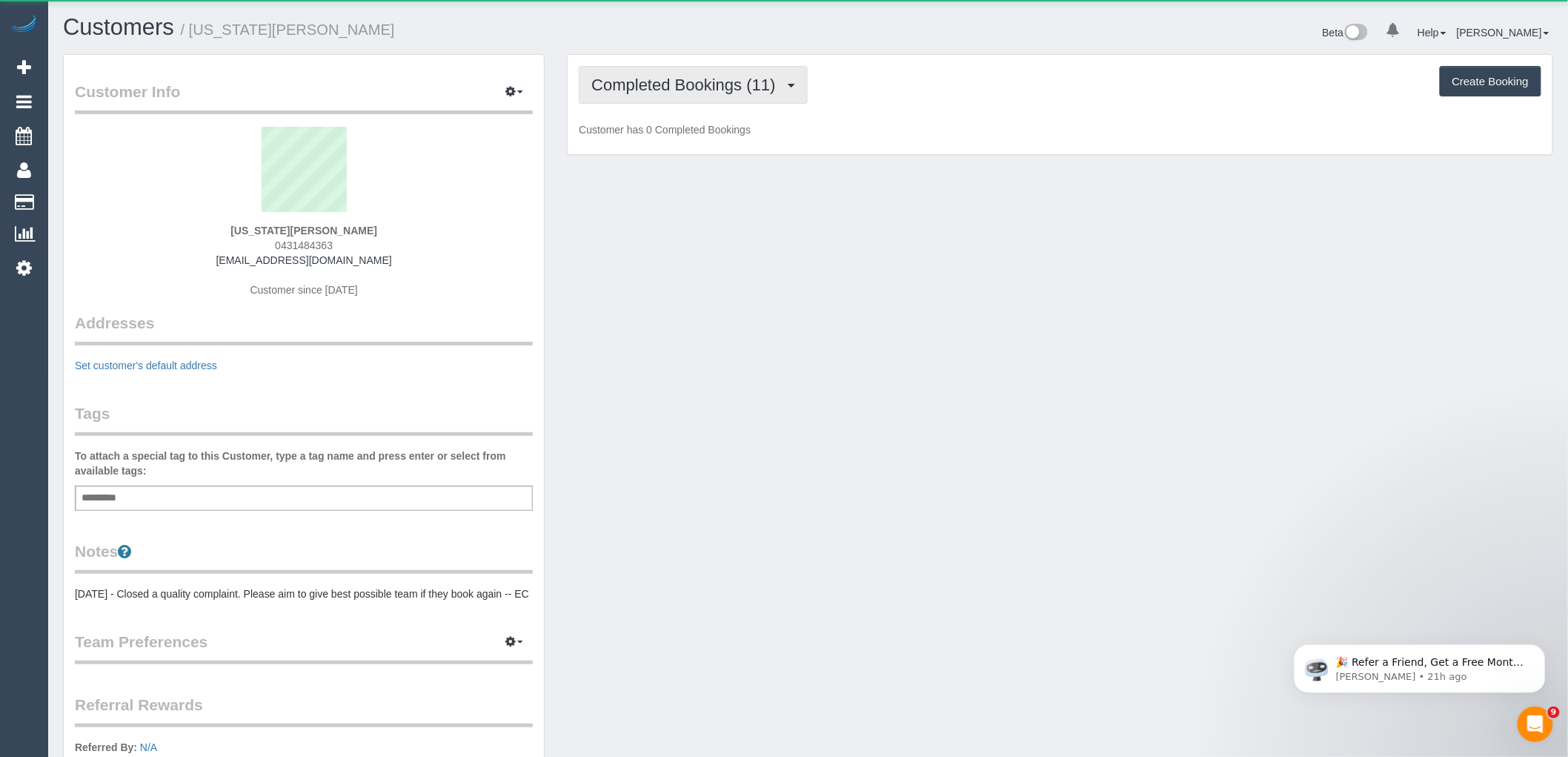
click at [668, 93] on span "Completed Bookings (11)" at bounding box center [687, 84] width 191 height 18
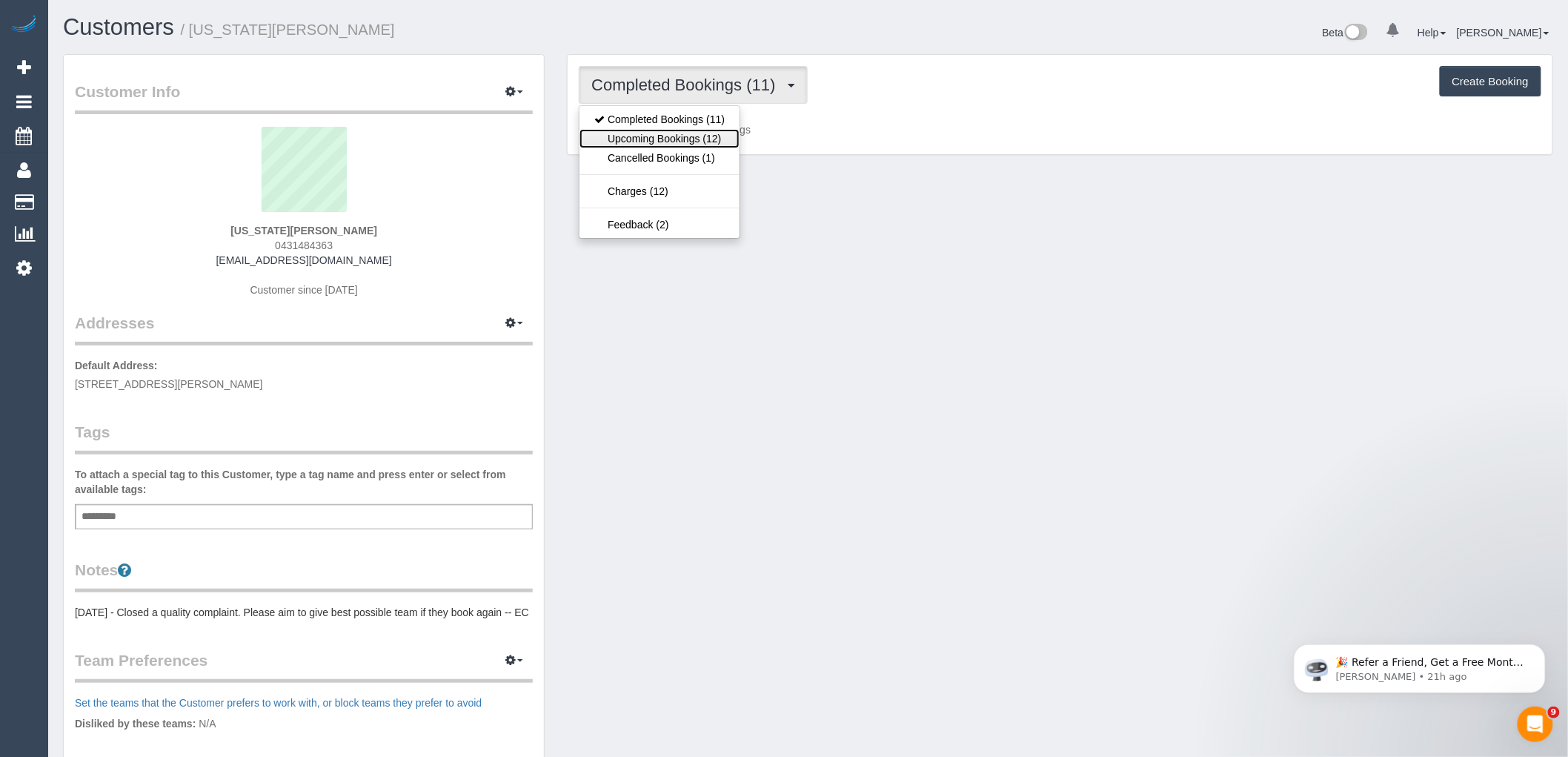
click at [668, 137] on link "Upcoming Bookings (12)" at bounding box center [660, 138] width 160 height 19
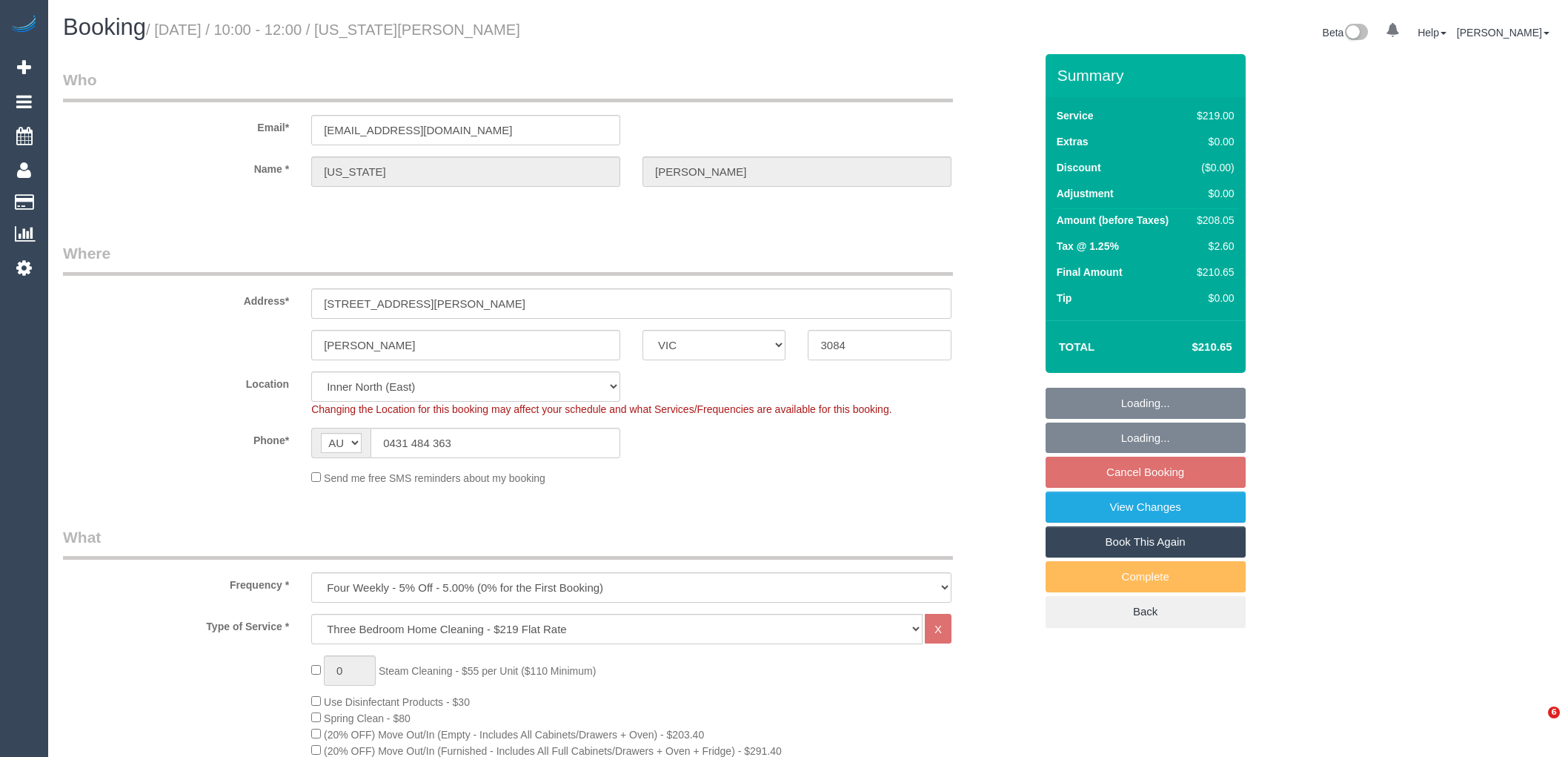
select select "VIC"
select select "number:27"
select select "number:14"
select select "number:19"
select select "number:22"
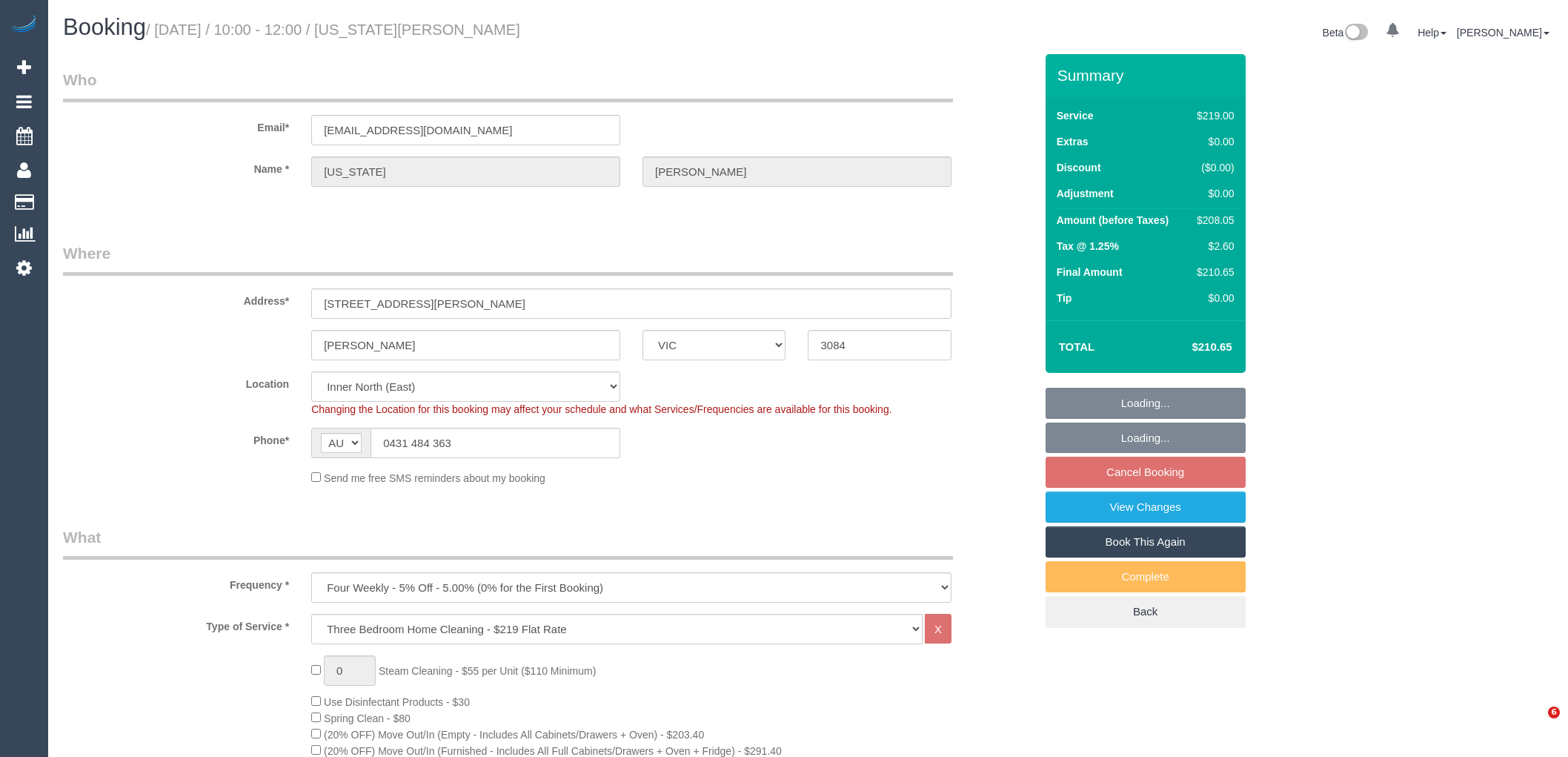
select select "number:34"
select select "number:26"
select select "object:816"
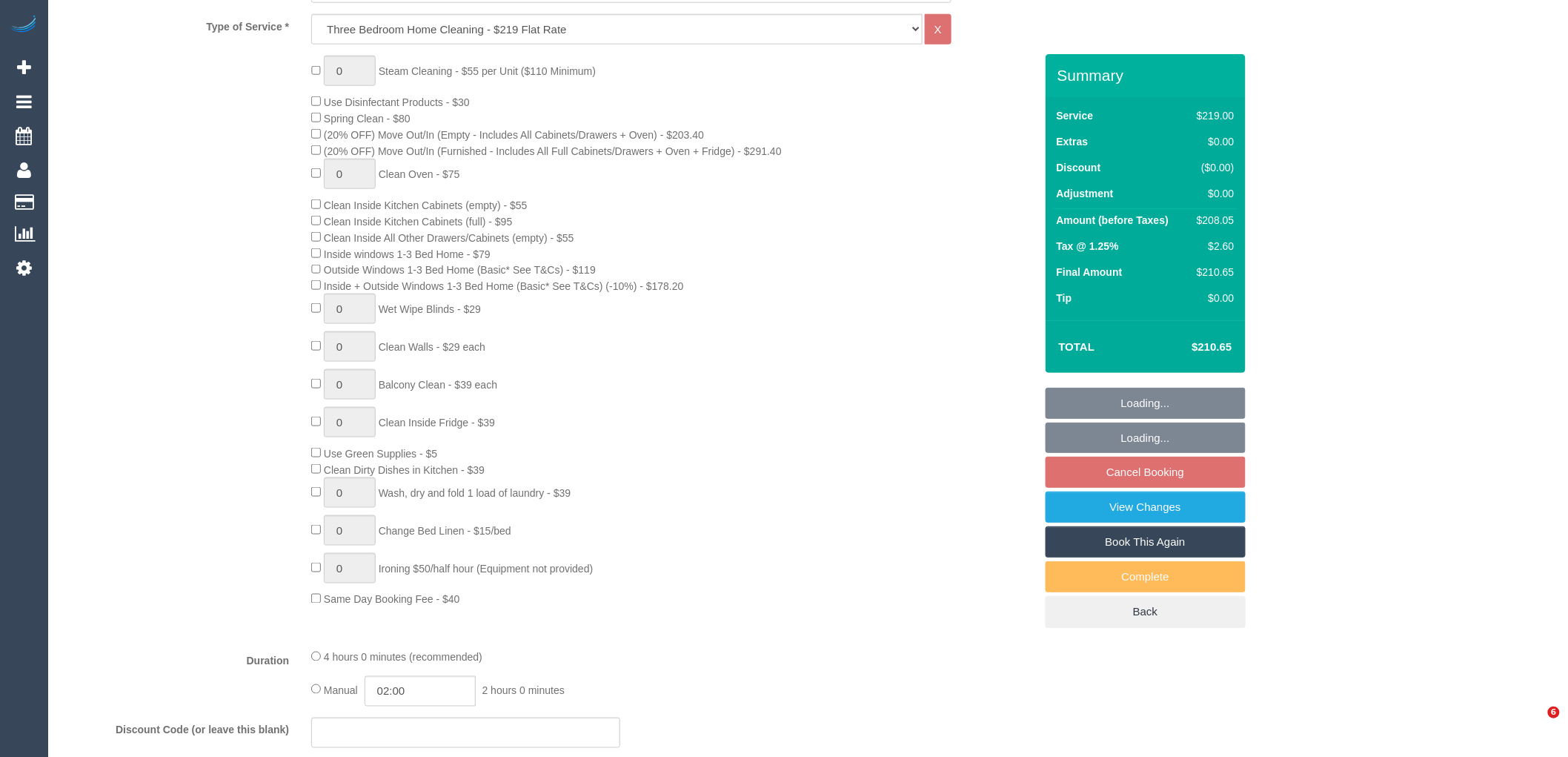
select select "spot3"
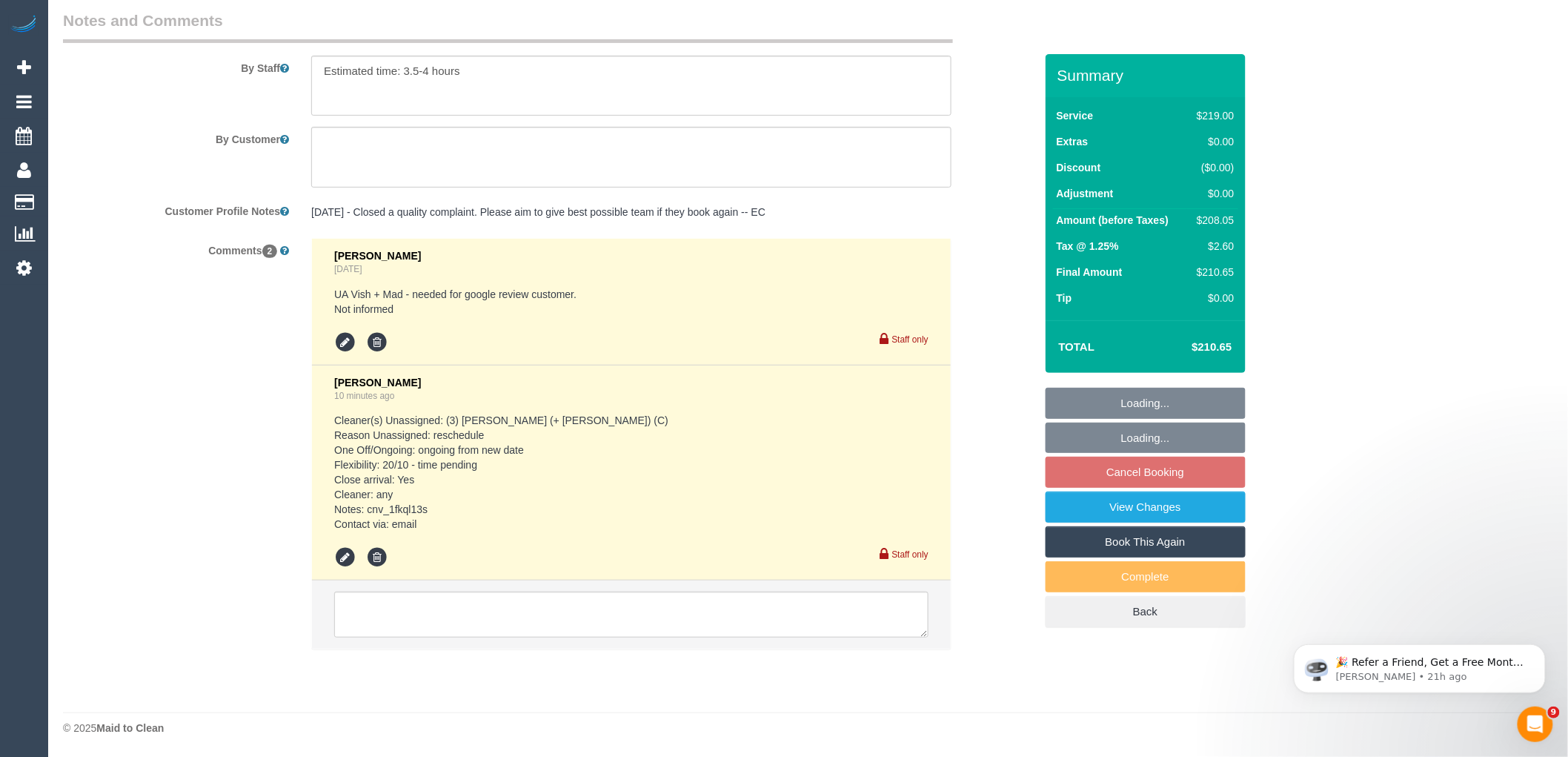
scroll to position [2471, 0]
click at [346, 552] on div "Vanessa Christou 10 minutes ago Cleaner(s) Unassigned: (3) Cristian (+ Tania) (…" at bounding box center [631, 473] width 595 height 193
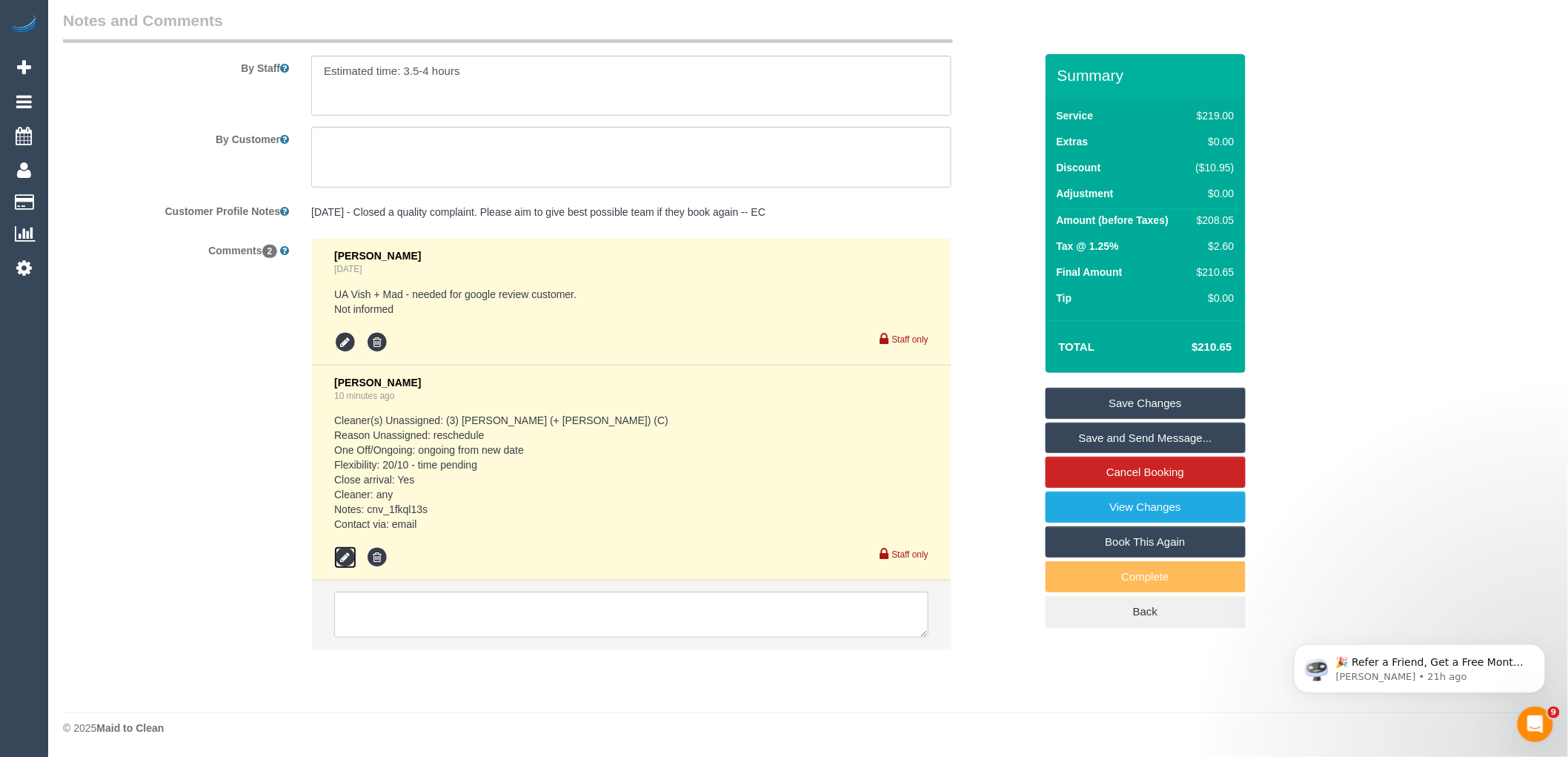
click at [343, 569] on icon at bounding box center [345, 558] width 22 height 22
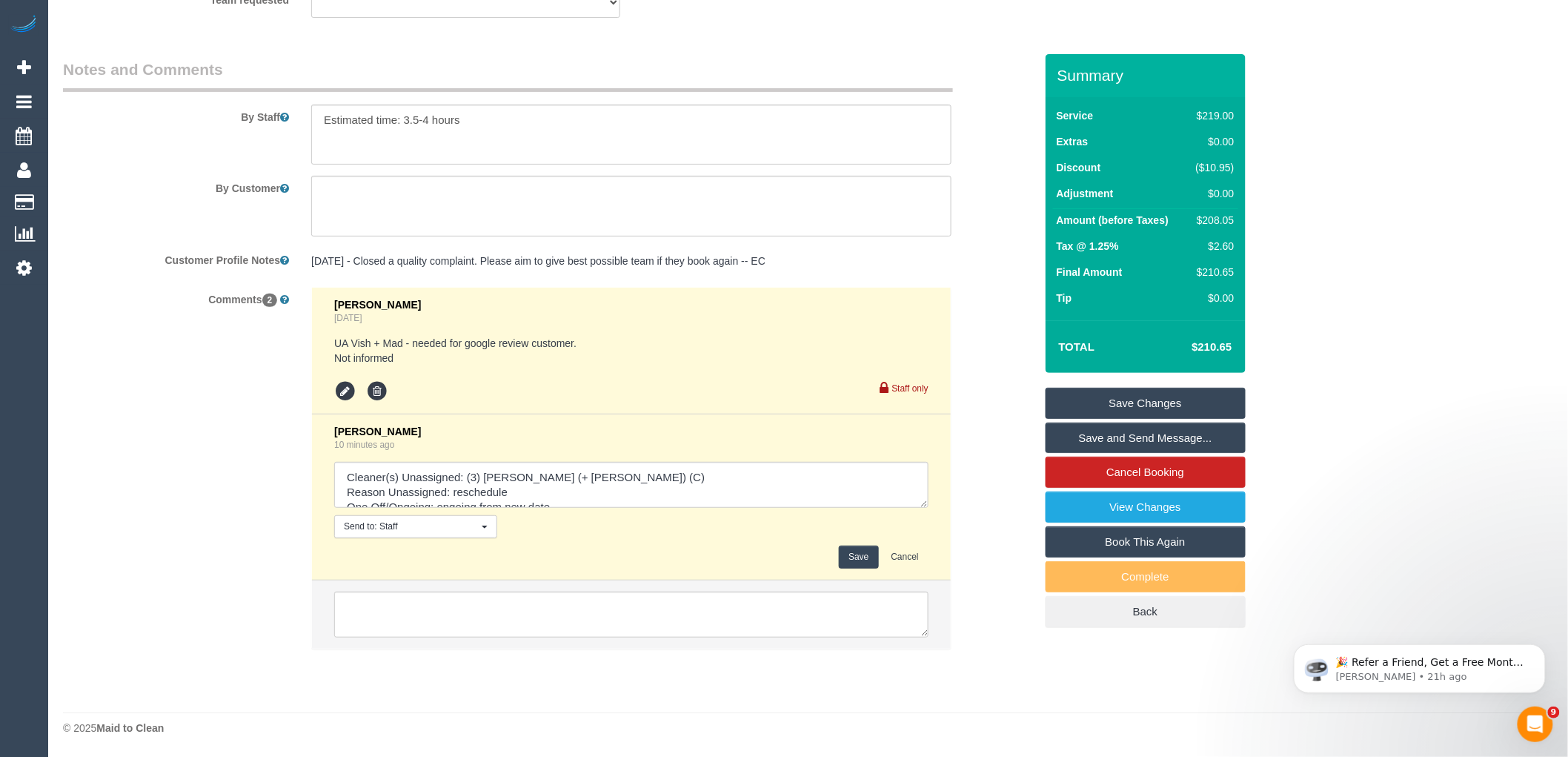
drag, startPoint x: 923, startPoint y: 500, endPoint x: 999, endPoint y: 652, distance: 169.9
click at [999, 652] on div "Comments 2 Bronie Bryant 2 days ago UA Vish + Mad - needed for google review cu…" at bounding box center [549, 475] width 994 height 377
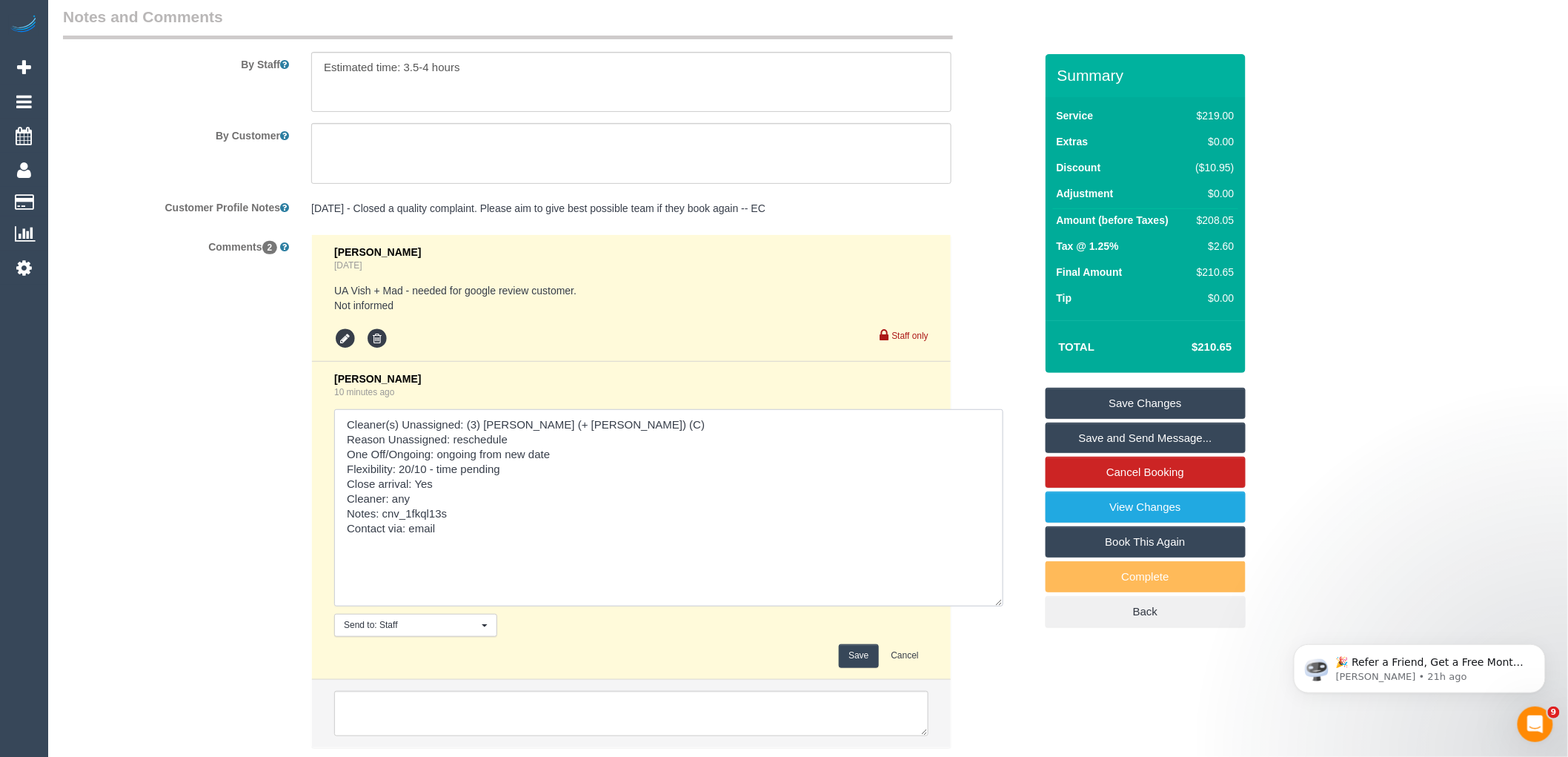
drag, startPoint x: 538, startPoint y: 493, endPoint x: 437, endPoint y: 487, distance: 101.2
click at [437, 487] on textarea at bounding box center [668, 508] width 669 height 197
paste textarea "Yep we could do 7-5 on the 20th!"
drag, startPoint x: 519, startPoint y: 485, endPoint x: 433, endPoint y: 485, distance: 86.0
click at [433, 485] on textarea at bounding box center [668, 508] width 669 height 197
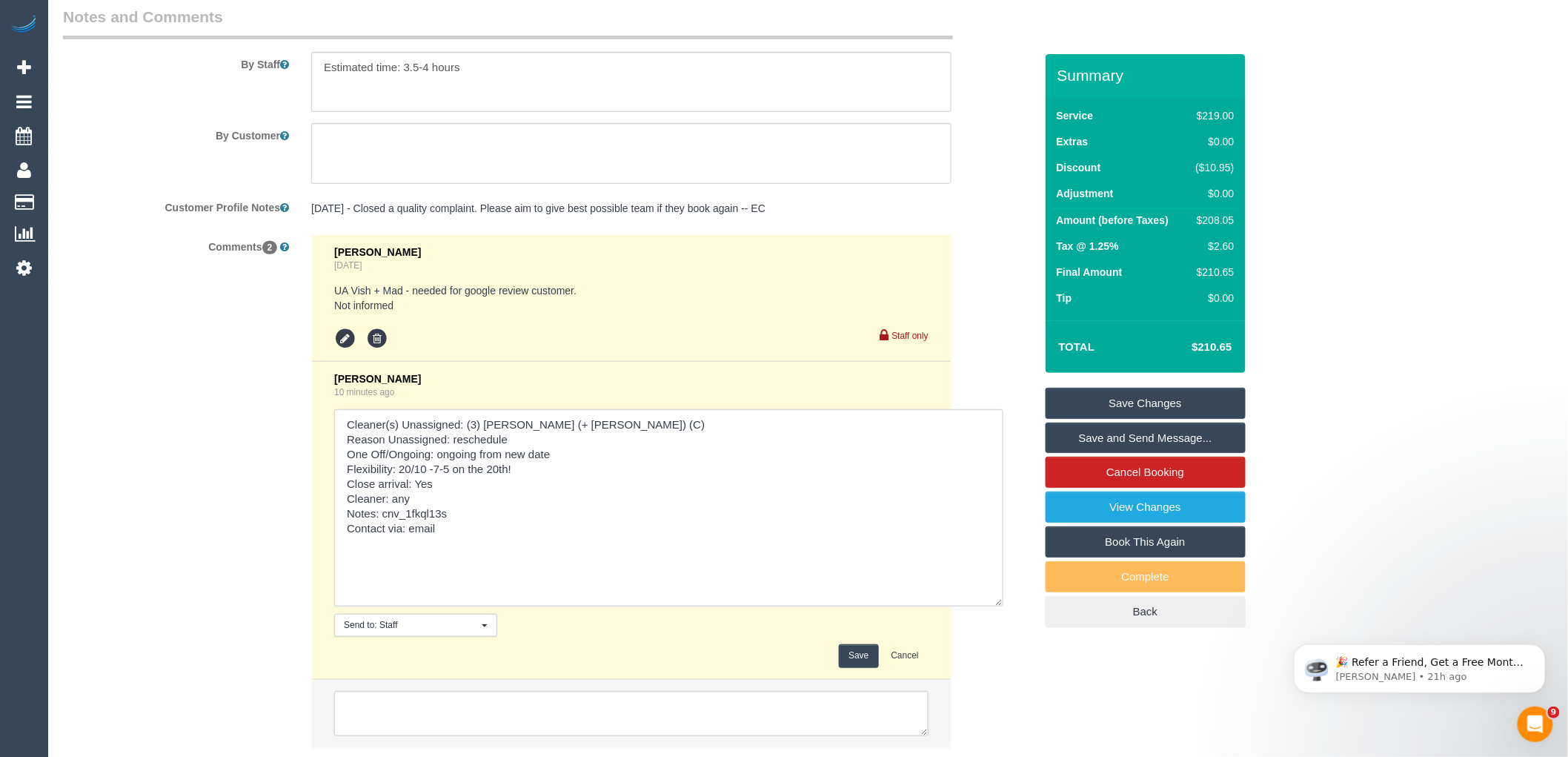
click at [601, 480] on textarea at bounding box center [668, 508] width 669 height 197
type textarea "Cleaner(s) Unassigned: (3) Cristian (+ Tania) (C) Reason Unassigned: reschedule…"
click at [857, 667] on button "Save" at bounding box center [858, 655] width 39 height 23
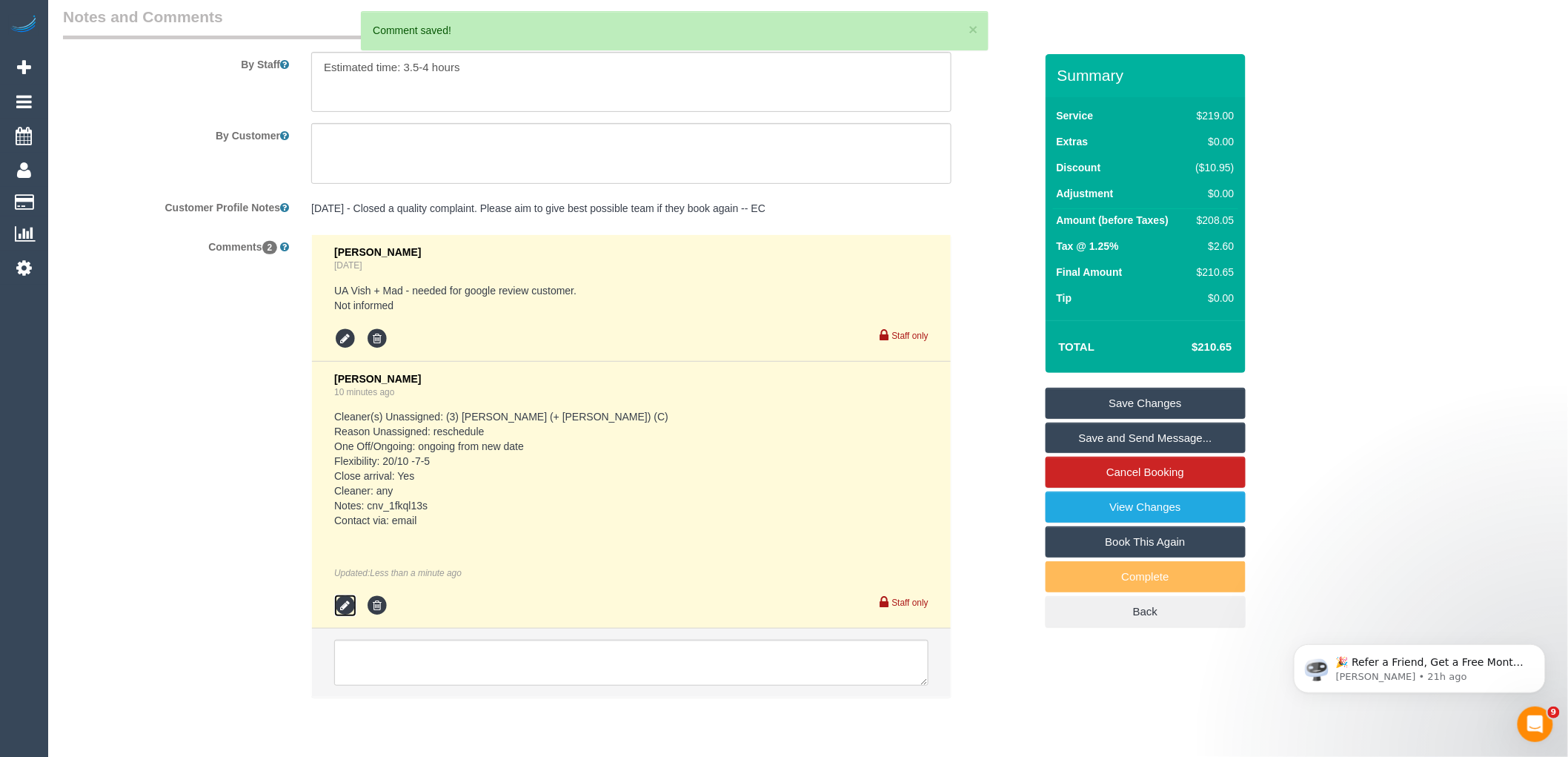
click at [345, 617] on icon at bounding box center [345, 606] width 22 height 22
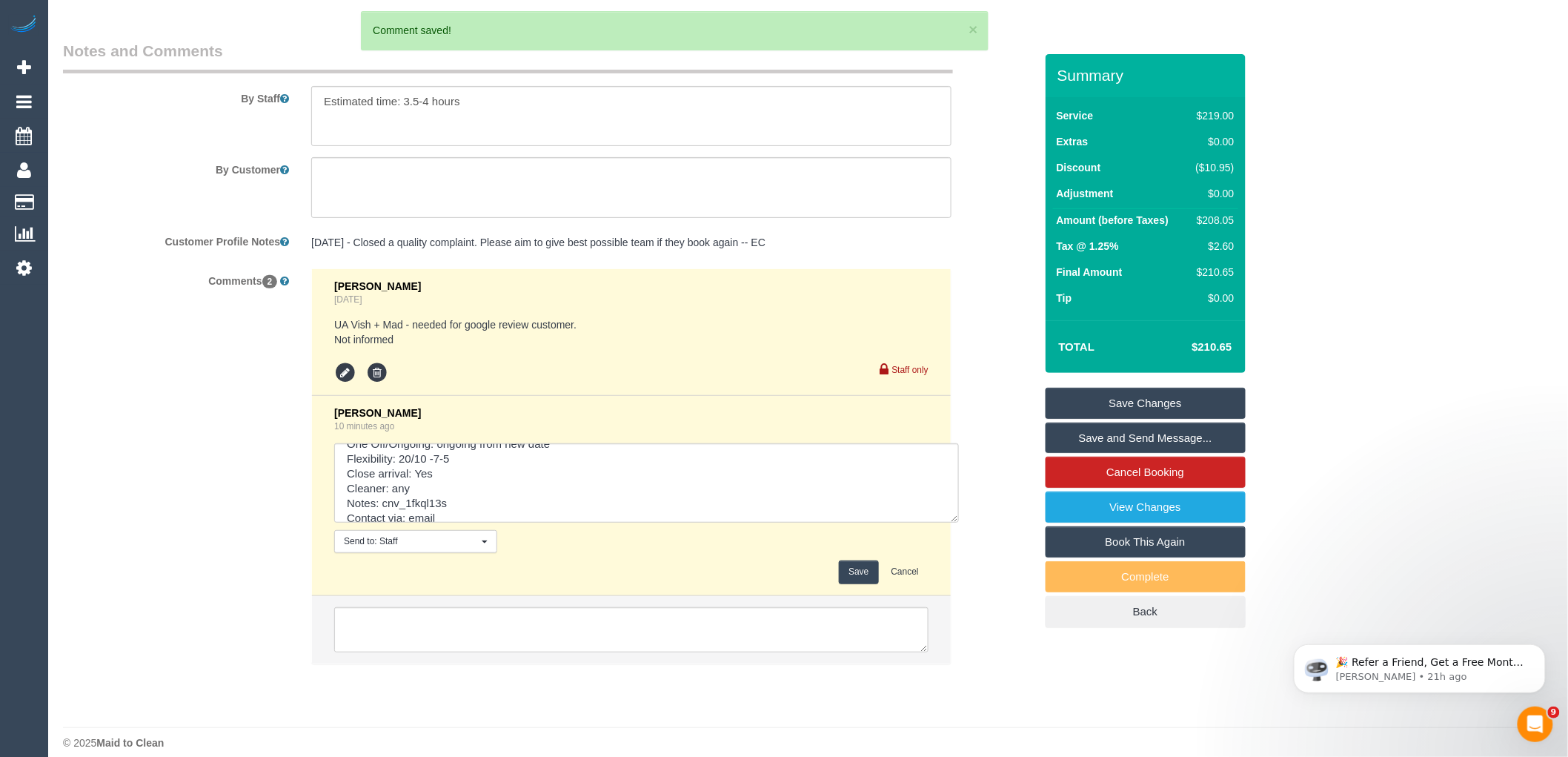
scroll to position [0, 0]
drag, startPoint x: 923, startPoint y: 504, endPoint x: 1120, endPoint y: 750, distance: 315.2
click at [959, 523] on textarea at bounding box center [646, 483] width 625 height 79
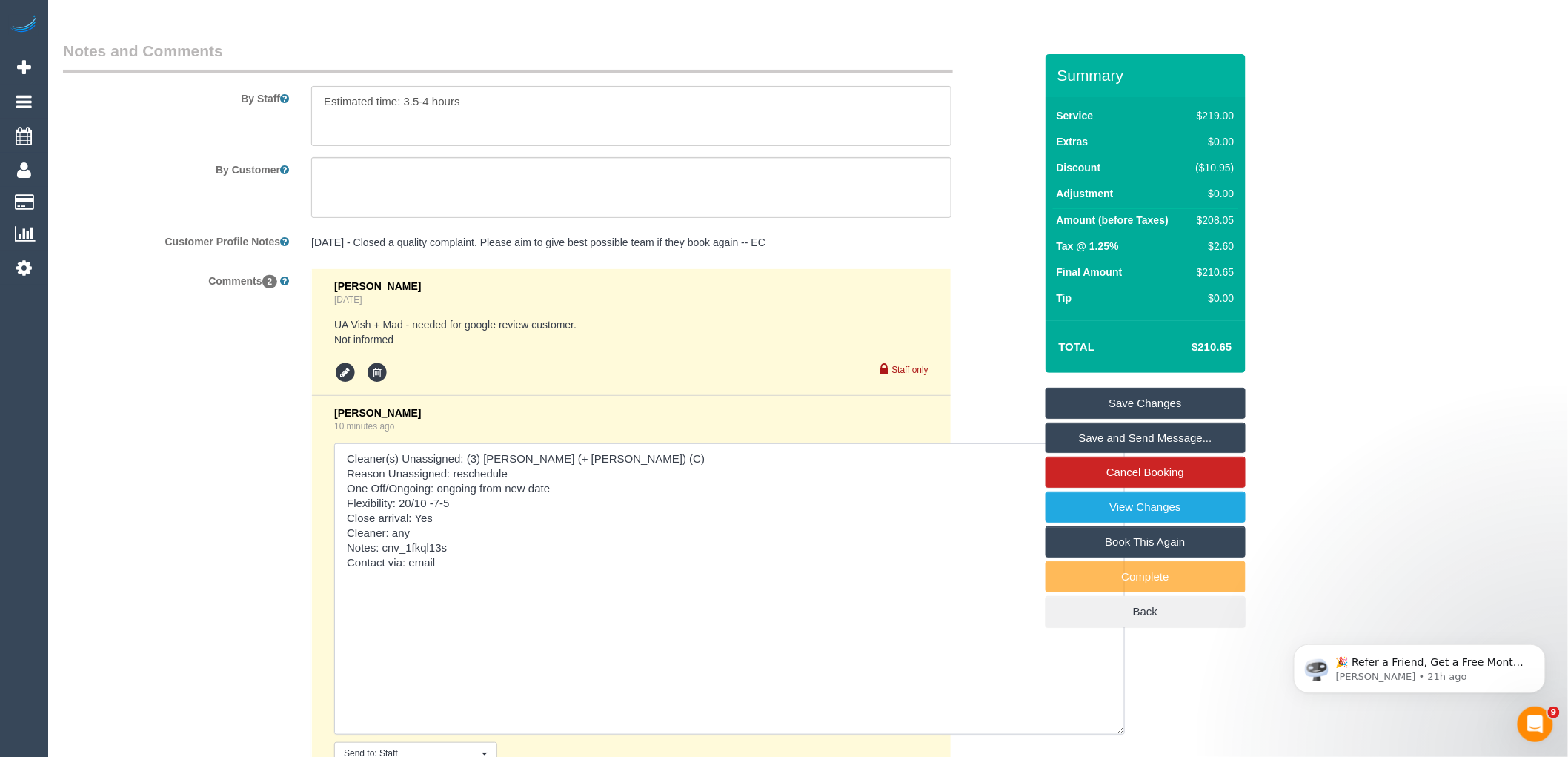
click at [567, 523] on textarea at bounding box center [730, 589] width 791 height 292
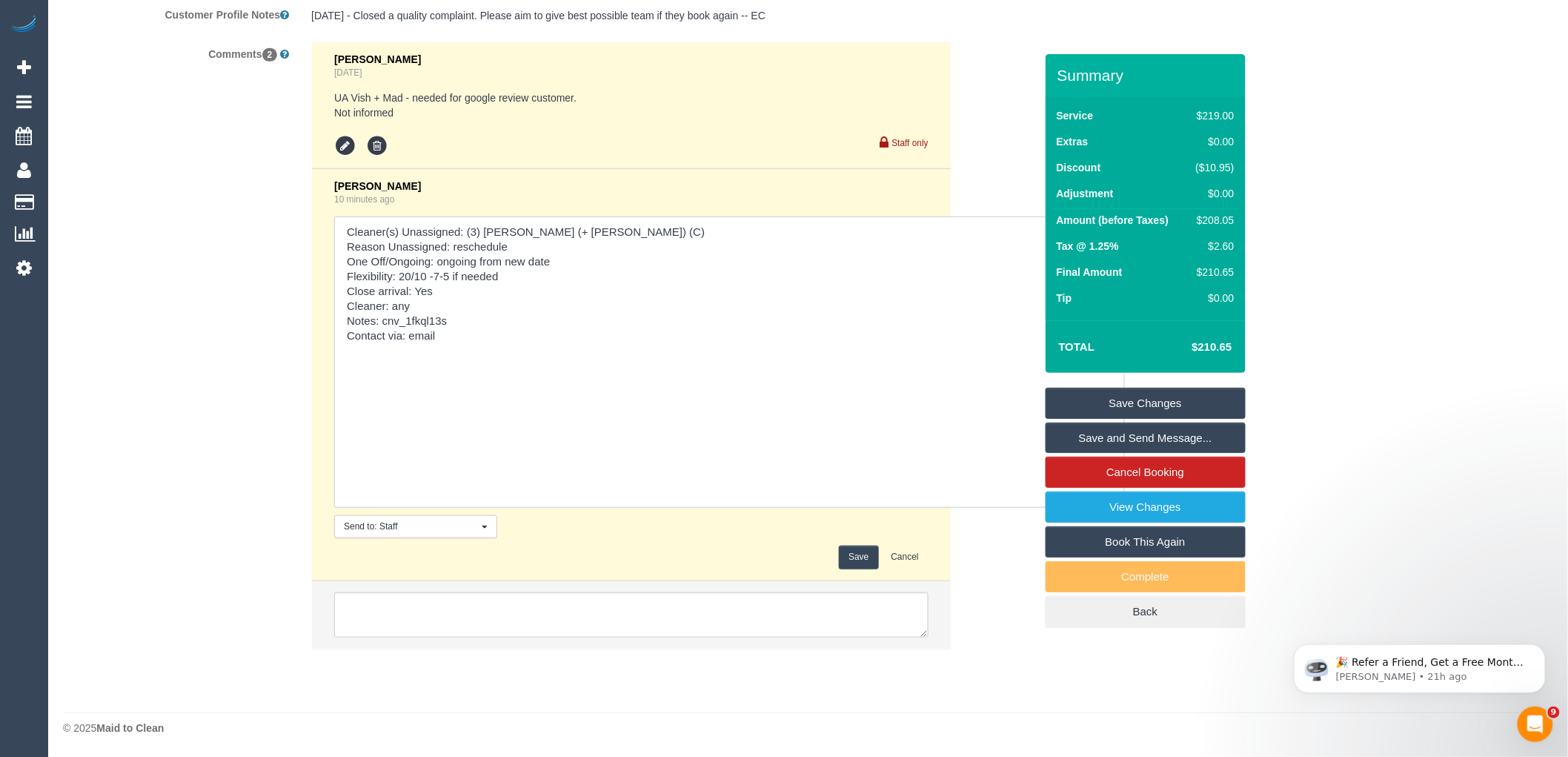
type textarea "Cleaner(s) Unassigned: (3) Cristian (+ Tania) (C) Reason Unassigned: reschedule…"
click at [867, 553] on button "Save" at bounding box center [858, 557] width 39 height 23
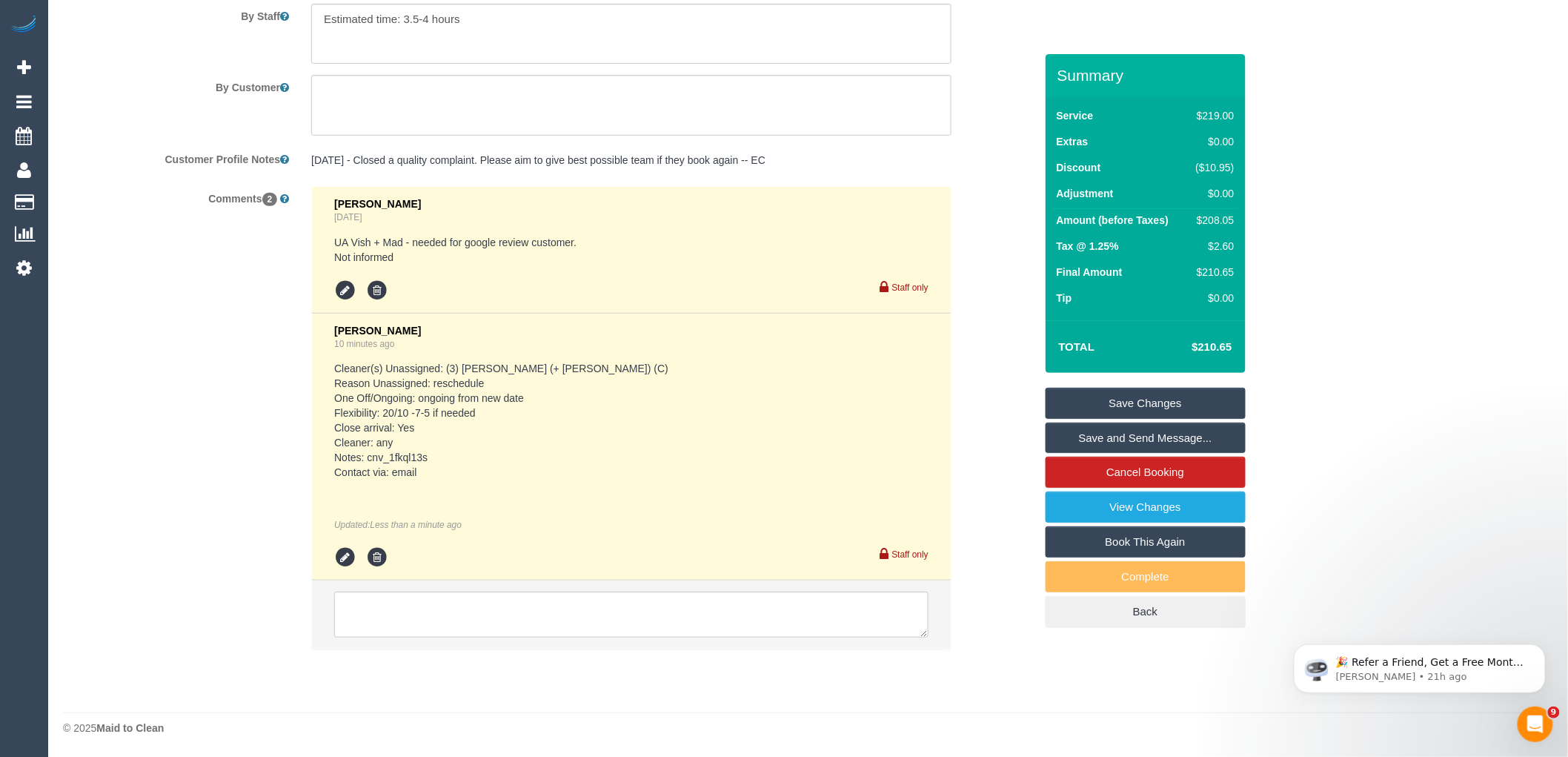
click at [1160, 396] on link "Save Changes" at bounding box center [1146, 403] width 200 height 31
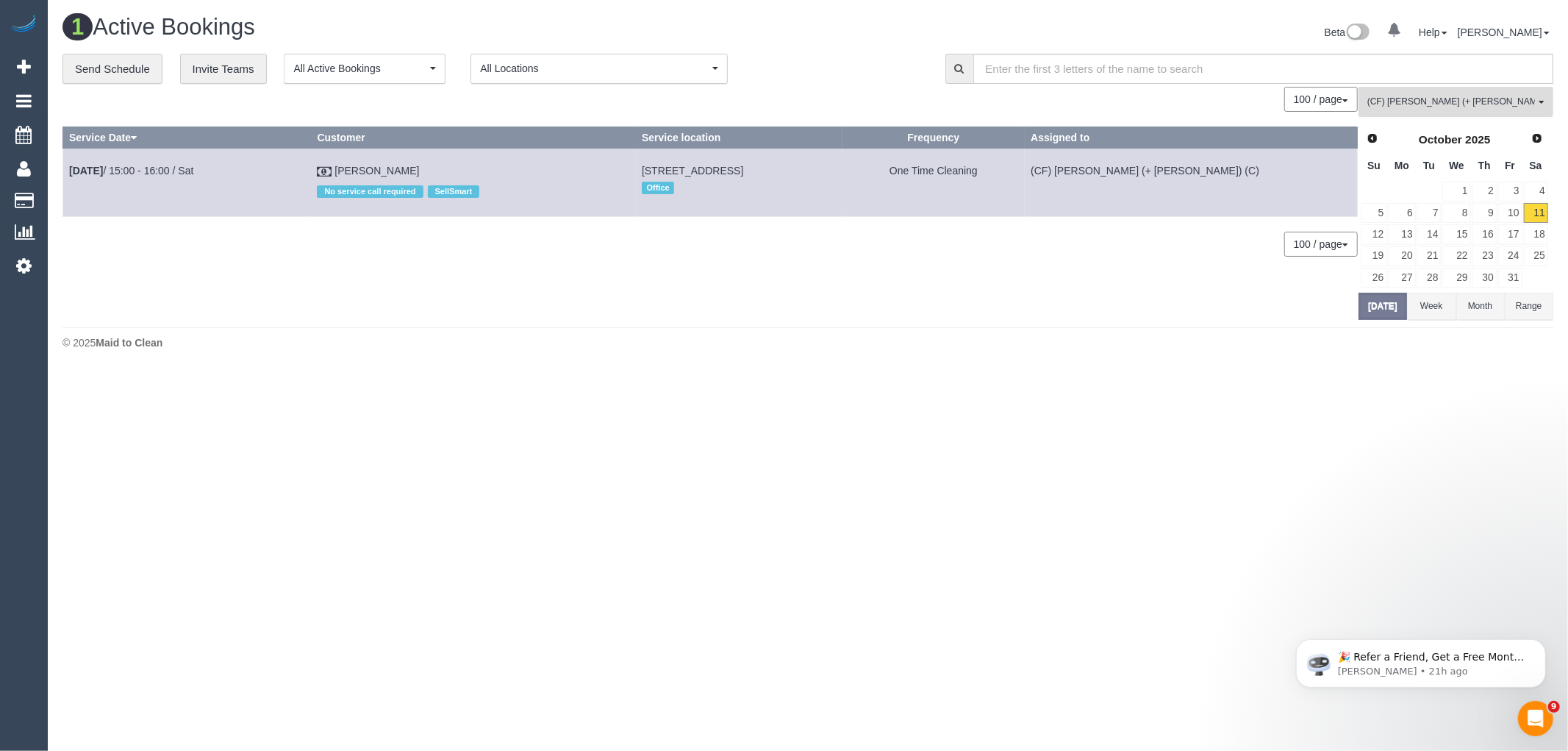
click at [1477, 102] on span "(CF) Darly (+ Karina) (C) , (CF) Karina (+ Darly) (C)" at bounding box center [1451, 102] width 168 height 13
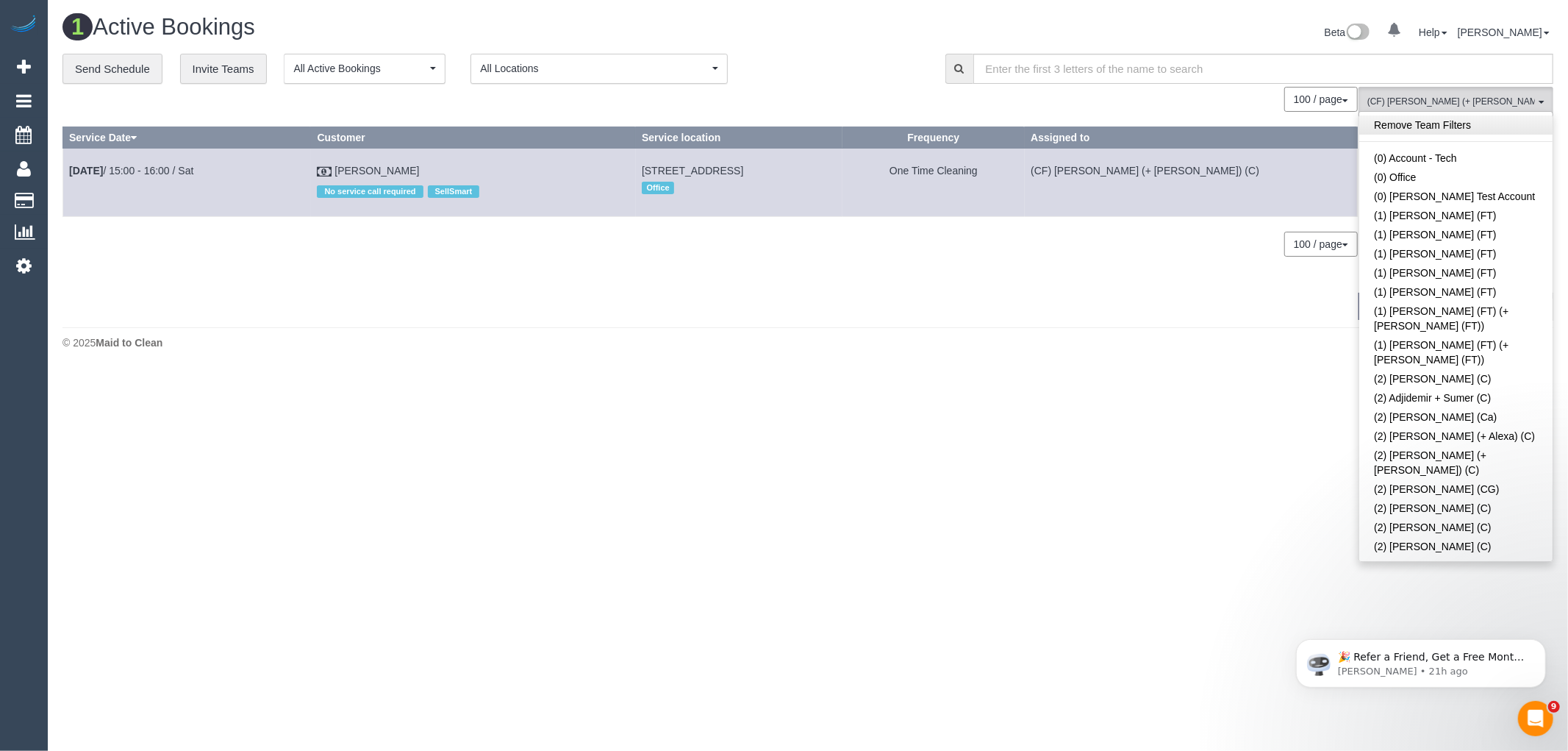
click at [1444, 129] on link "Remove Team Filters" at bounding box center [1456, 125] width 194 height 19
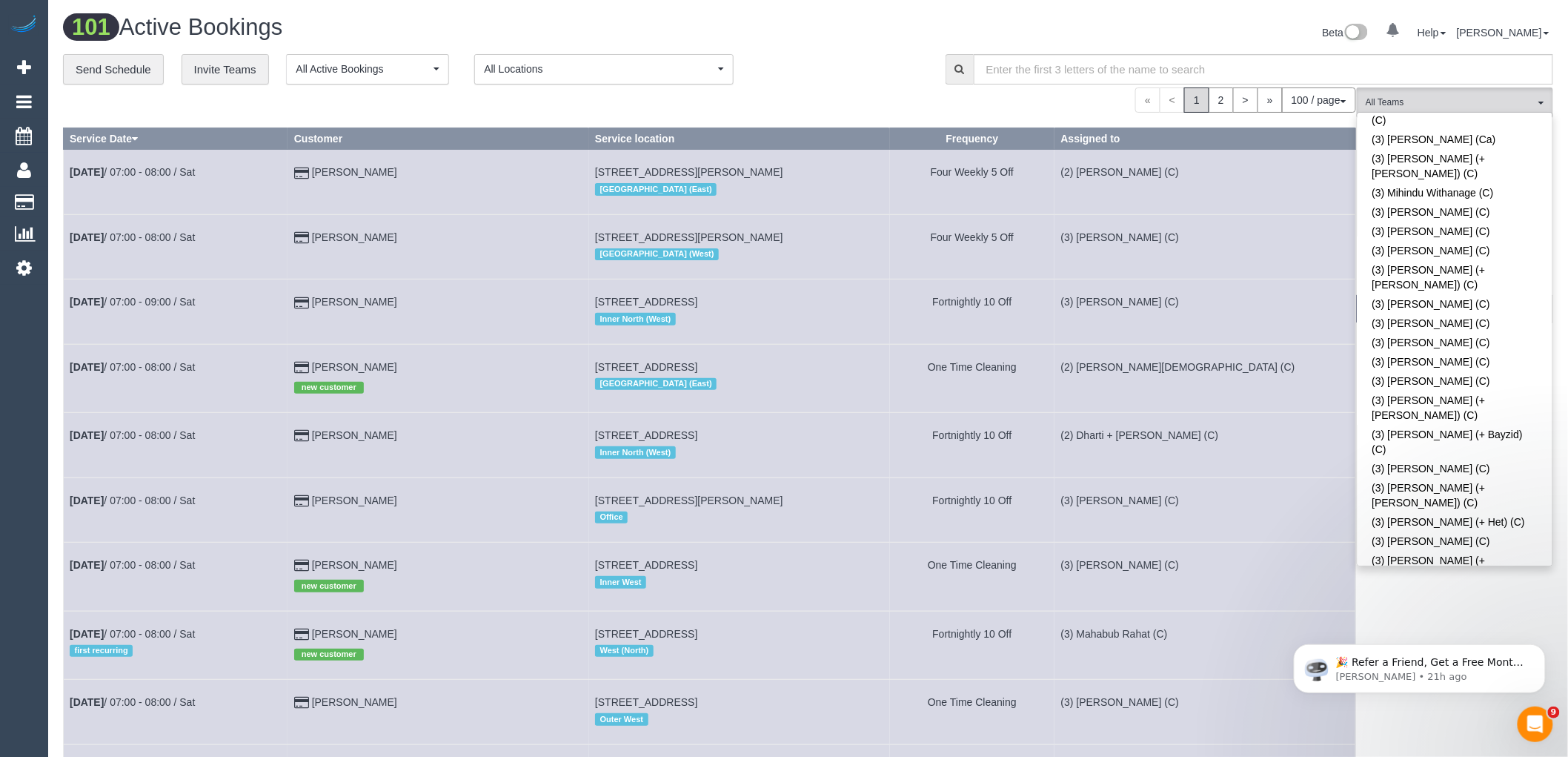
click at [807, 68] on div "**********" at bounding box center [493, 69] width 861 height 31
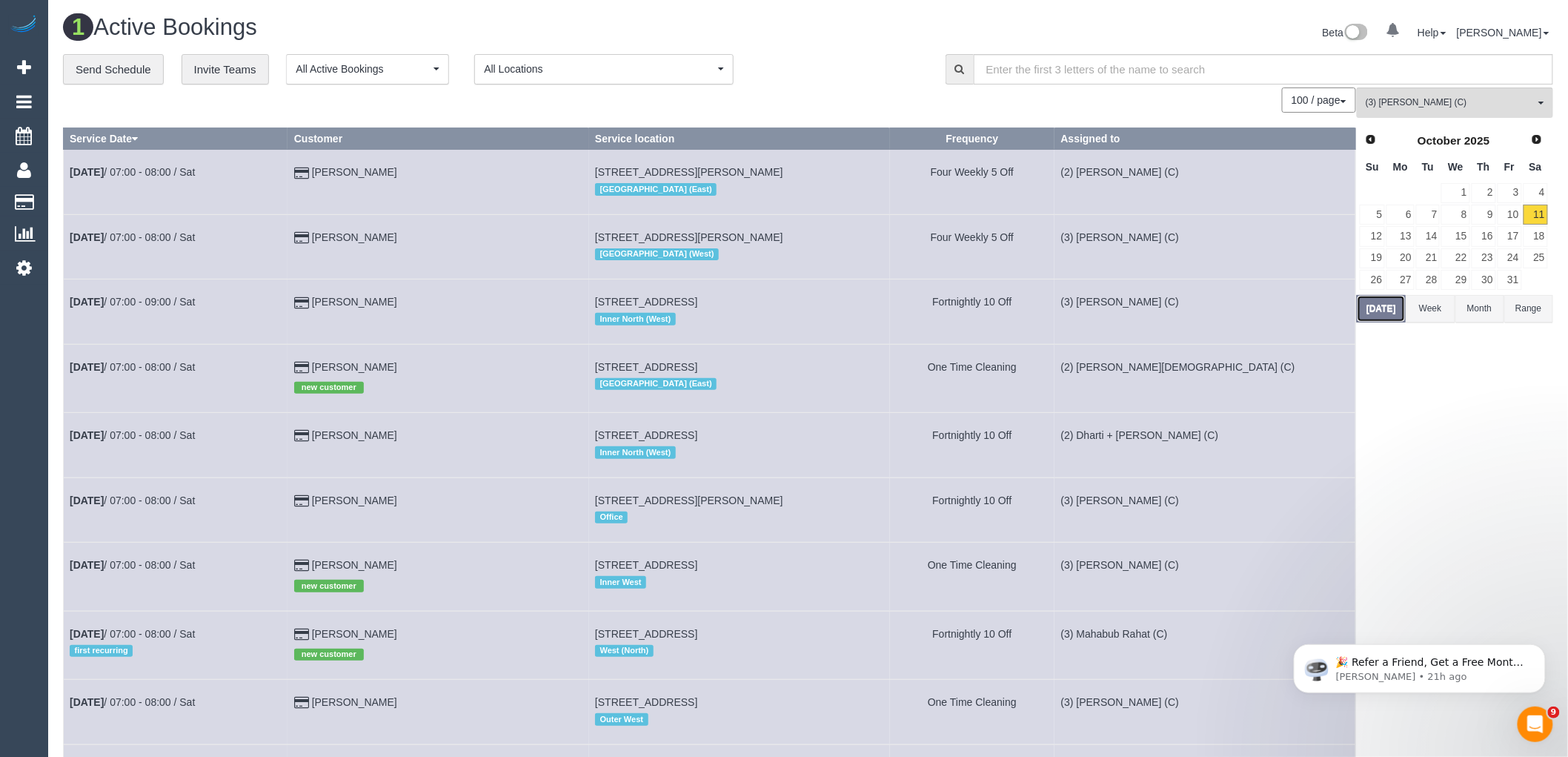
click at [1388, 313] on button "Today" at bounding box center [1381, 309] width 49 height 28
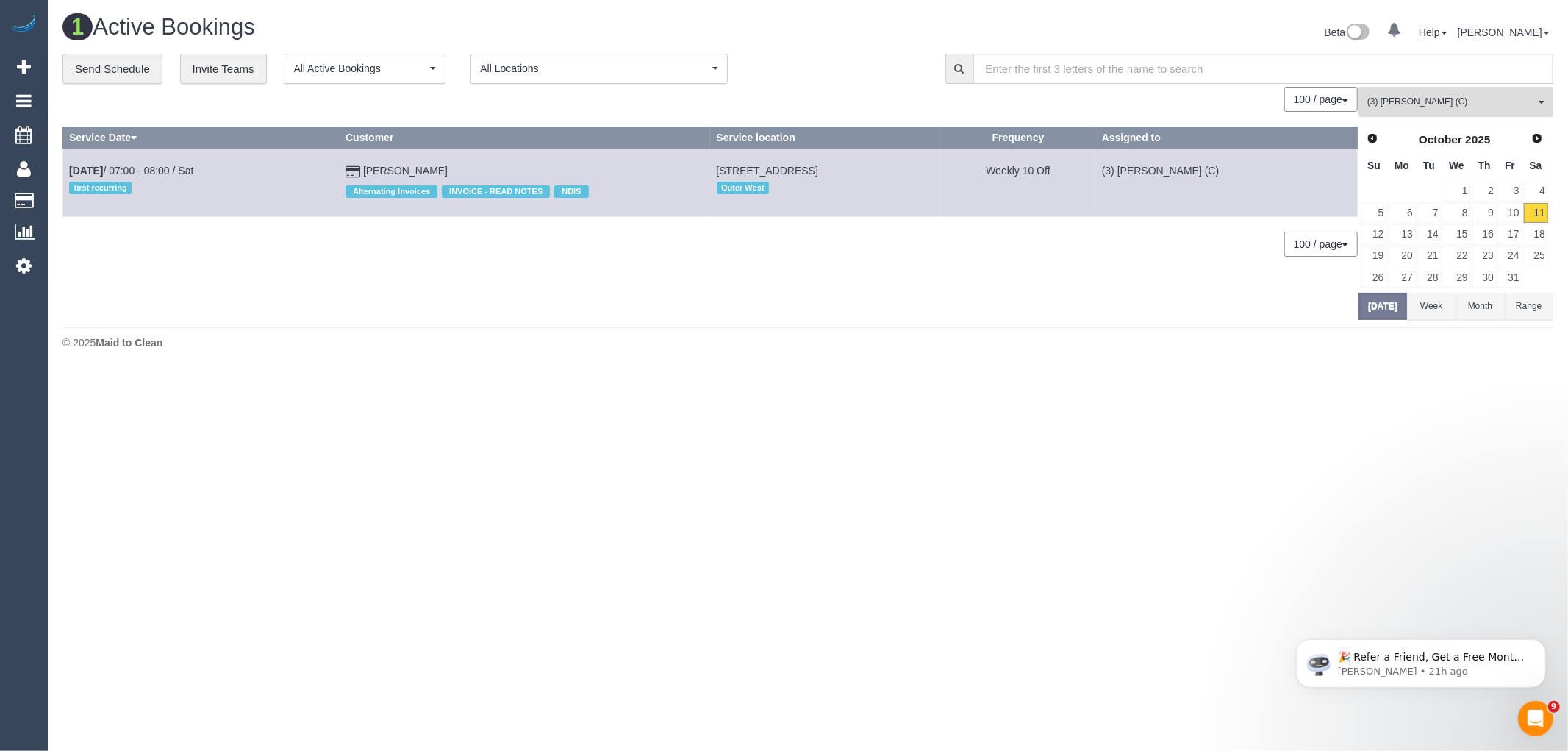
click at [1432, 102] on span "(3) [PERSON_NAME] (C)" at bounding box center [1451, 102] width 168 height 13
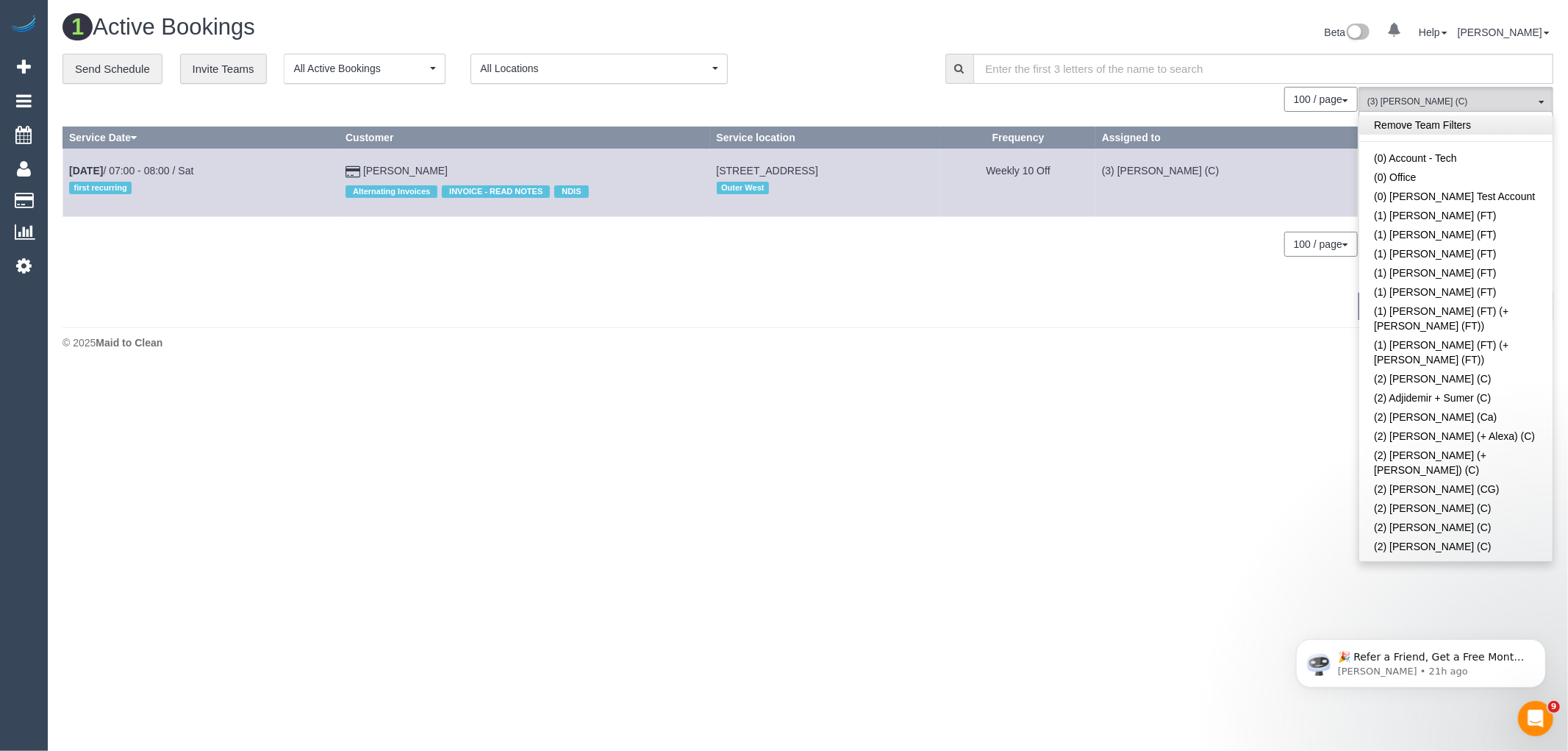
click at [1414, 127] on link "Remove Team Filters" at bounding box center [1456, 125] width 194 height 19
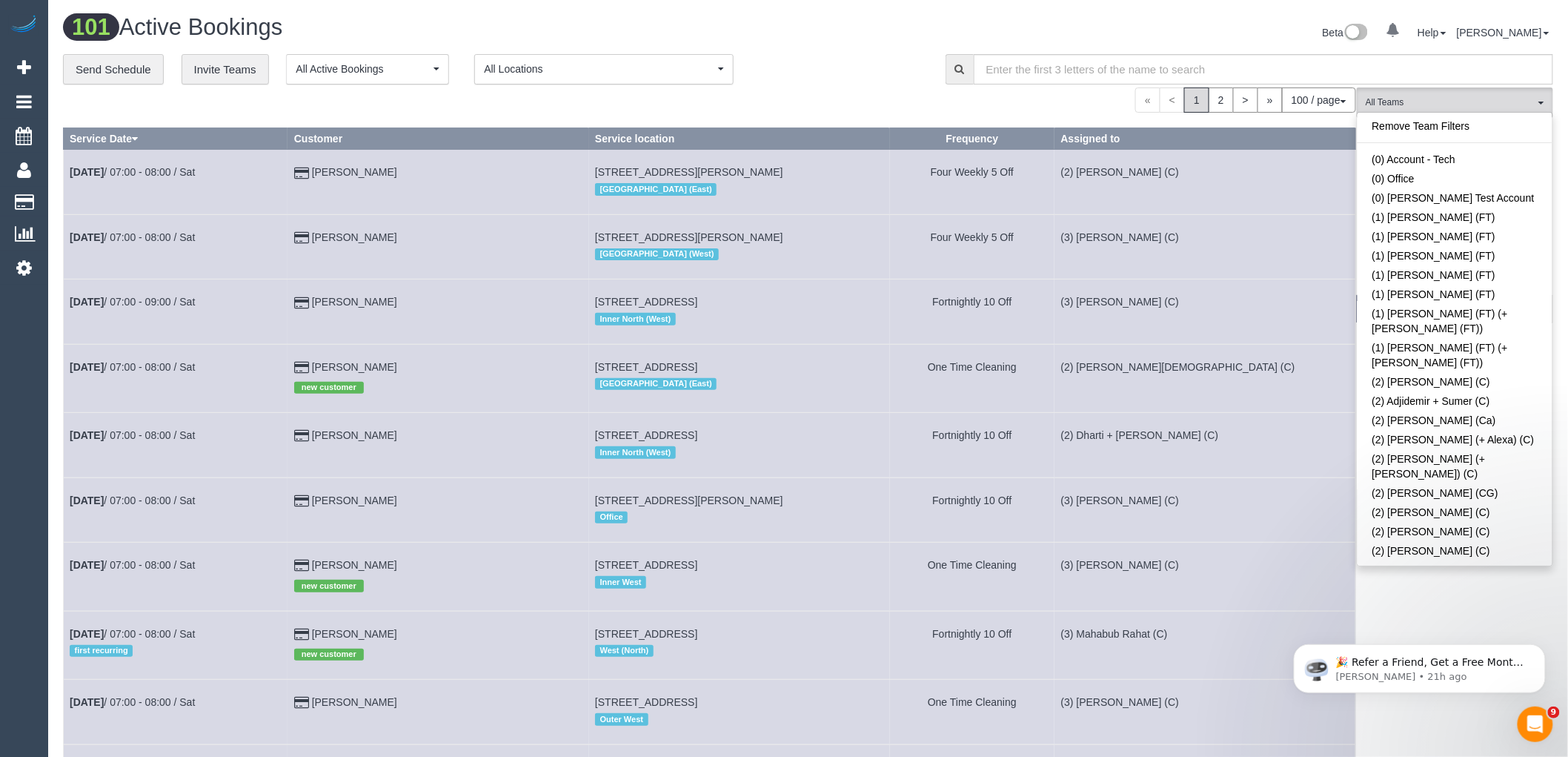
scroll to position [2952, 0]
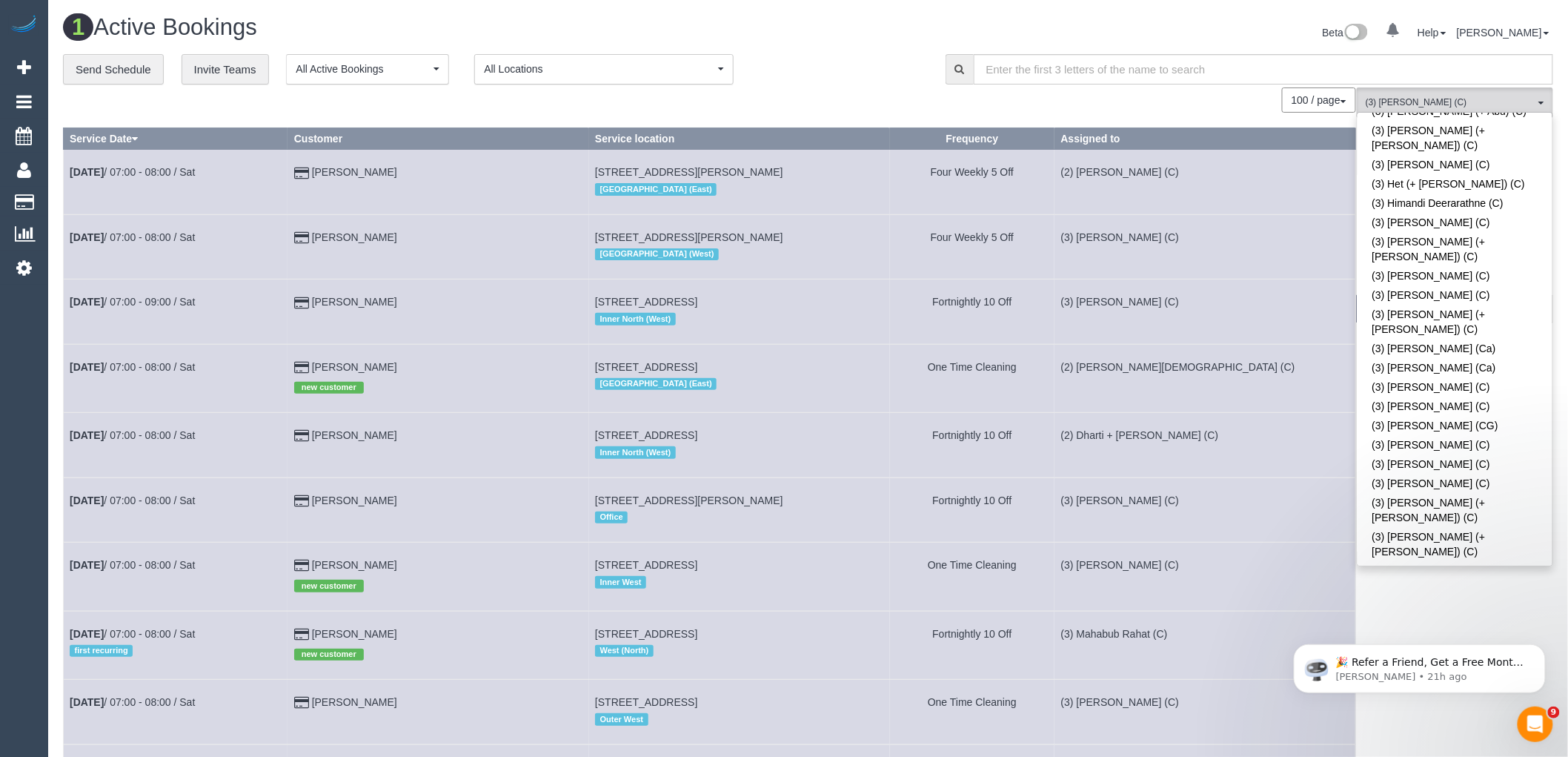
click at [857, 60] on div "**********" at bounding box center [493, 69] width 861 height 31
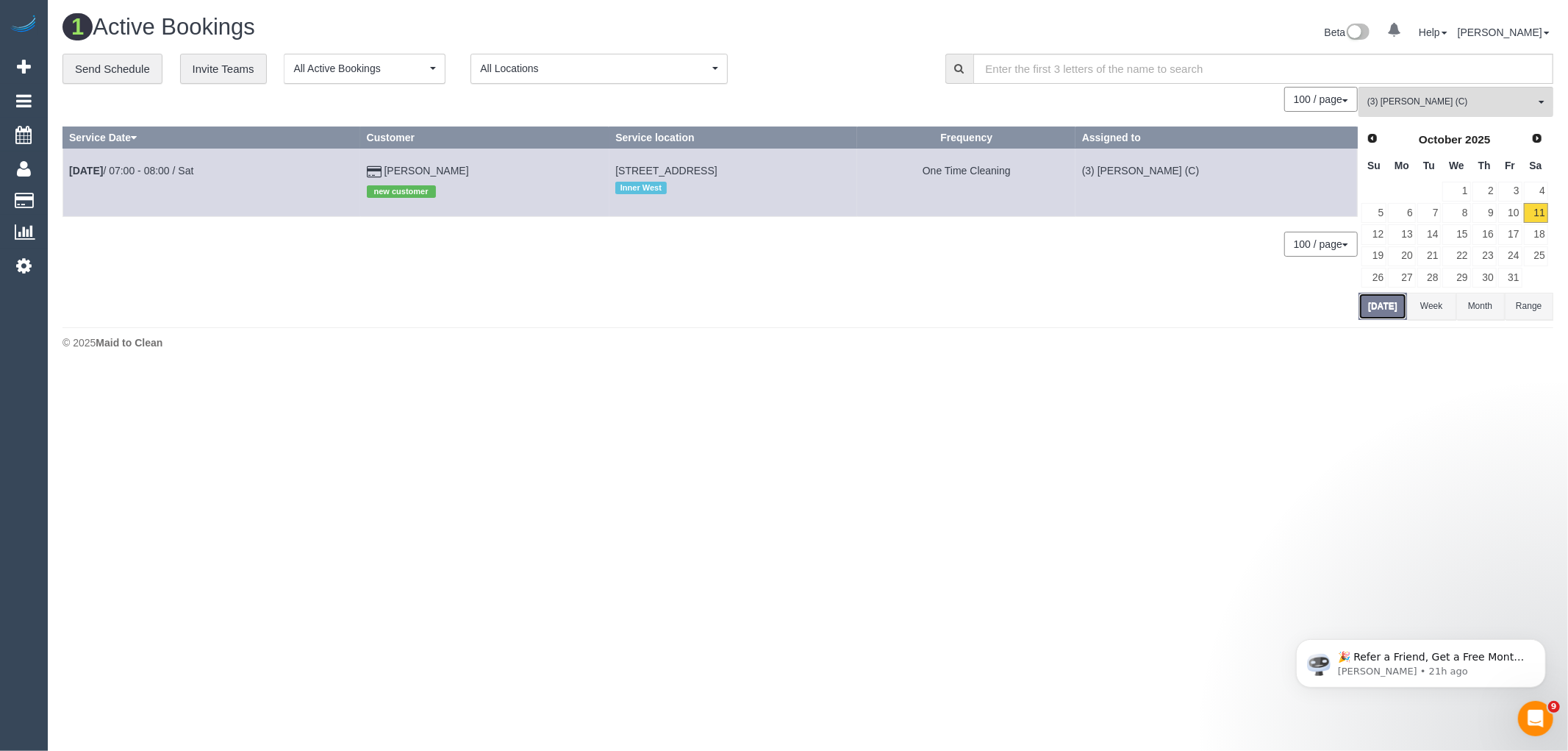
click at [1363, 310] on button "Today" at bounding box center [1383, 307] width 49 height 28
click at [165, 164] on td "Oct 11th / 07:00 - 08:00 / Sat" at bounding box center [212, 183] width 298 height 68
click at [165, 167] on link "Oct 11th / 07:00 - 08:00 / Sat" at bounding box center [132, 170] width 124 height 12
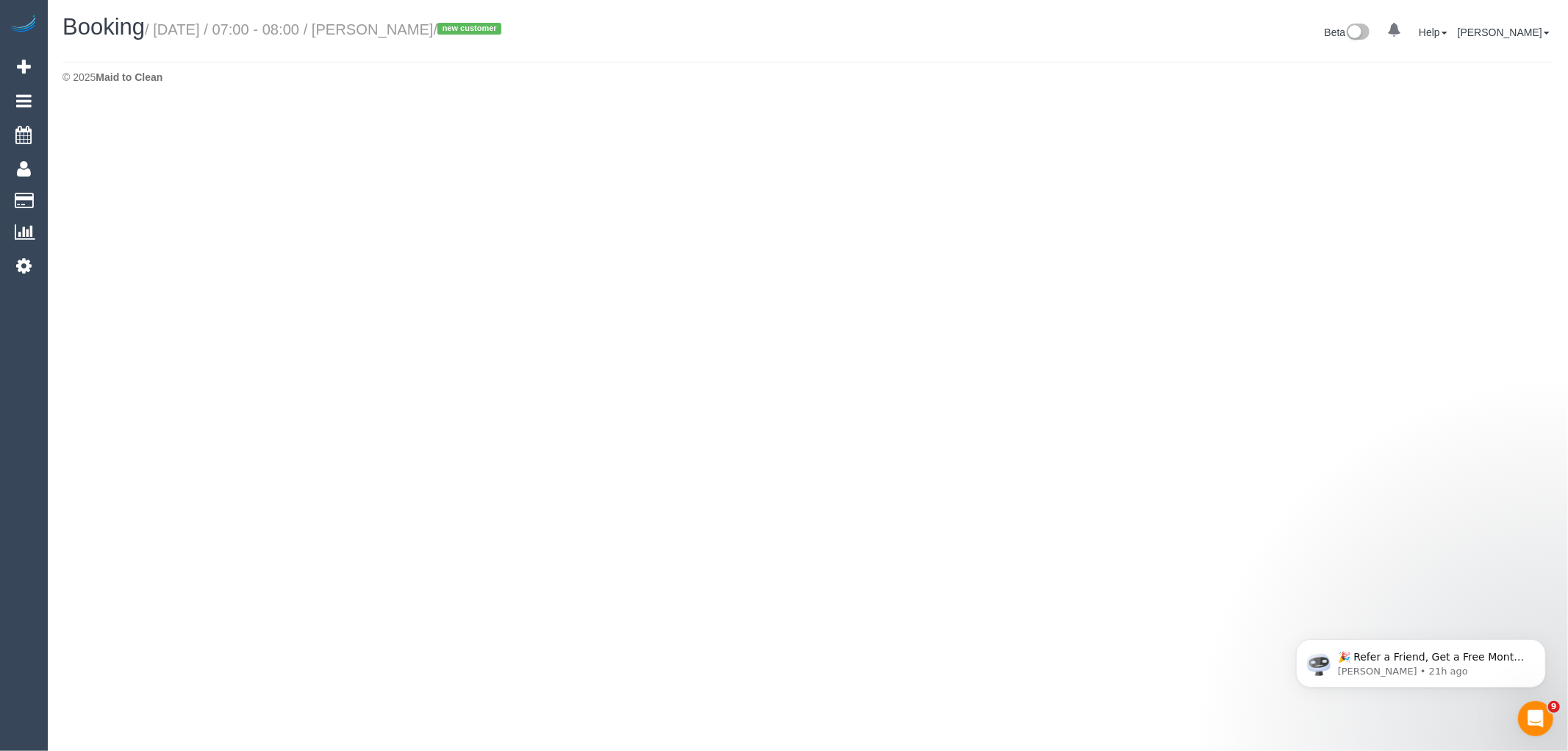
select select "VIC"
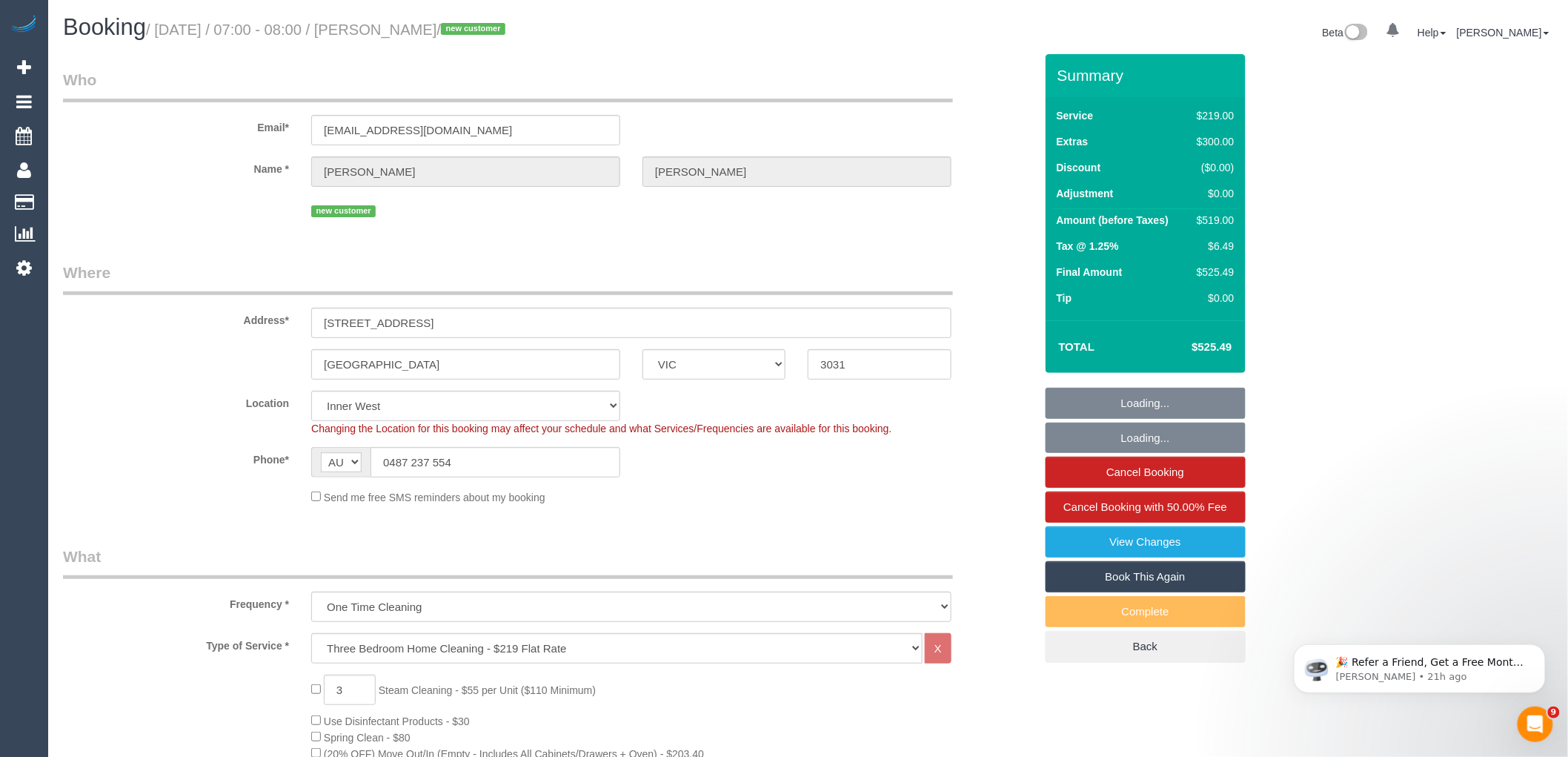
select select "object:6386"
select select "string:stripe-pm_1SD9zQ2GScqysDRVfAnk6Eus"
select select "number:29"
select select "number:14"
select select "number:18"
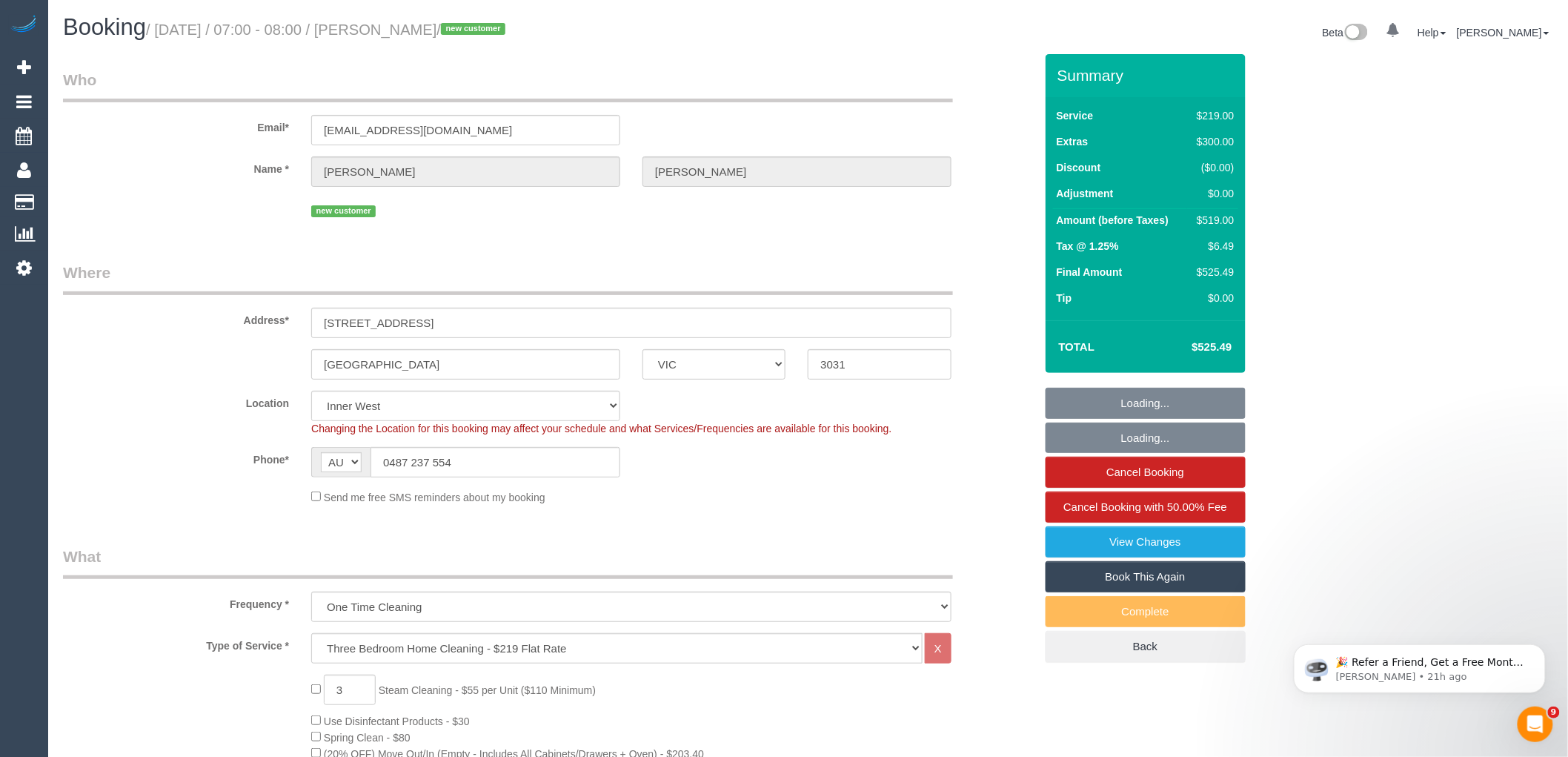
select select "number:24"
select select "number:26"
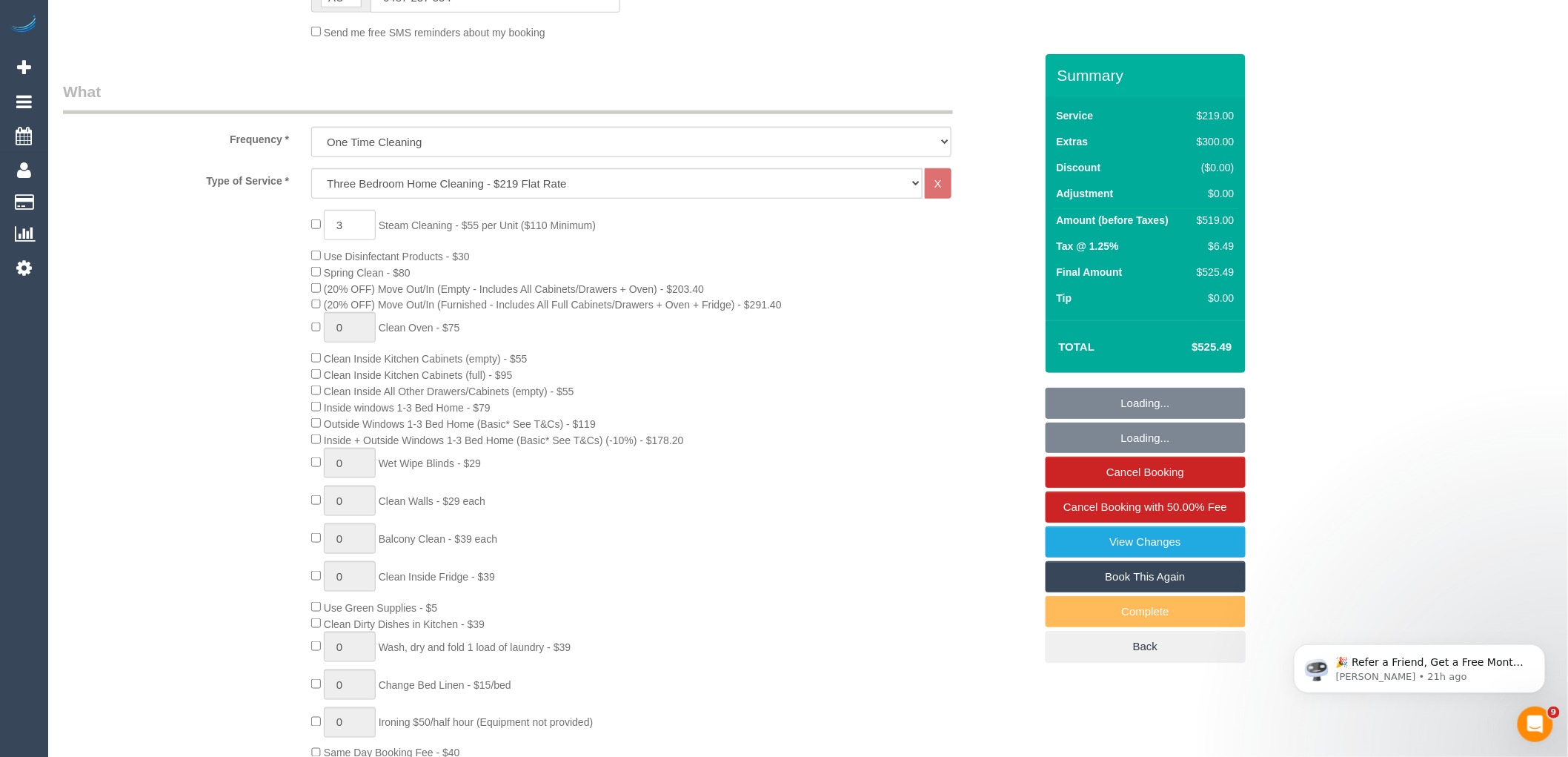
scroll to position [494, 0]
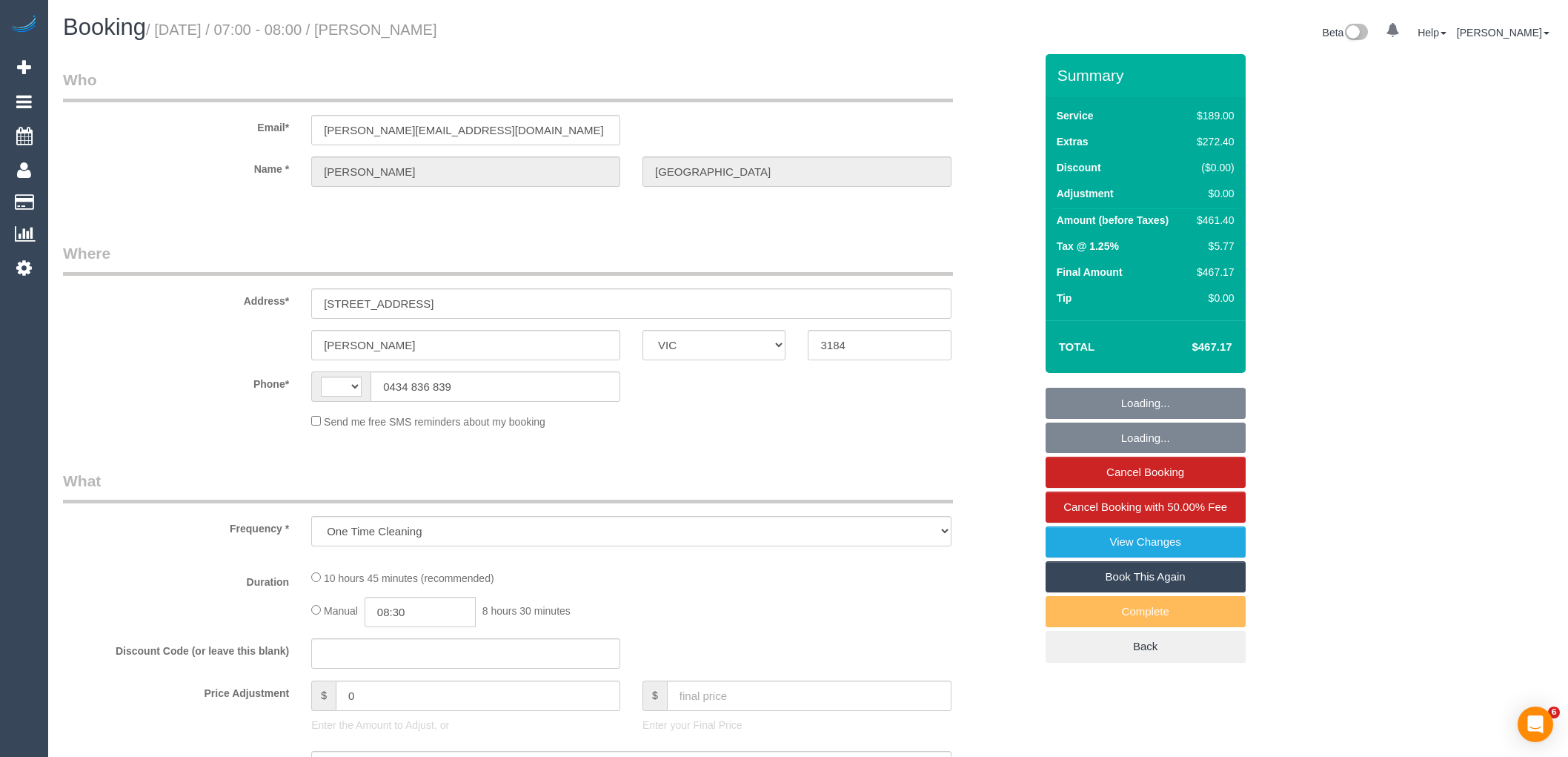
select select "VIC"
select select "string:AU"
select select "string:stripe-pm_1SFsZC2GScqysDRVBy5dibsM"
select select "number:27"
select select "number:14"
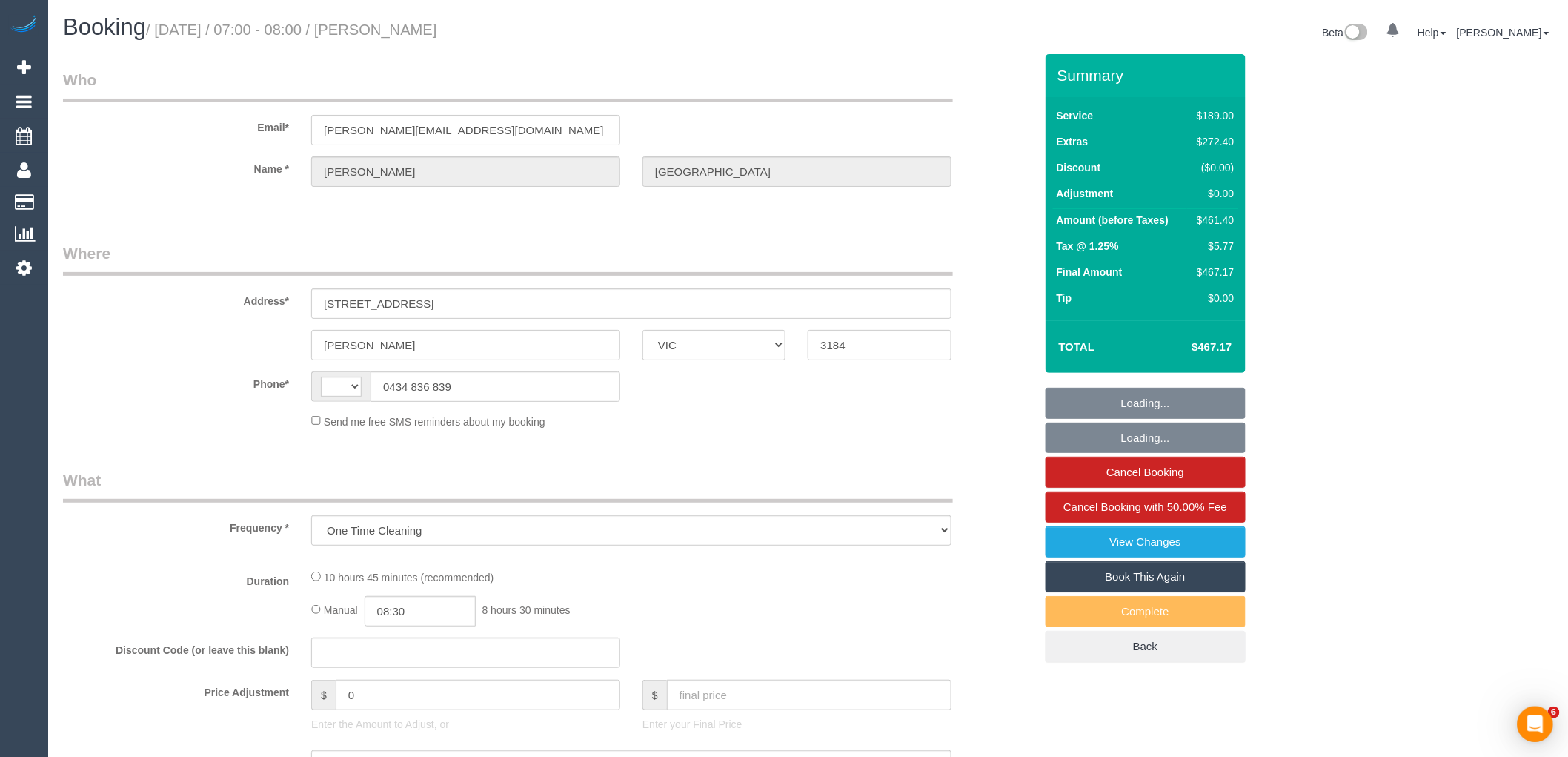
select select "number:19"
select select "number:24"
select select "number:33"
select select "number:13"
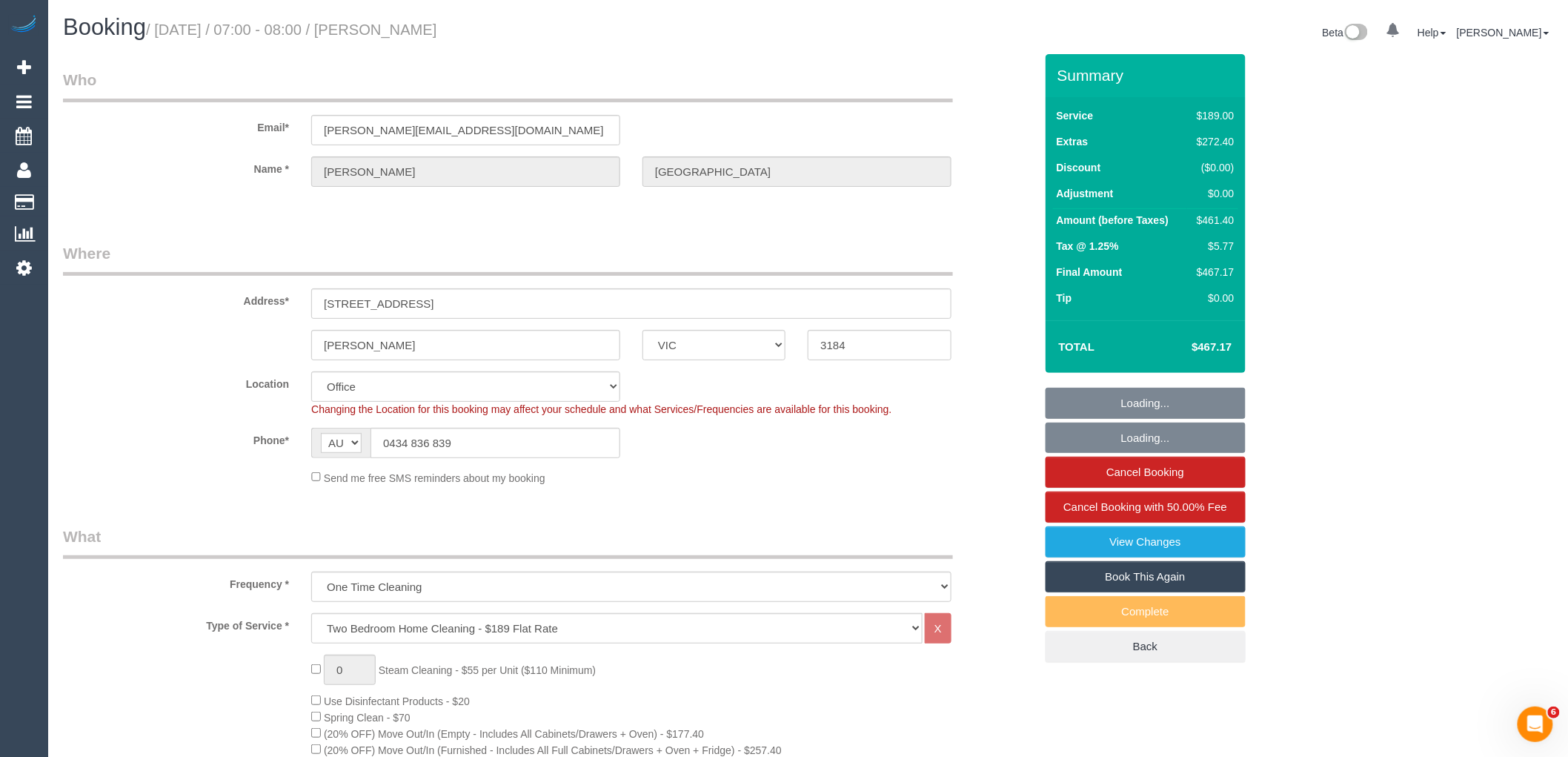
select select "object:877"
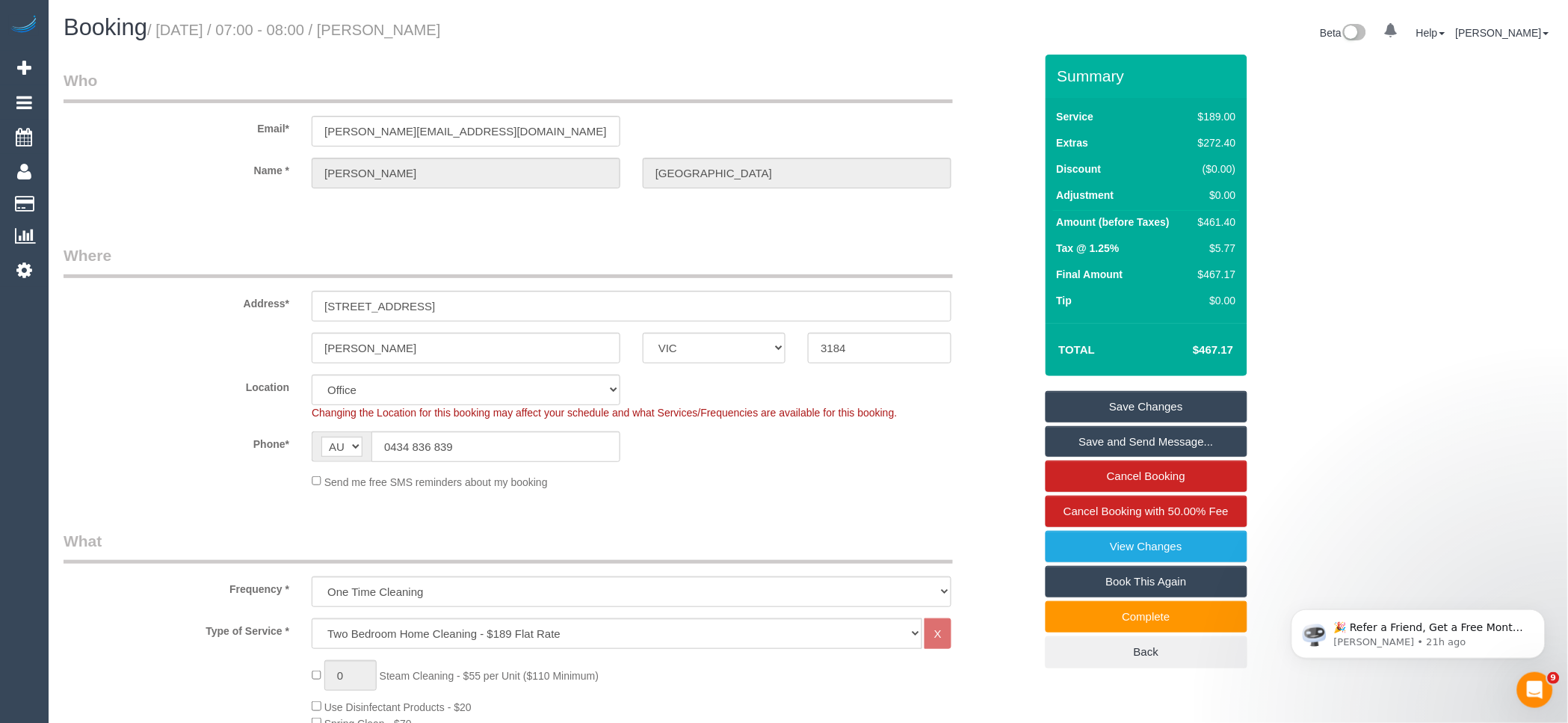
drag, startPoint x: 439, startPoint y: 32, endPoint x: 390, endPoint y: 33, distance: 49.0
click at [639, 47] on div "Booking / October 11, 2025 / 07:00 - 08:00 / Stacey Maitland Beta 0 Your Notifi…" at bounding box center [808, 34] width 1512 height 39
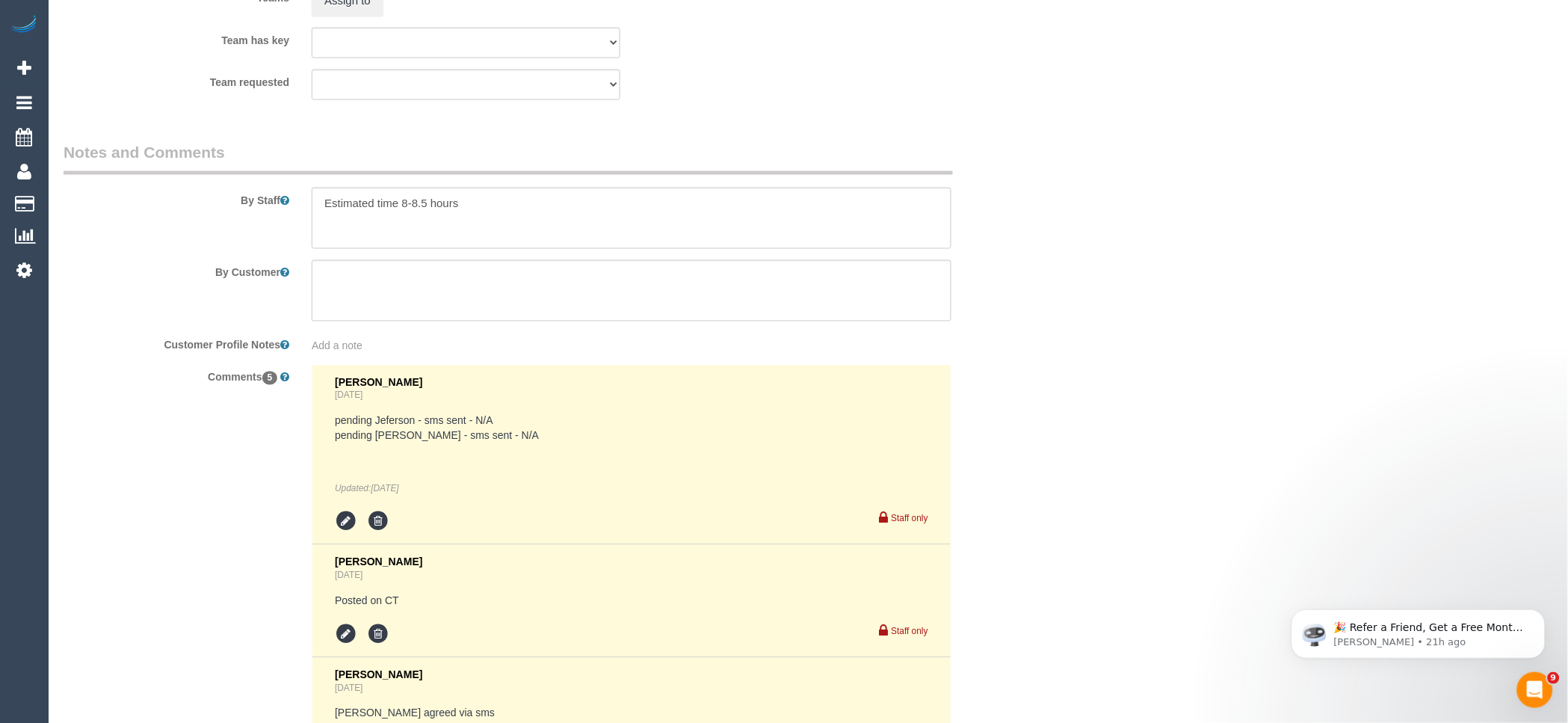
scroll to position [2740, 0]
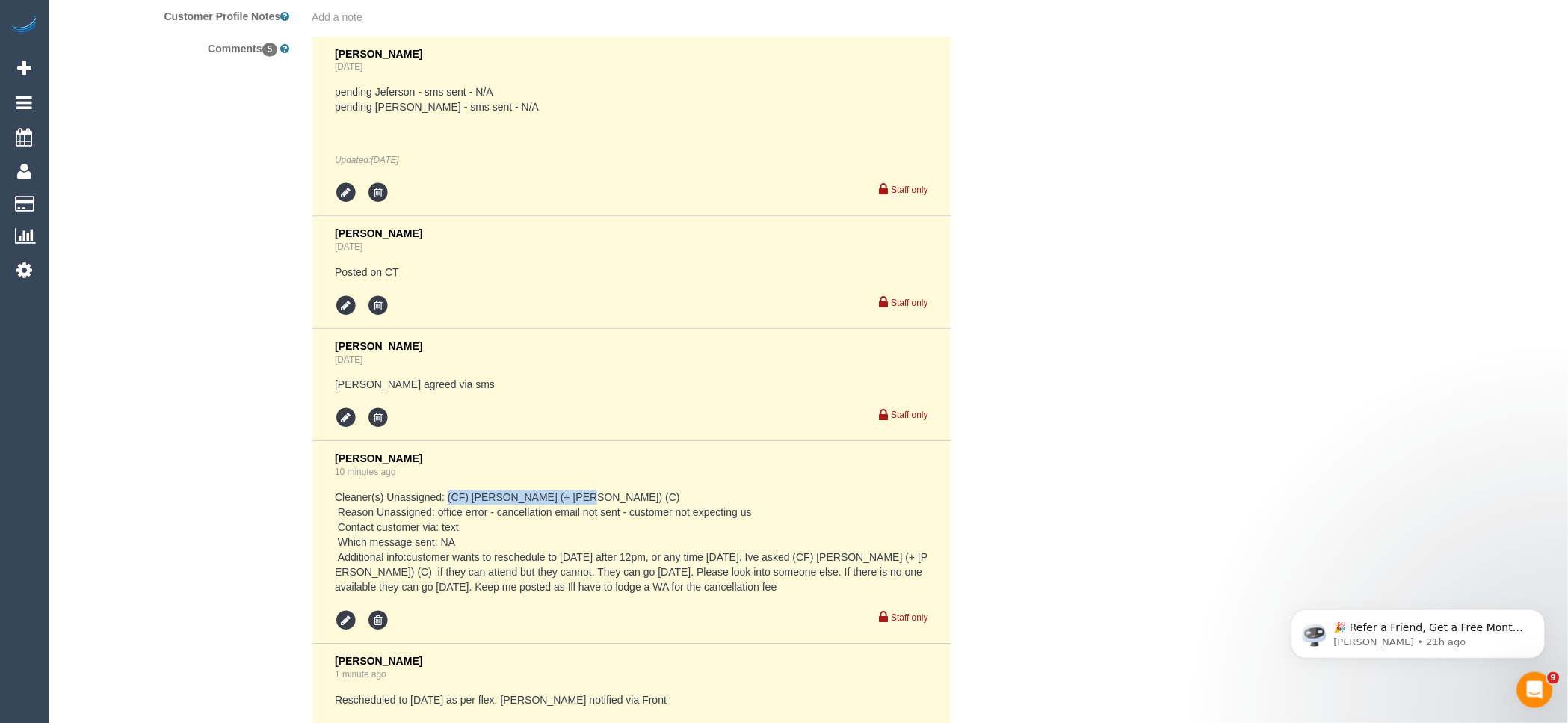
drag, startPoint x: 561, startPoint y: 506, endPoint x: 447, endPoint y: 507, distance: 114.0
click at [447, 507] on div "Vanessa Christou 10 minutes ago Cleaner(s) Unassigned: (CF) Karina (+ Darly) (C…" at bounding box center [631, 542] width 593 height 179
copy pre "(CF) [PERSON_NAME] (+ [PERSON_NAME]) (C)"
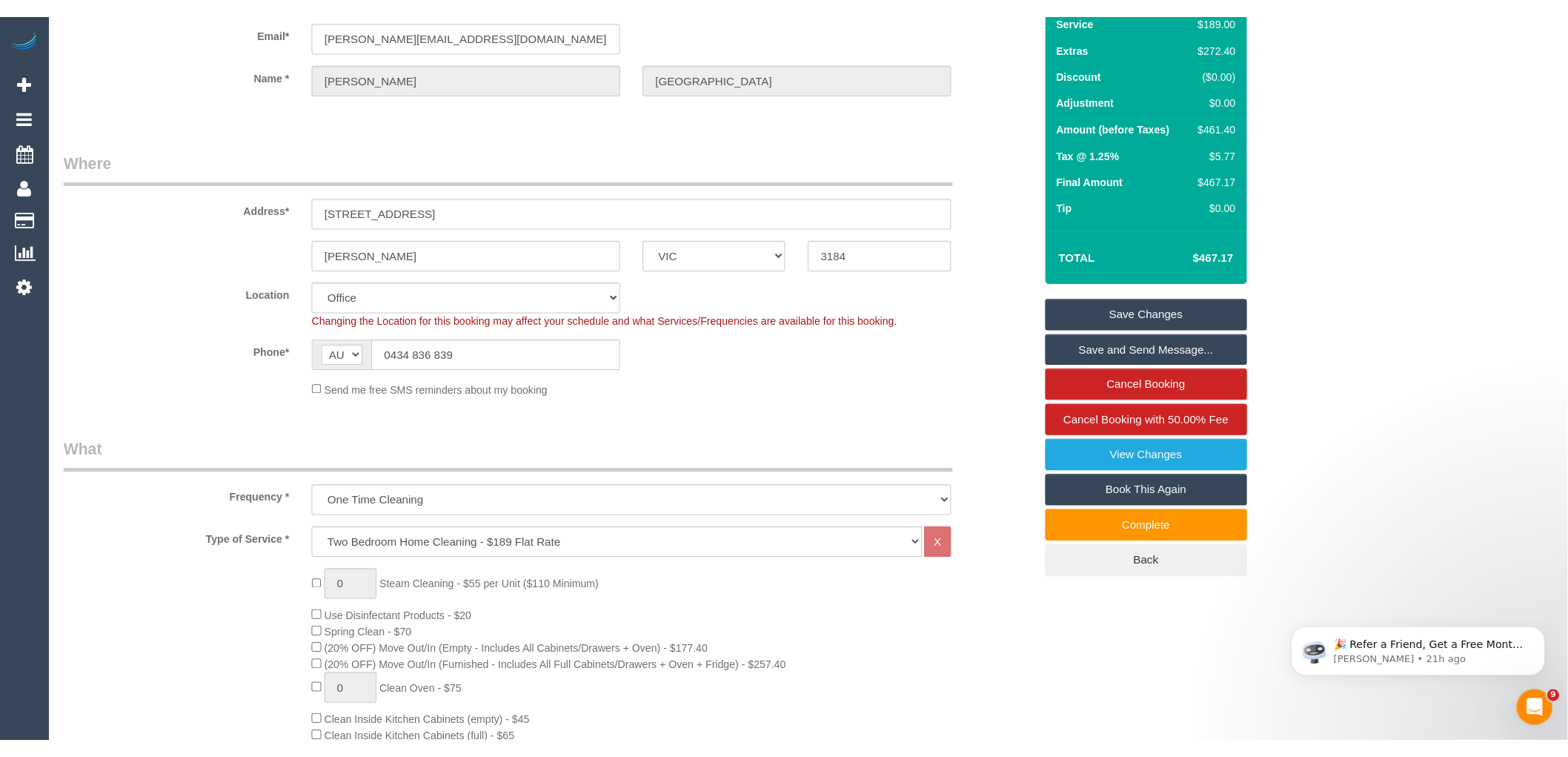
scroll to position [0, 0]
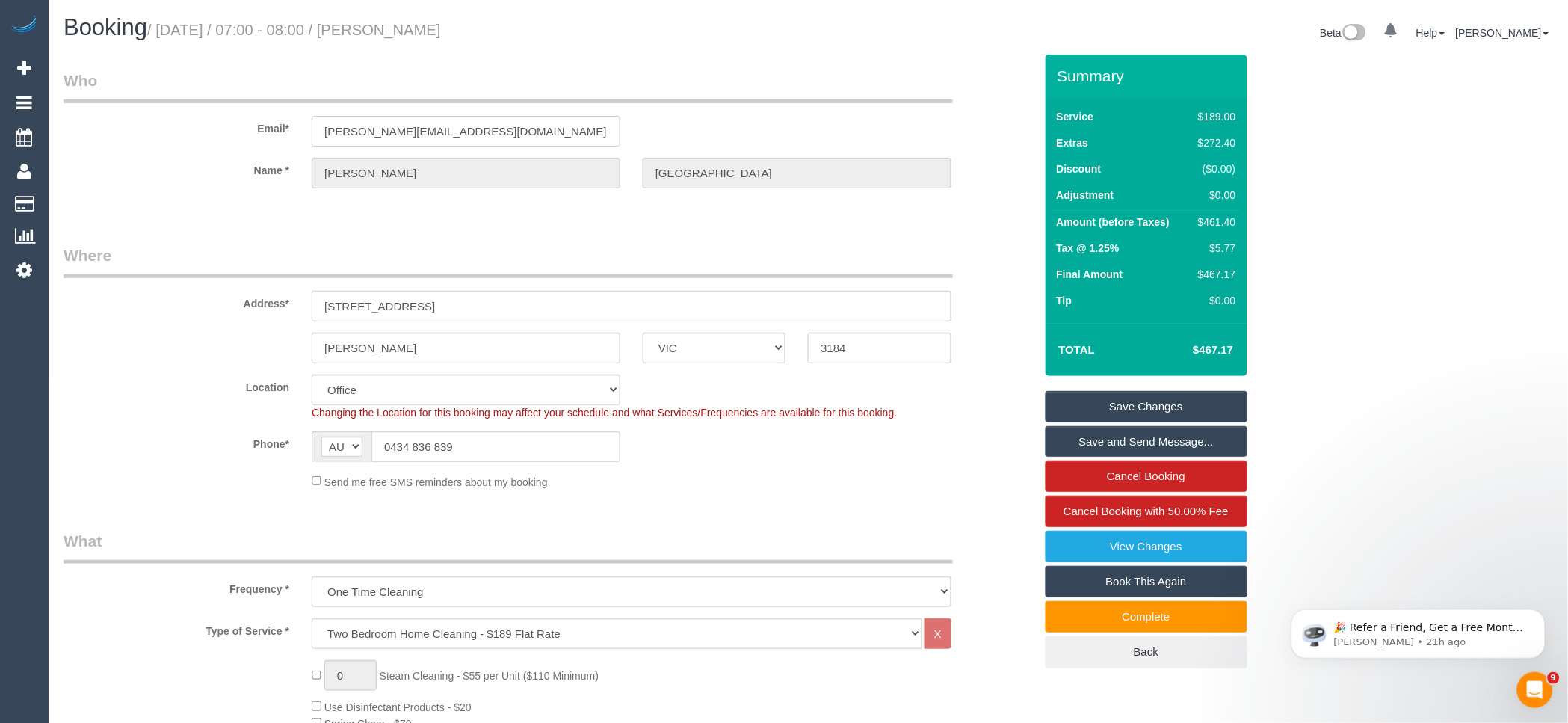
drag, startPoint x: 546, startPoint y: 20, endPoint x: 393, endPoint y: 21, distance: 153.0
click at [393, 21] on h1 "Booking / October 11, 2025 / 07:00 - 08:00 / Stacey Maitland" at bounding box center [430, 28] width 734 height 26
copy small "Stacey Maitland"
drag, startPoint x: 455, startPoint y: 297, endPoint x: 270, endPoint y: 297, distance: 185.0
click at [272, 297] on div "Address* 4/38a Mitford Street" at bounding box center [548, 283] width 993 height 77
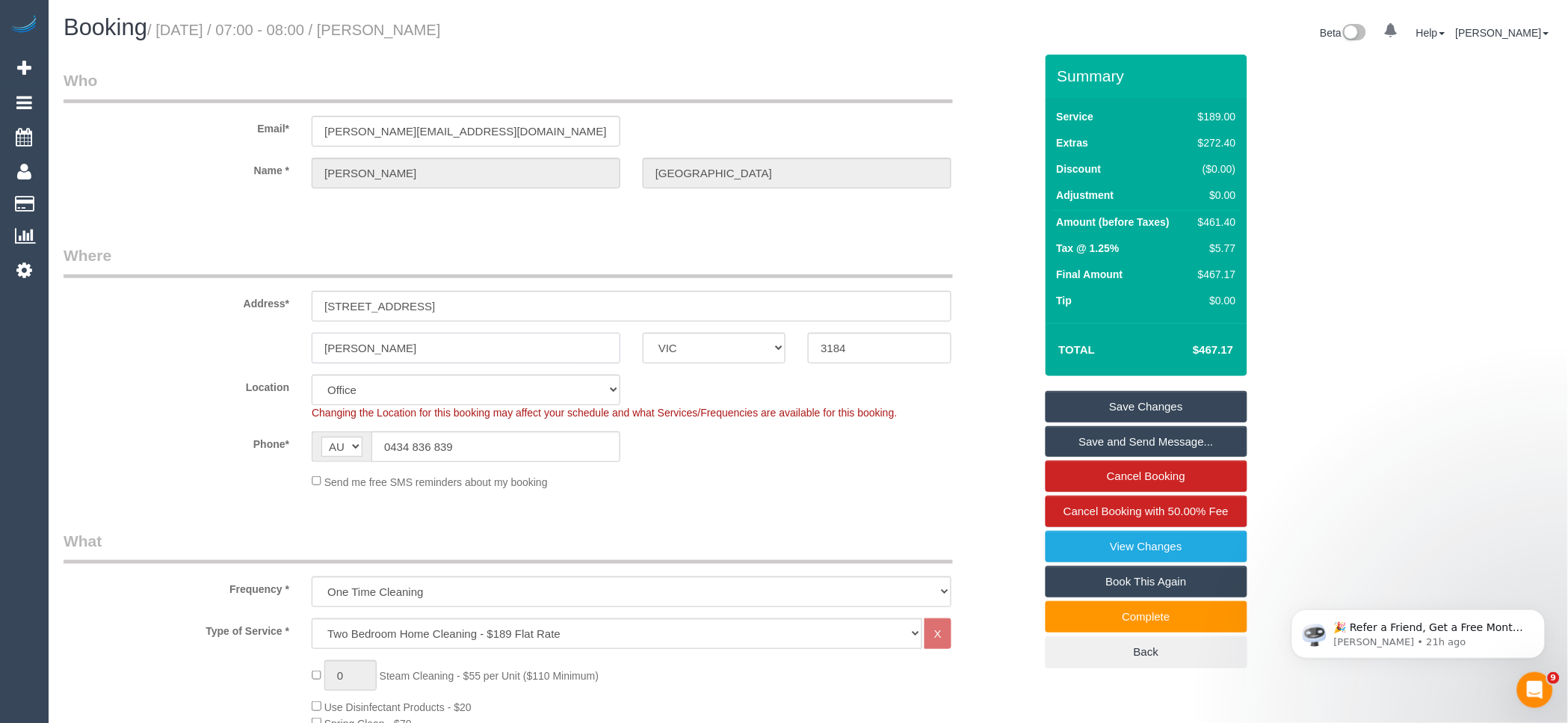
drag, startPoint x: 408, startPoint y: 349, endPoint x: 260, endPoint y: 340, distance: 148.3
click at [260, 340] on div "ELWOOD ACT NSW NT QLD SA TAS VIC WA 3184" at bounding box center [548, 347] width 993 height 30
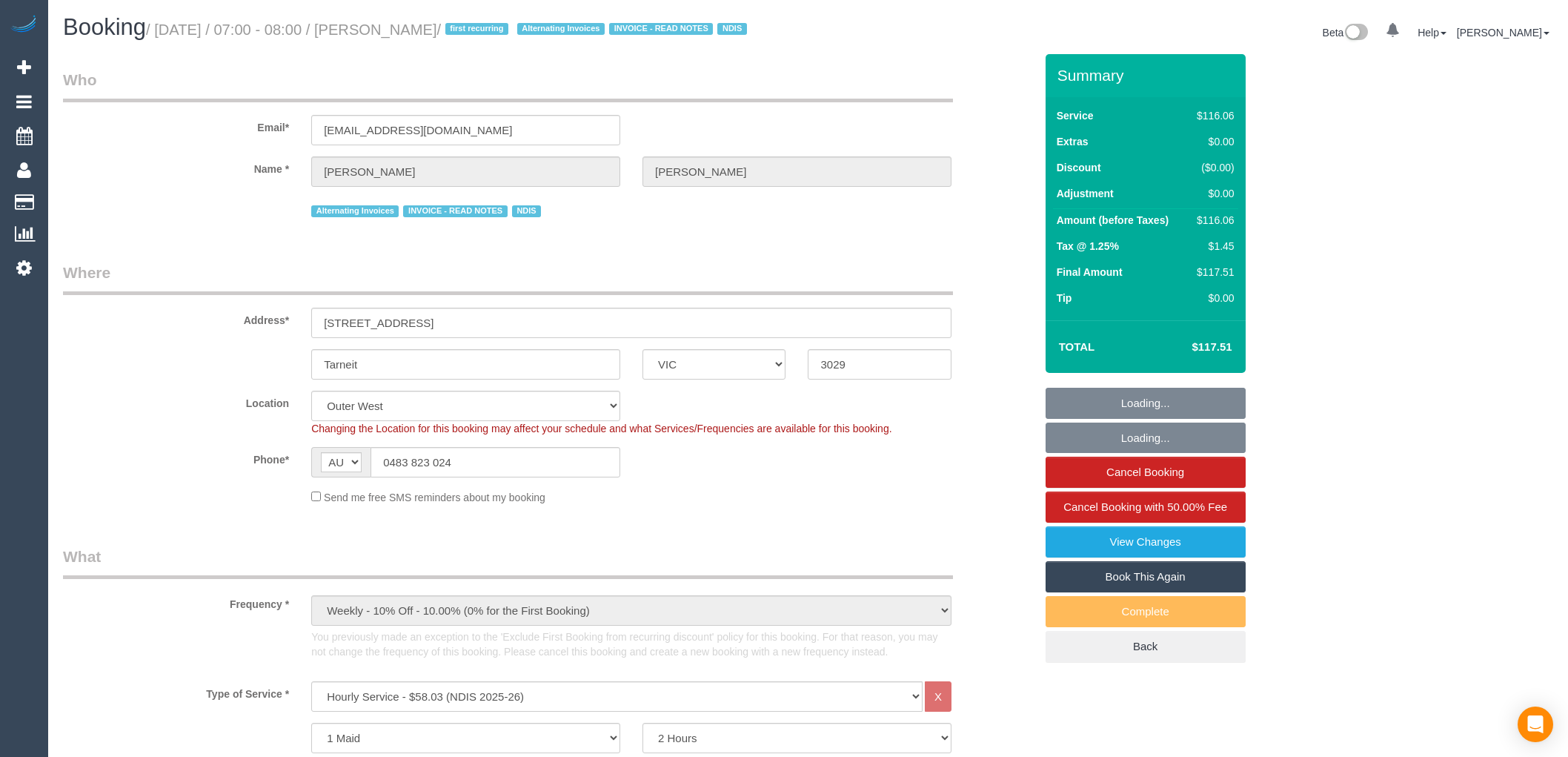
select select "VIC"
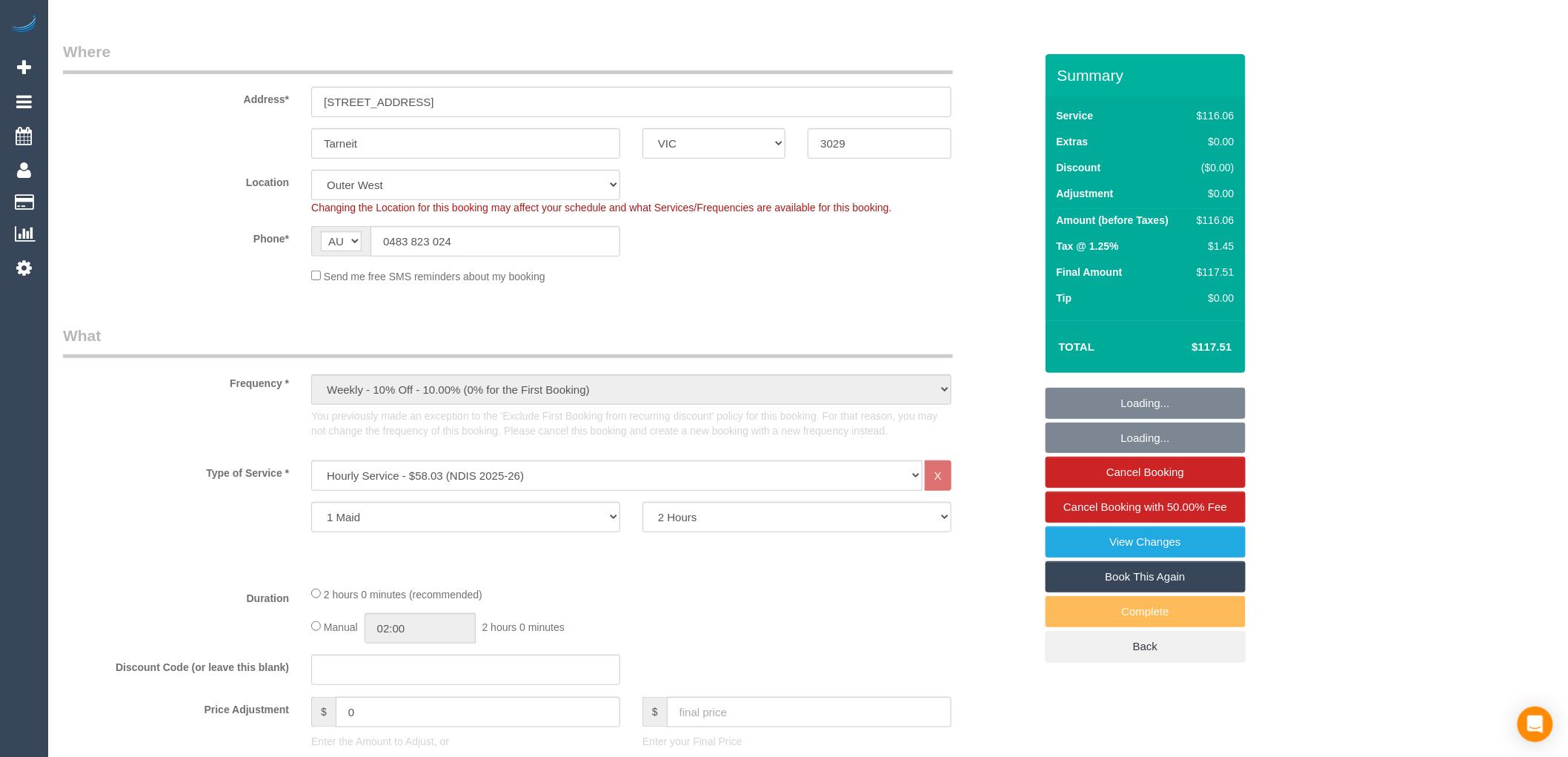
scroll to position [411, 0]
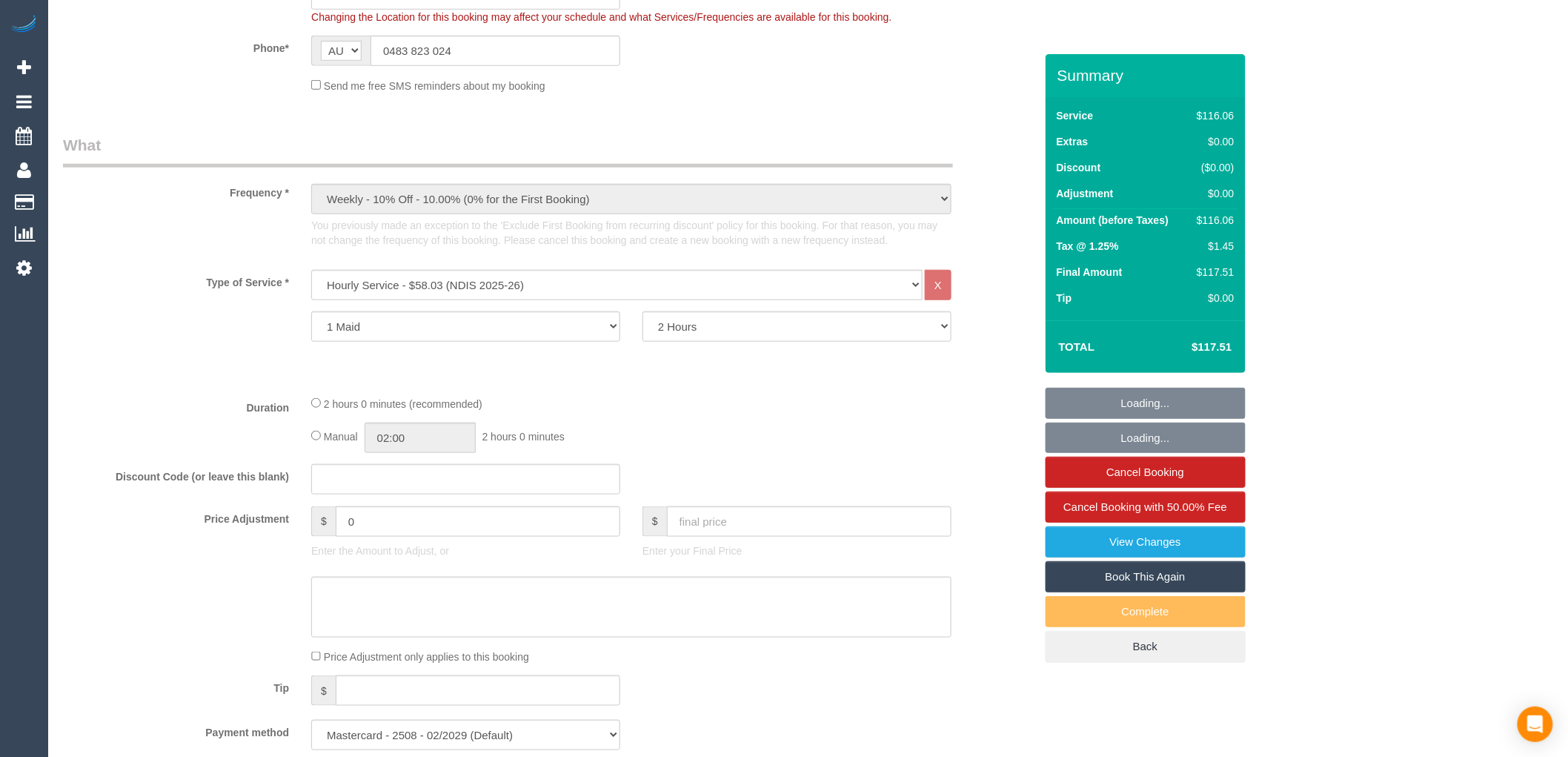
select select "number:27"
select select "number:14"
select select "number:19"
select select "number:24"
select select "number:34"
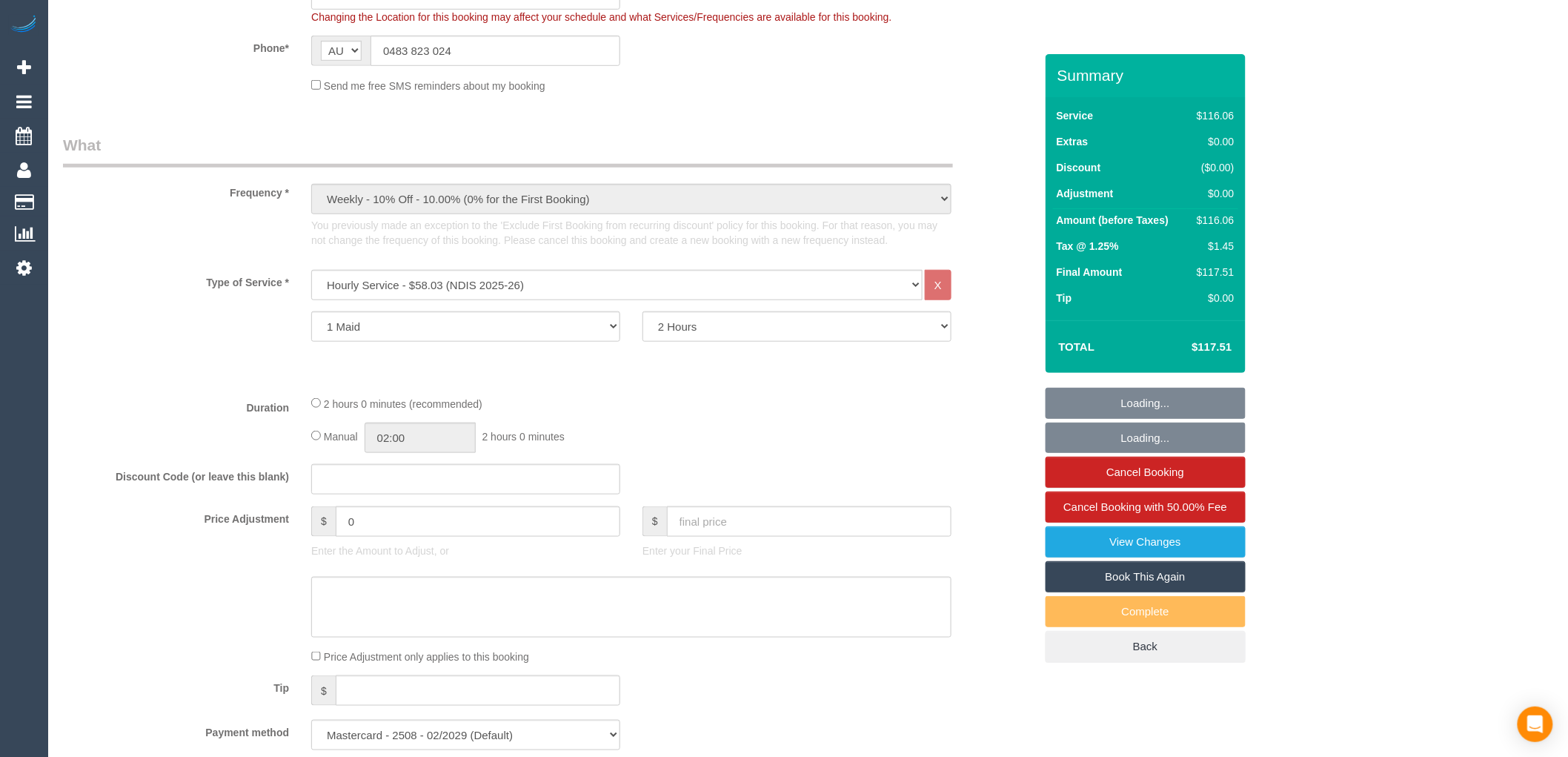
select select "number:11"
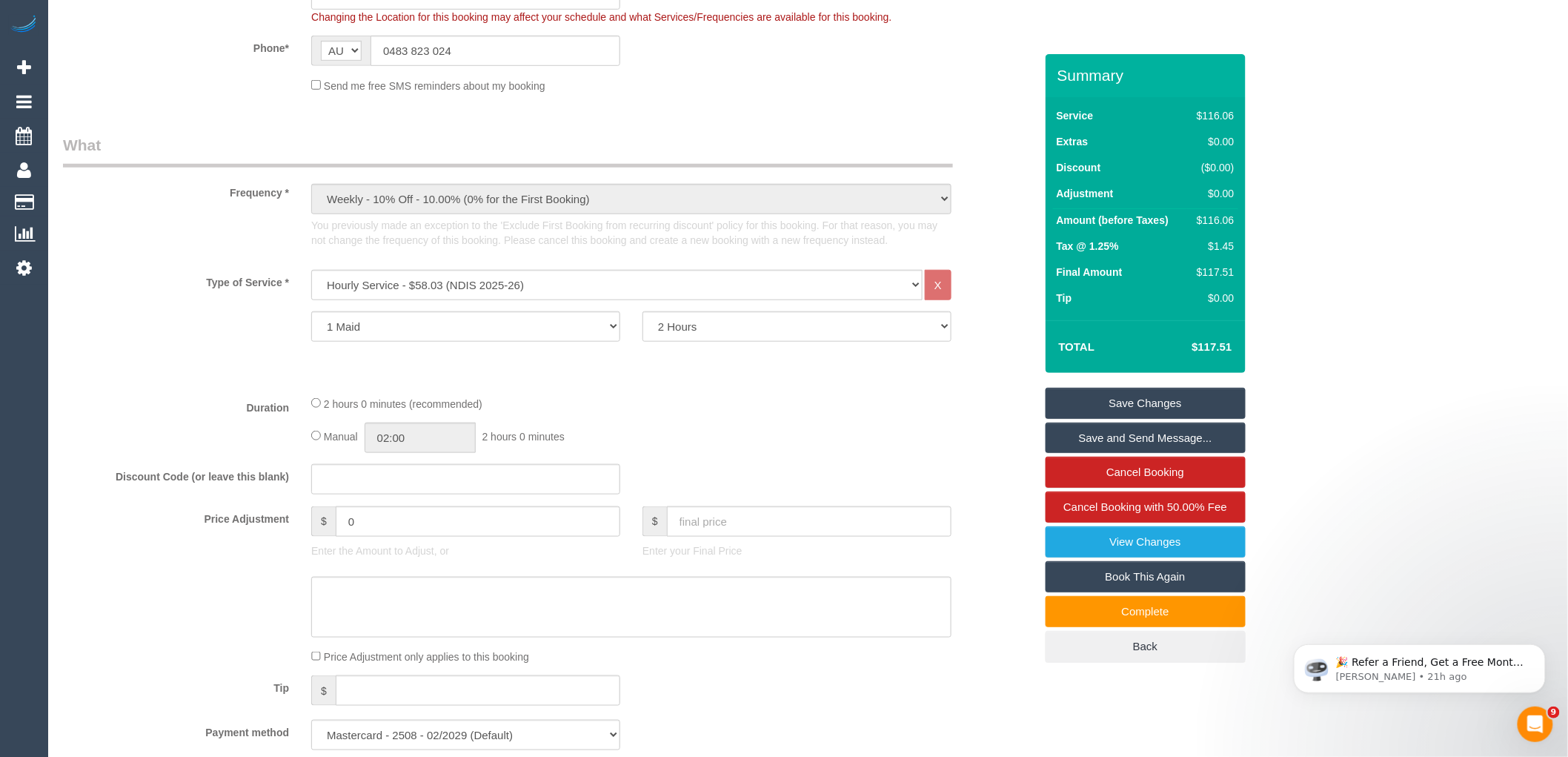
scroll to position [0, 0]
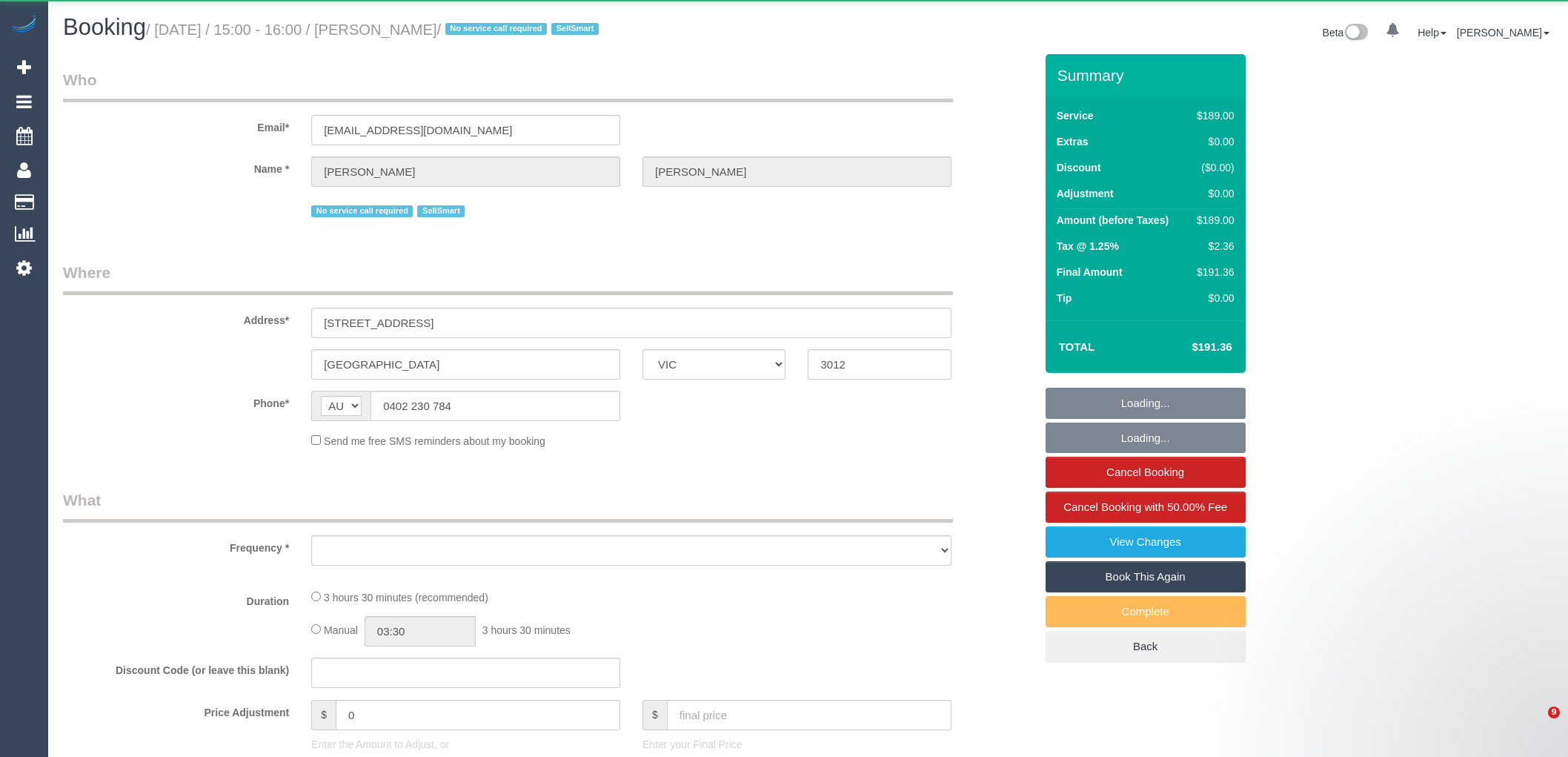
select select "VIC"
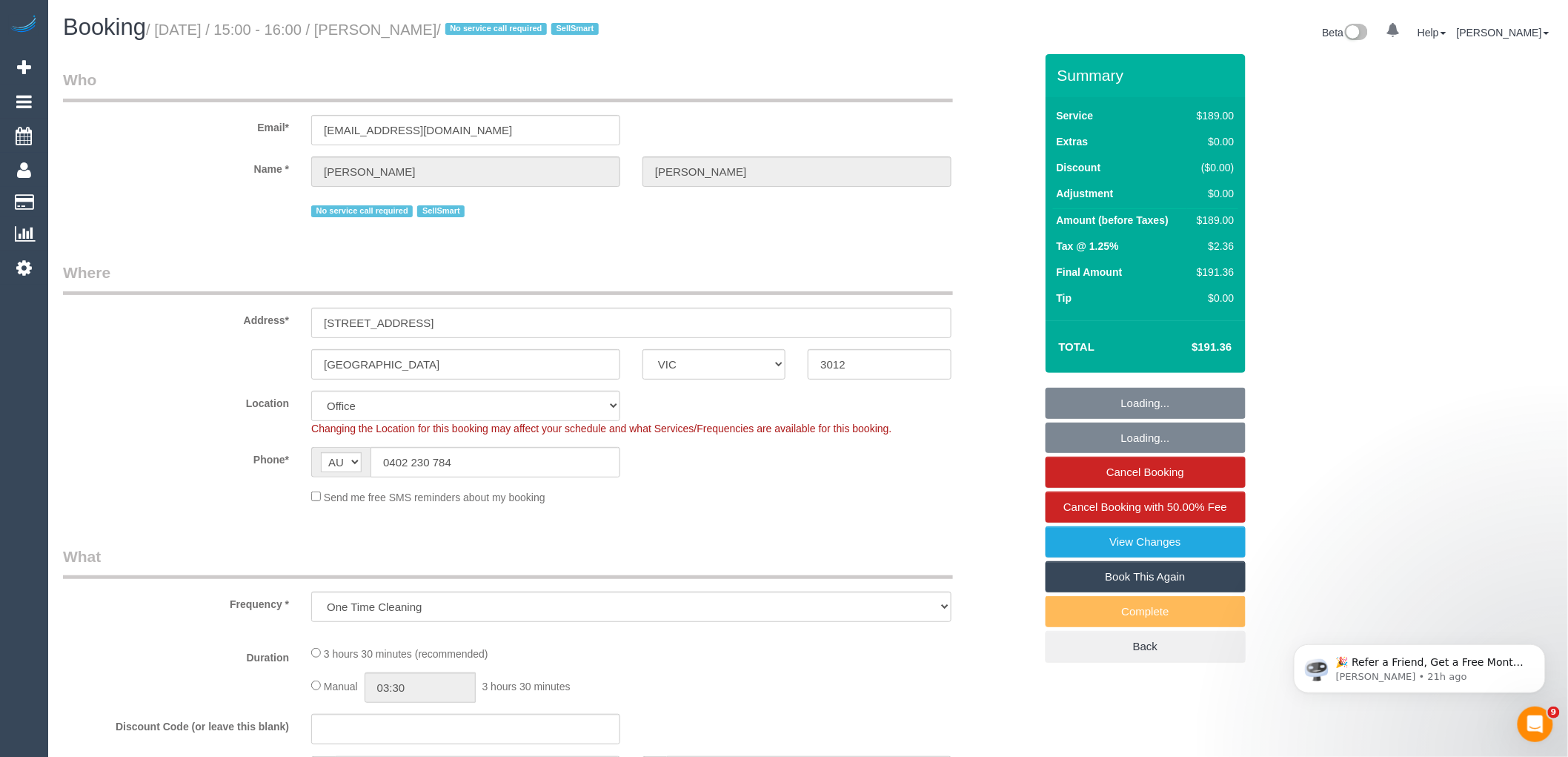
select select "object:8661"
select select "number:28"
select select "number:14"
select select "number:19"
select select "number:36"
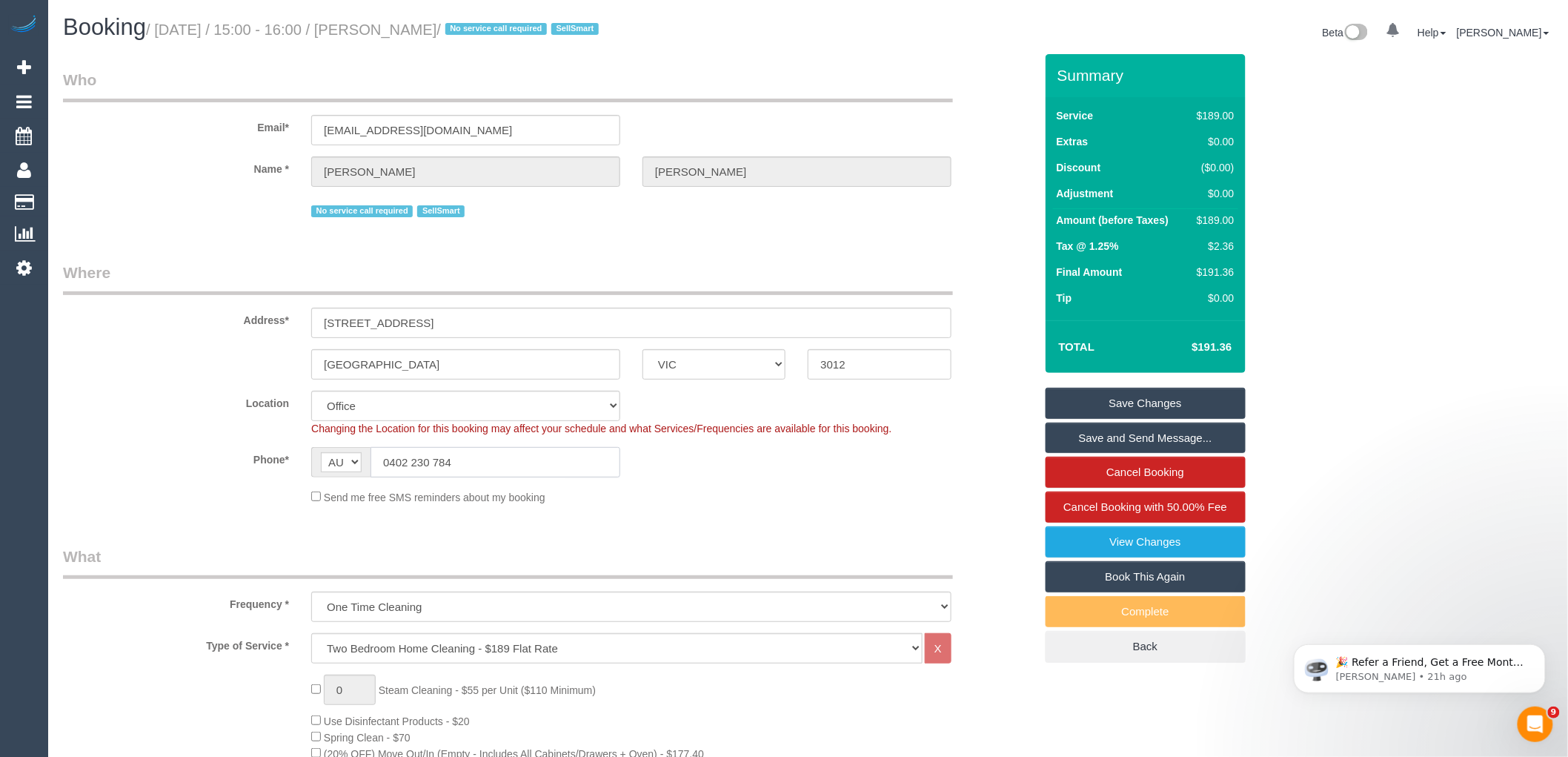
drag, startPoint x: 516, startPoint y: 470, endPoint x: 284, endPoint y: 467, distance: 232.0
click at [284, 467] on div "Phone* AF AL DZ AD AO AI AQ AG AR AM AW AU AT AZ BS BH BD BB BY BE BZ BJ BM BT …" at bounding box center [549, 462] width 994 height 30
